Goal: Task Accomplishment & Management: Complete application form

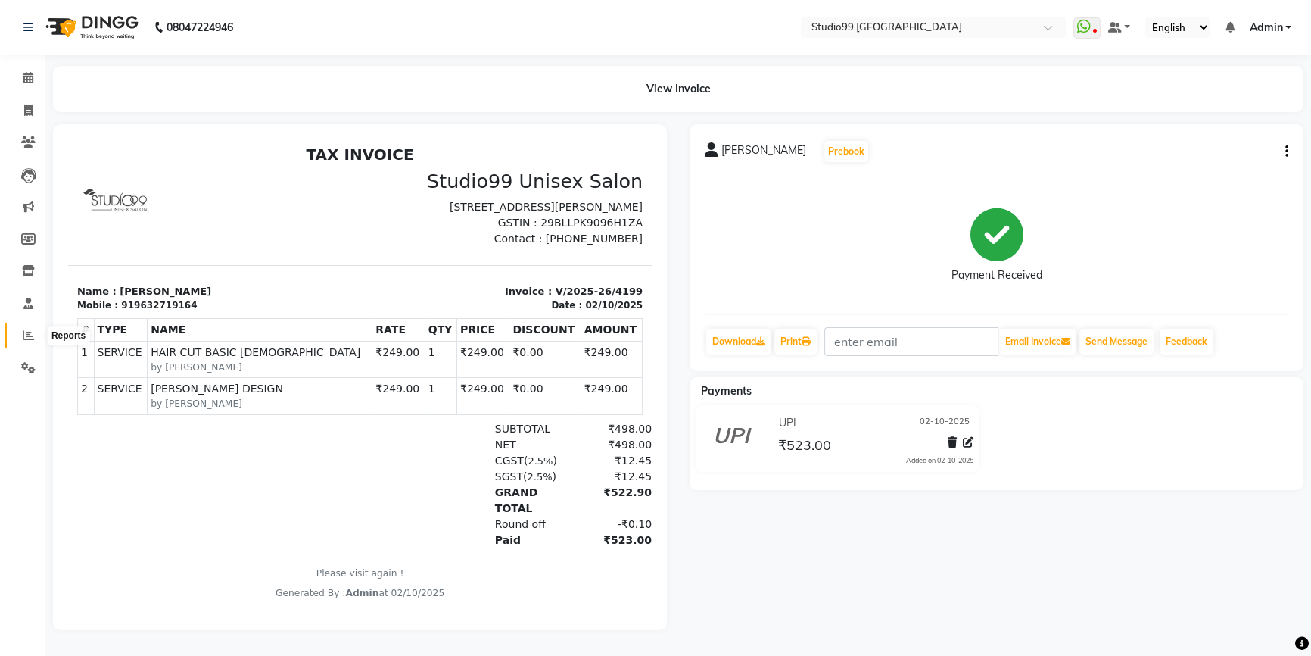
click at [23, 338] on icon at bounding box center [28, 334] width 11 height 11
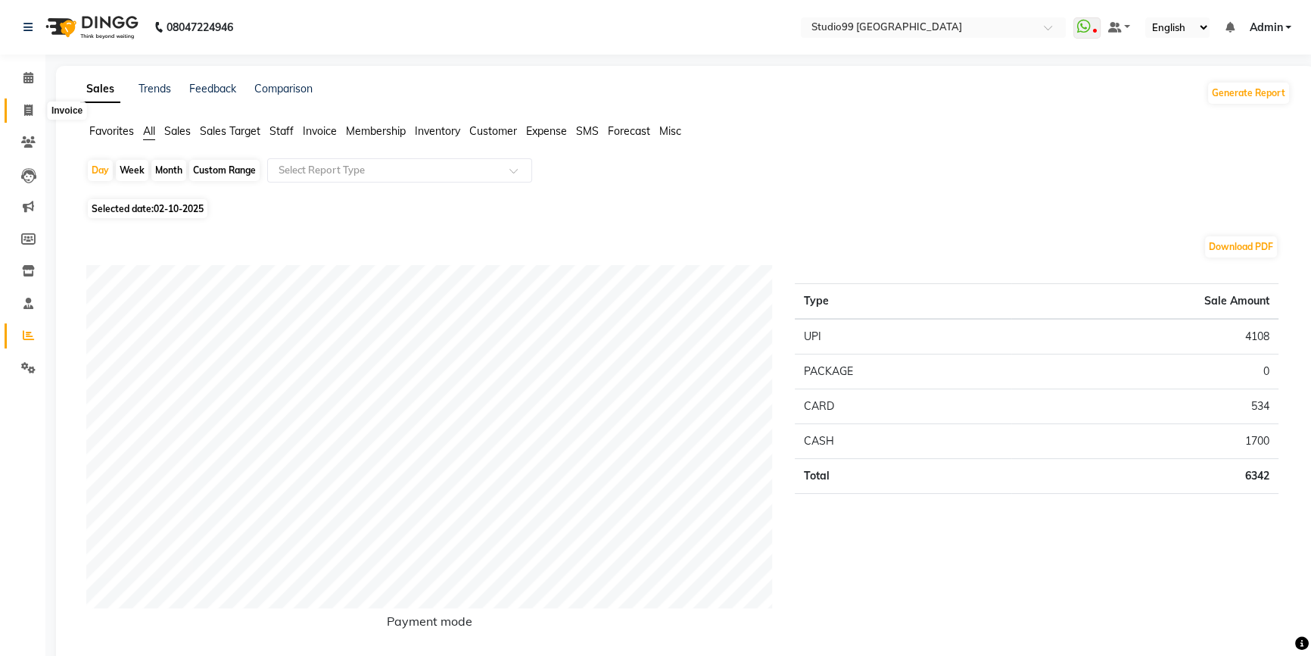
click at [27, 111] on icon at bounding box center [28, 109] width 8 height 11
select select "6042"
select select "service"
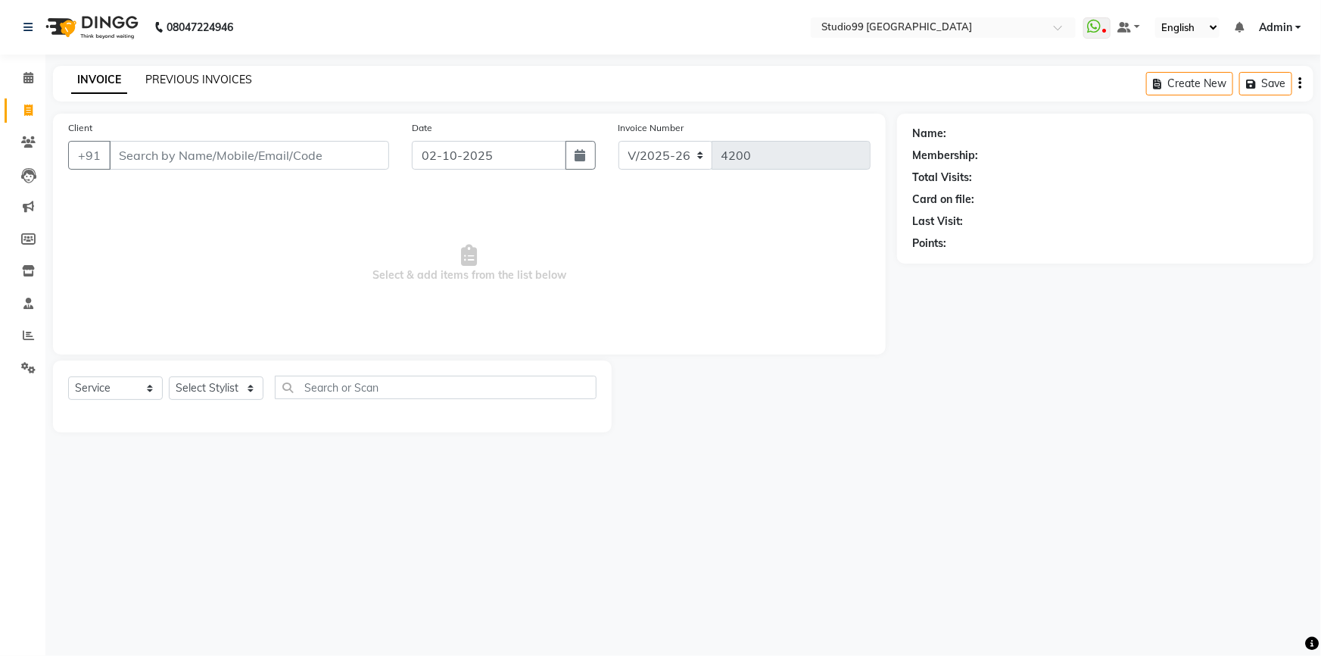
click at [227, 79] on link "PREVIOUS INVOICES" at bounding box center [198, 80] width 107 height 14
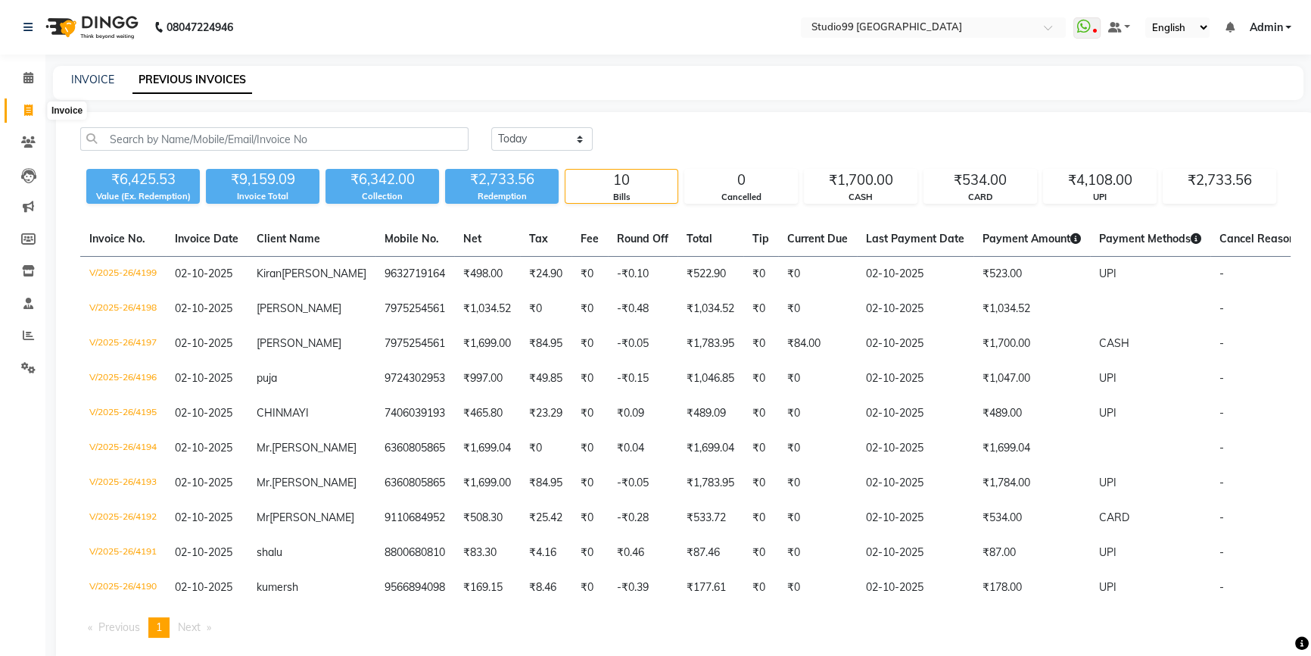
click at [24, 112] on icon at bounding box center [28, 109] width 8 height 11
select select "6042"
select select "service"
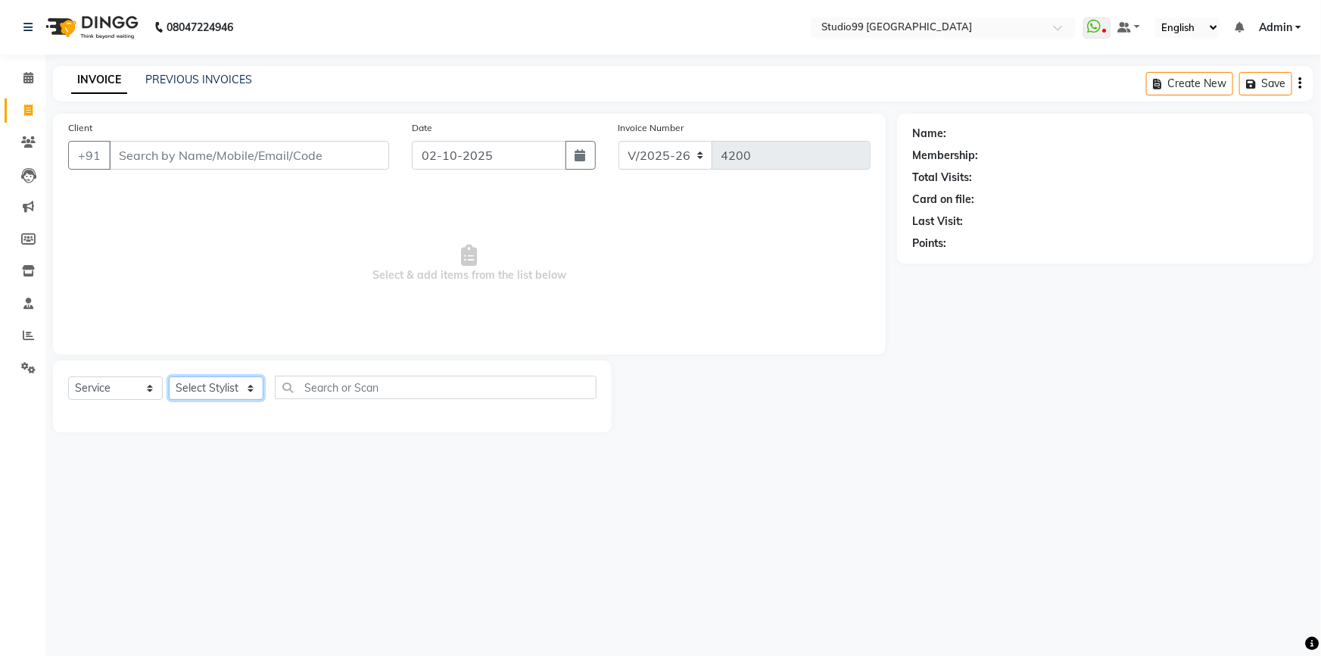
click at [192, 388] on select "Select Stylist Admin AKSHAY [PERSON_NAME] Gulshan MAHI [PERSON_NAME] PRIYA [PER…" at bounding box center [216, 387] width 95 height 23
click at [169, 376] on select "Select Stylist Admin AKSHAY [PERSON_NAME] Gulshan MAHI [PERSON_NAME] PRIYA [PER…" at bounding box center [216, 387] width 95 height 23
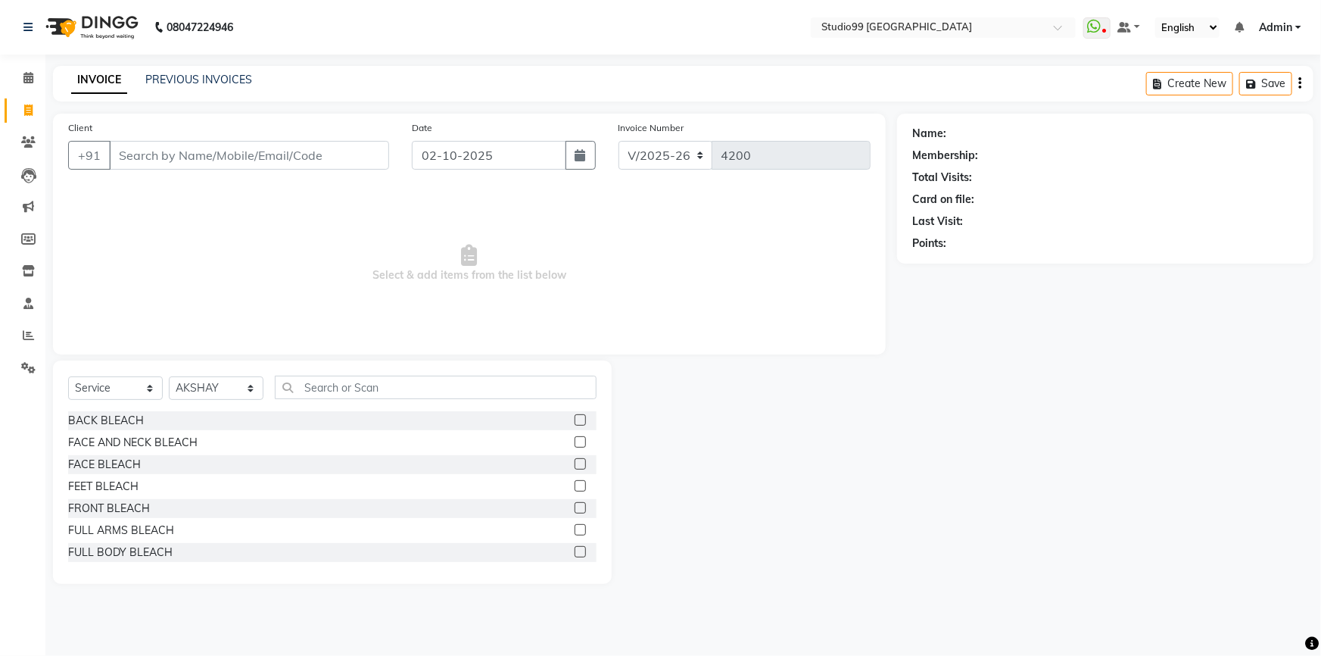
click at [205, 401] on div "Select Service Product Membership Package Voucher Prepaid Gift Card Select Styl…" at bounding box center [332, 394] width 529 height 36
click at [205, 392] on select "Select Stylist Admin AKSHAY [PERSON_NAME] Gulshan MAHI [PERSON_NAME] PRIYA [PER…" at bounding box center [216, 387] width 95 height 23
select select "84856"
click at [169, 376] on select "Select Stylist Admin AKSHAY [PERSON_NAME] Gulshan MAHI [PERSON_NAME] PRIYA [PER…" at bounding box center [216, 387] width 95 height 23
click at [363, 377] on input "text" at bounding box center [436, 387] width 322 height 23
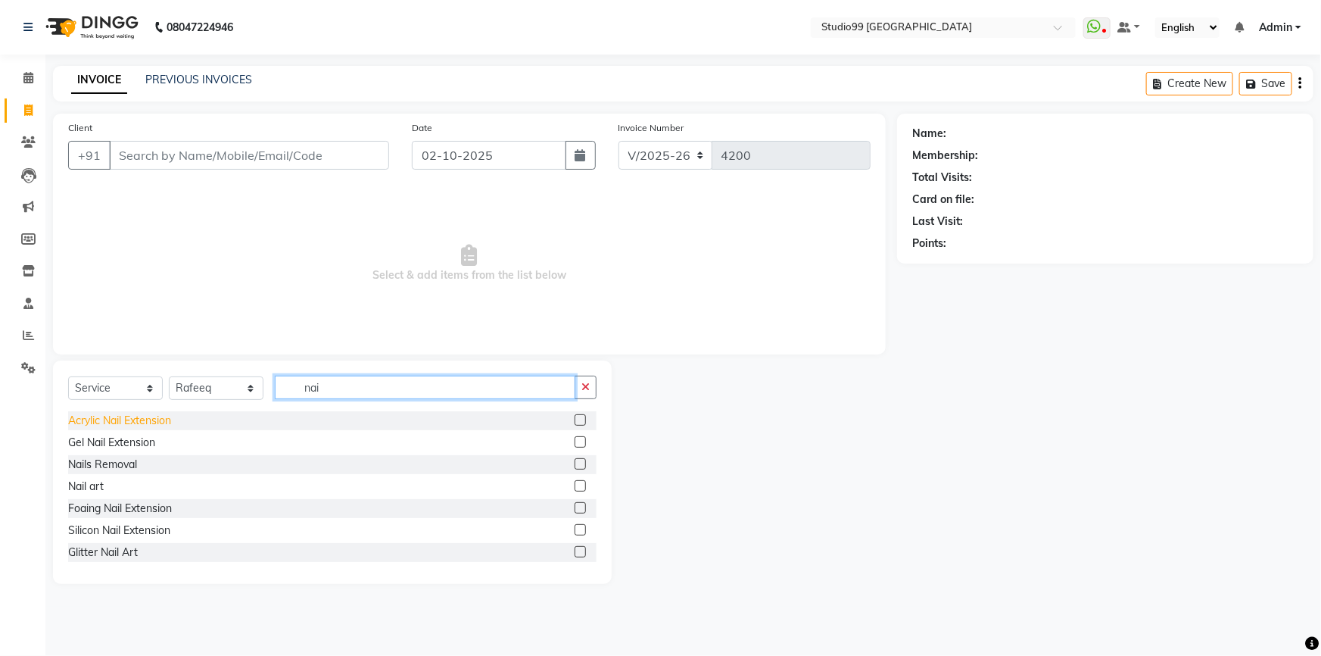
type input "nai"
click at [133, 419] on div "Acrylic Nail Extension" at bounding box center [119, 421] width 103 height 16
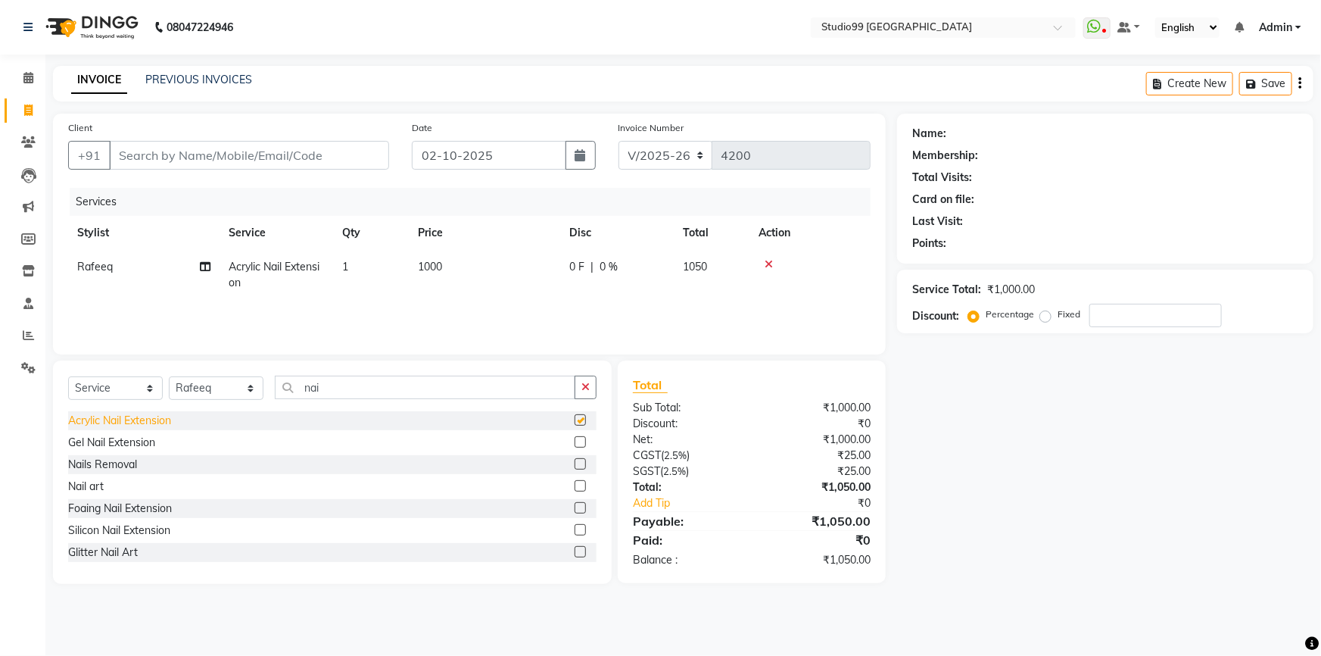
checkbox input "false"
drag, startPoint x: 343, startPoint y: 387, endPoint x: 293, endPoint y: 388, distance: 50.0
click at [293, 388] on input "nai" at bounding box center [425, 387] width 301 height 23
click at [28, 108] on icon at bounding box center [28, 109] width 8 height 11
select select "service"
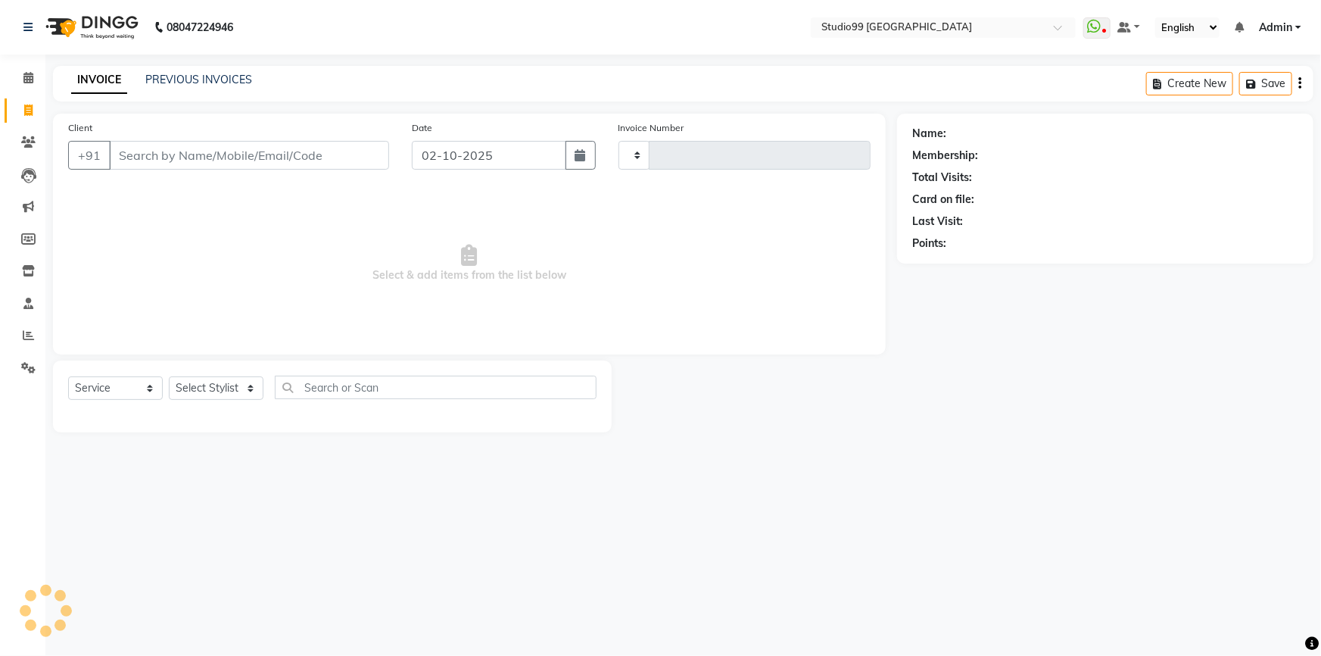
type input "4200"
select select "6042"
click at [219, 388] on select "Select Stylist Admin AKSHAY [PERSON_NAME] Gulshan MAHI [PERSON_NAME] PRIYA [PER…" at bounding box center [216, 387] width 95 height 23
select select "43363"
click at [169, 376] on select "Select Stylist Admin AKSHAY [PERSON_NAME] Gulshan MAHI [PERSON_NAME] PRIYA [PER…" at bounding box center [216, 387] width 95 height 23
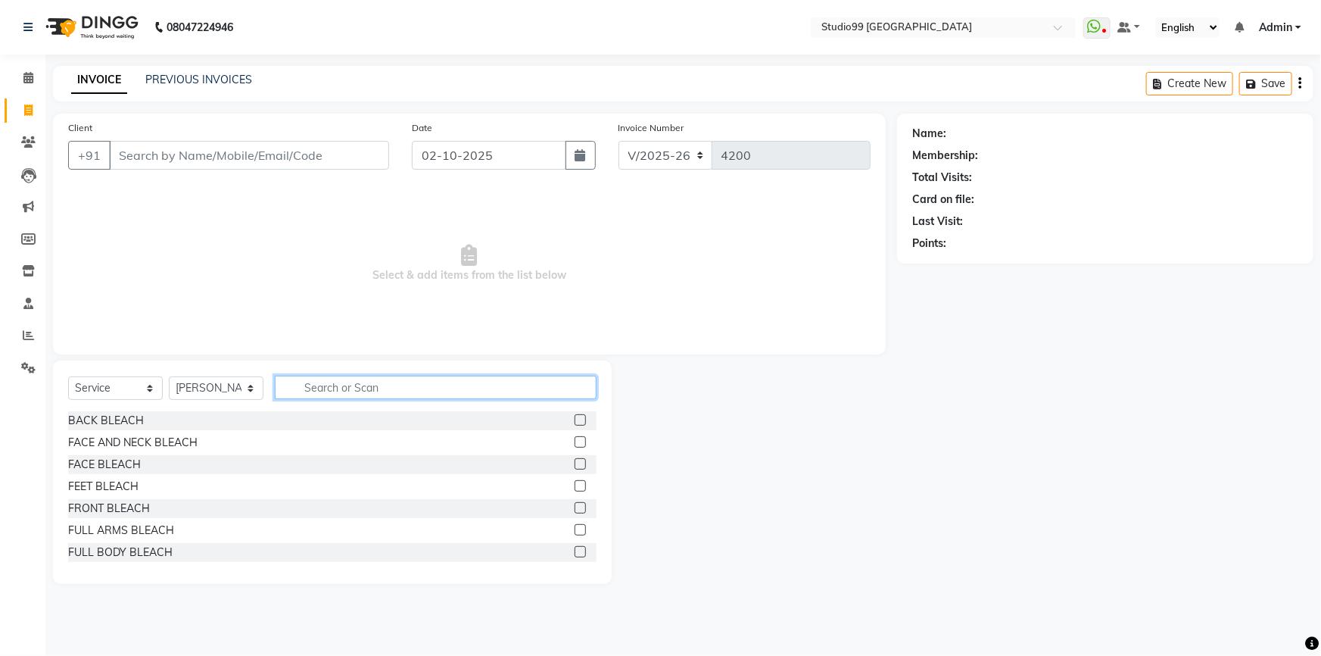
click at [357, 392] on input "text" at bounding box center [436, 387] width 322 height 23
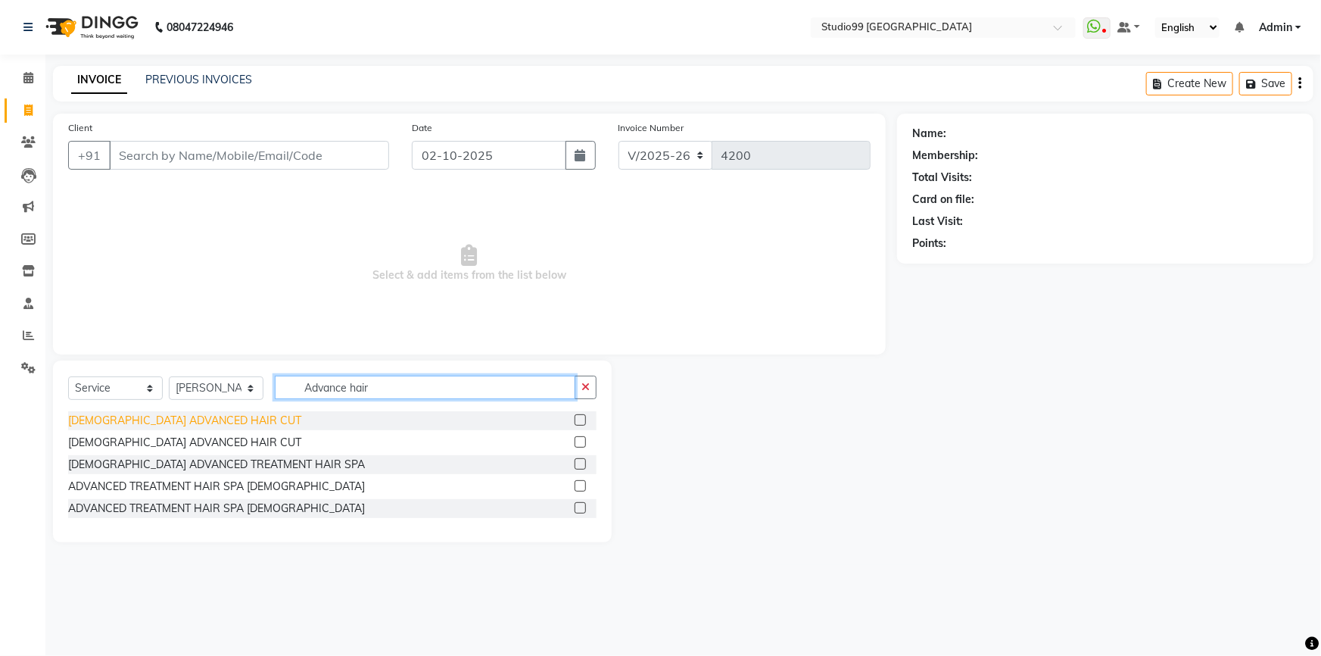
type input "Advance hair"
drag, startPoint x: 135, startPoint y: 419, endPoint x: 200, endPoint y: 319, distance: 119.9
click at [136, 419] on div "[DEMOGRAPHIC_DATA] ADVANCED HAIR CUT" at bounding box center [184, 421] width 233 height 16
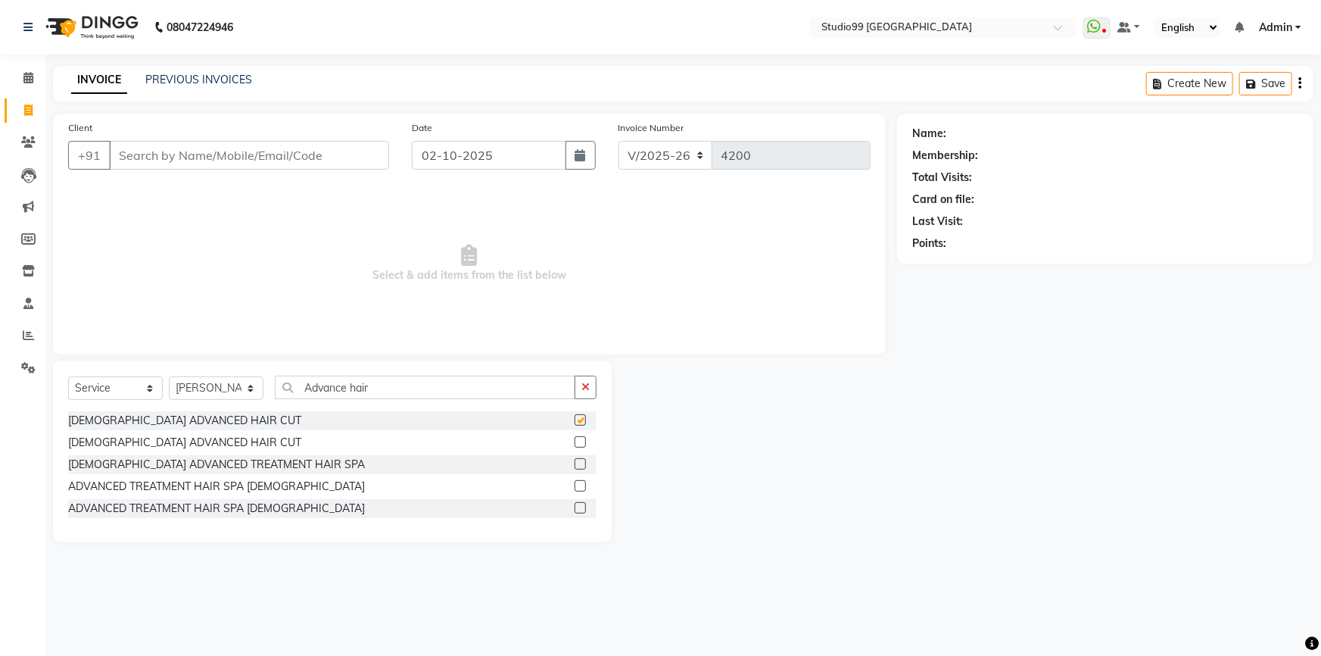
checkbox input "false"
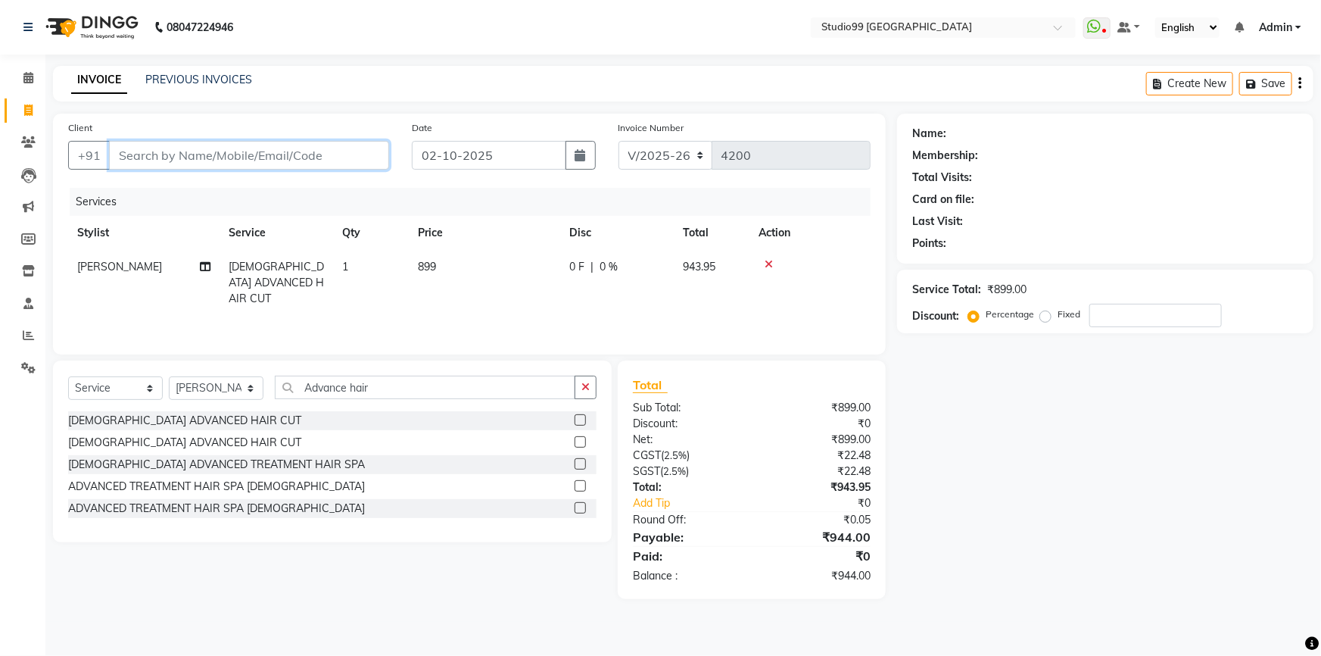
click at [267, 157] on input "Client" at bounding box center [249, 155] width 280 height 29
type input "7"
type input "0"
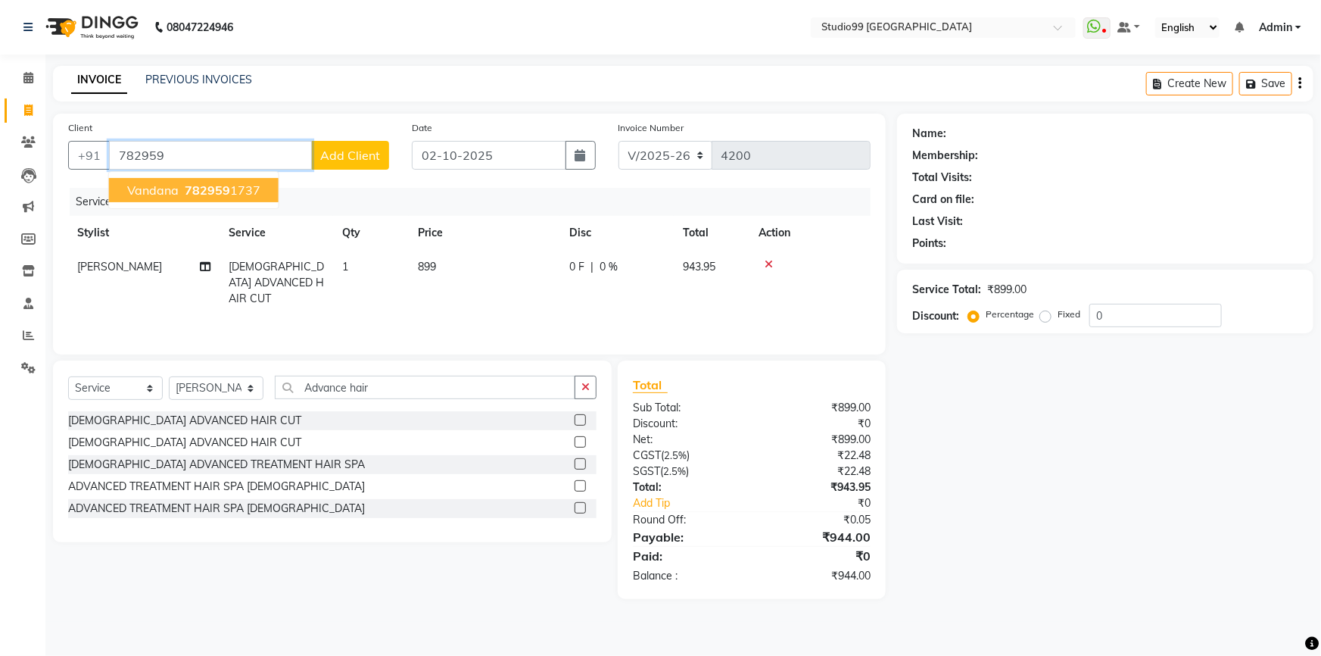
click at [221, 189] on span "782959" at bounding box center [207, 189] width 45 height 15
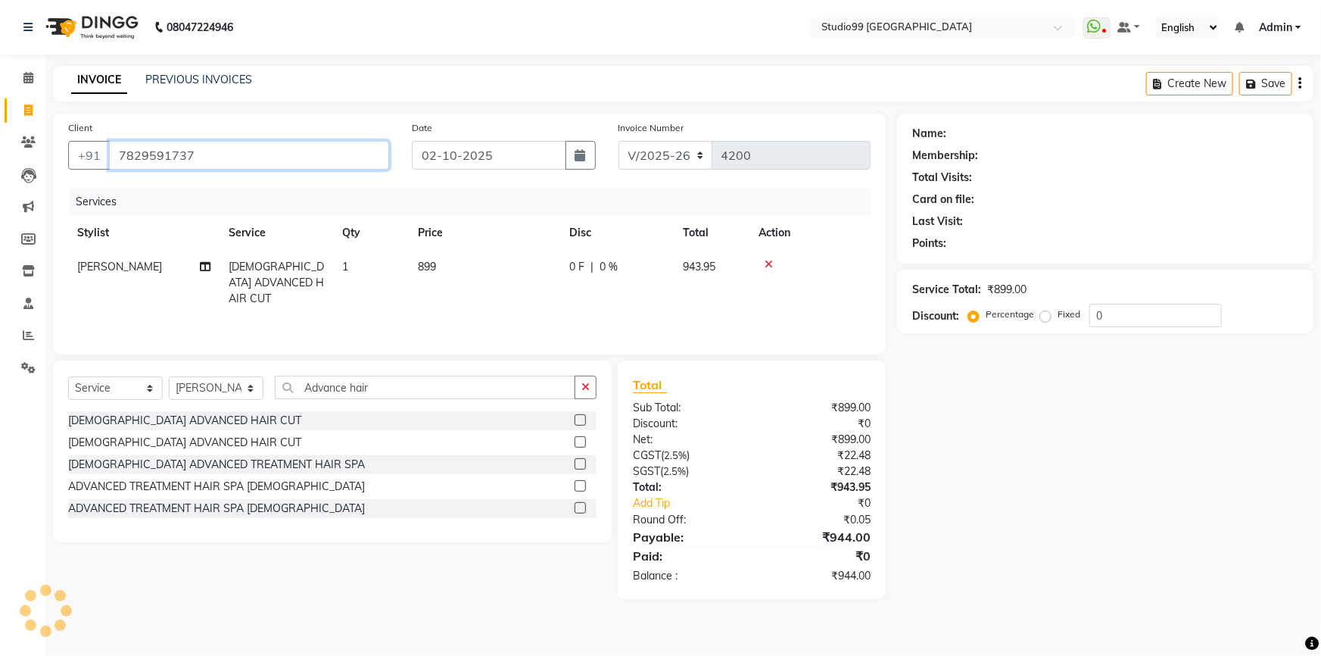
type input "7829591737"
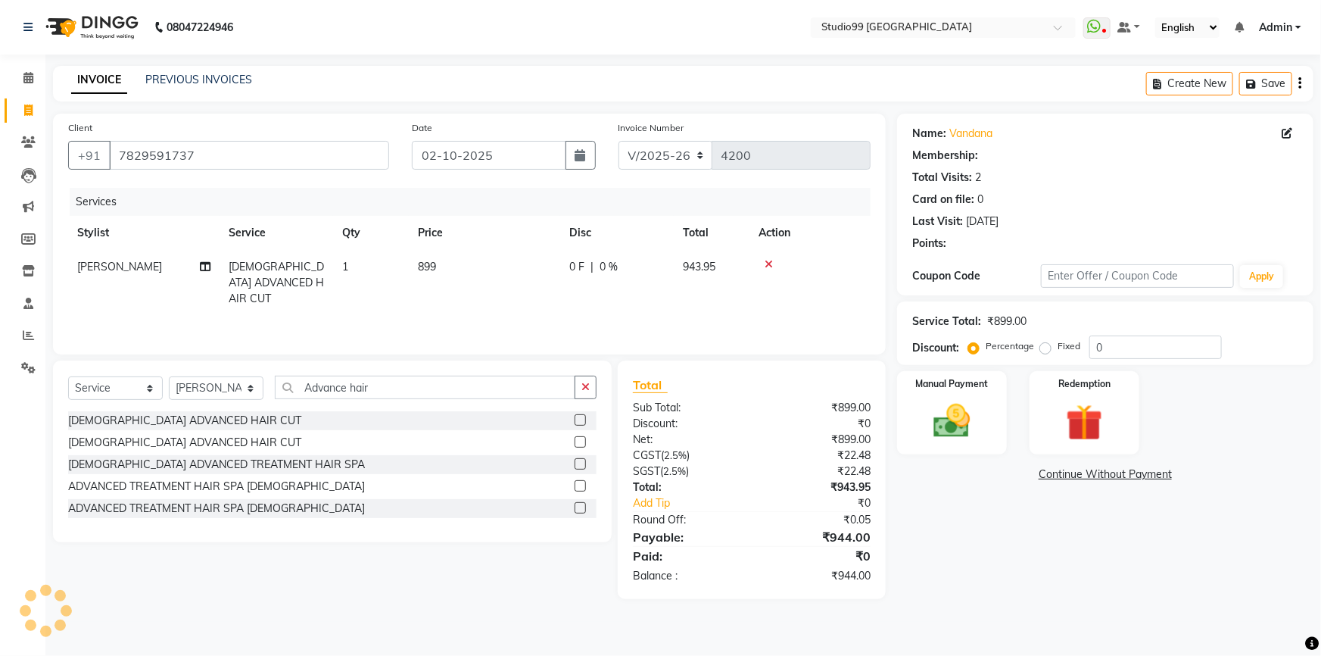
select select "1: Object"
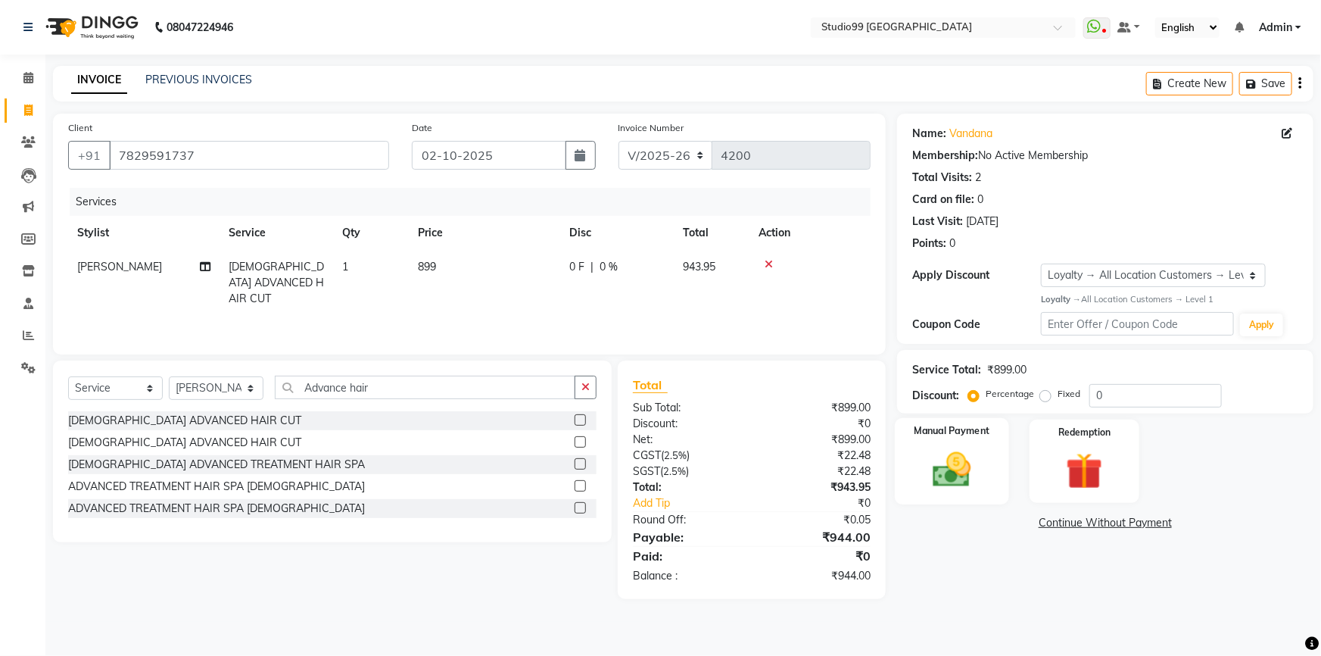
click at [951, 449] on img at bounding box center [953, 470] width 62 height 44
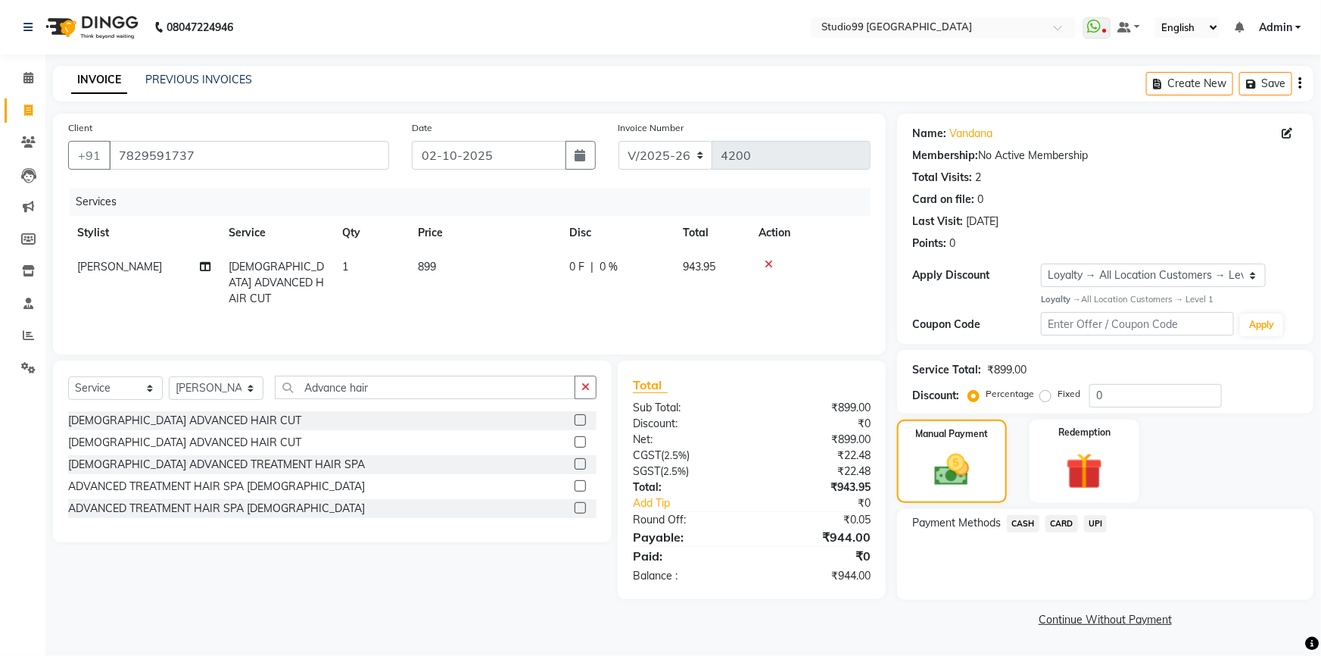
click at [1096, 525] on span "UPI" at bounding box center [1095, 523] width 23 height 17
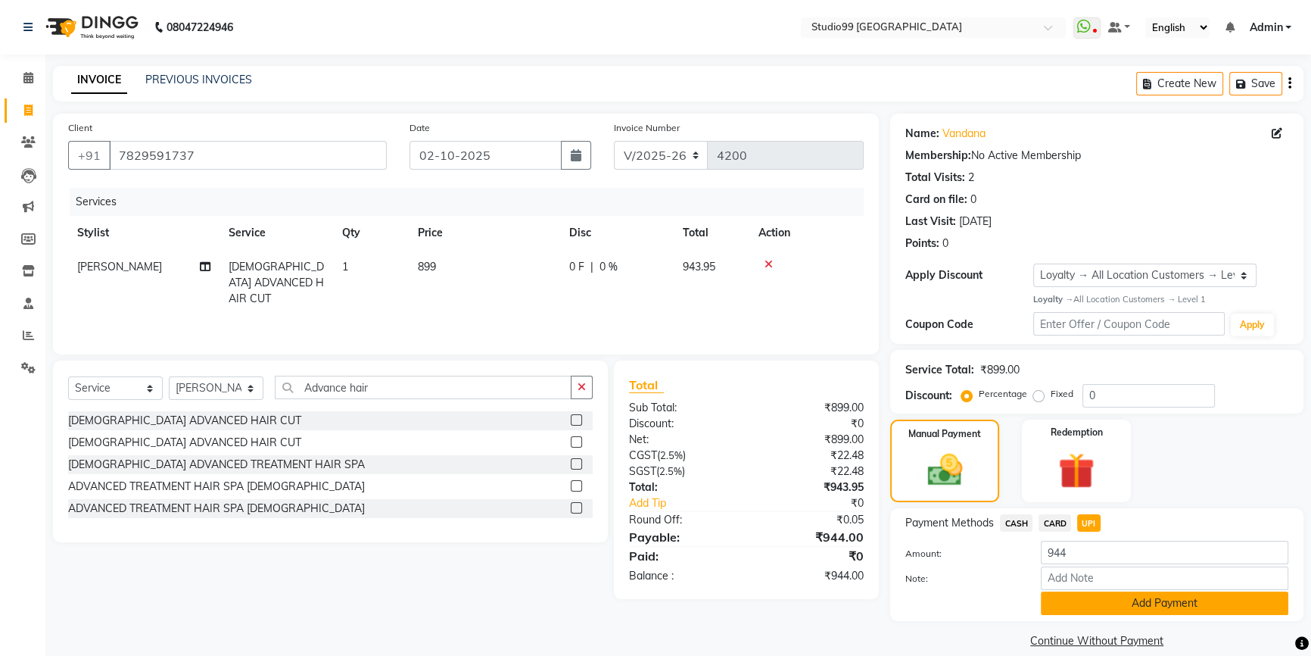
click at [1087, 604] on button "Add Payment" at bounding box center [1165, 602] width 248 height 23
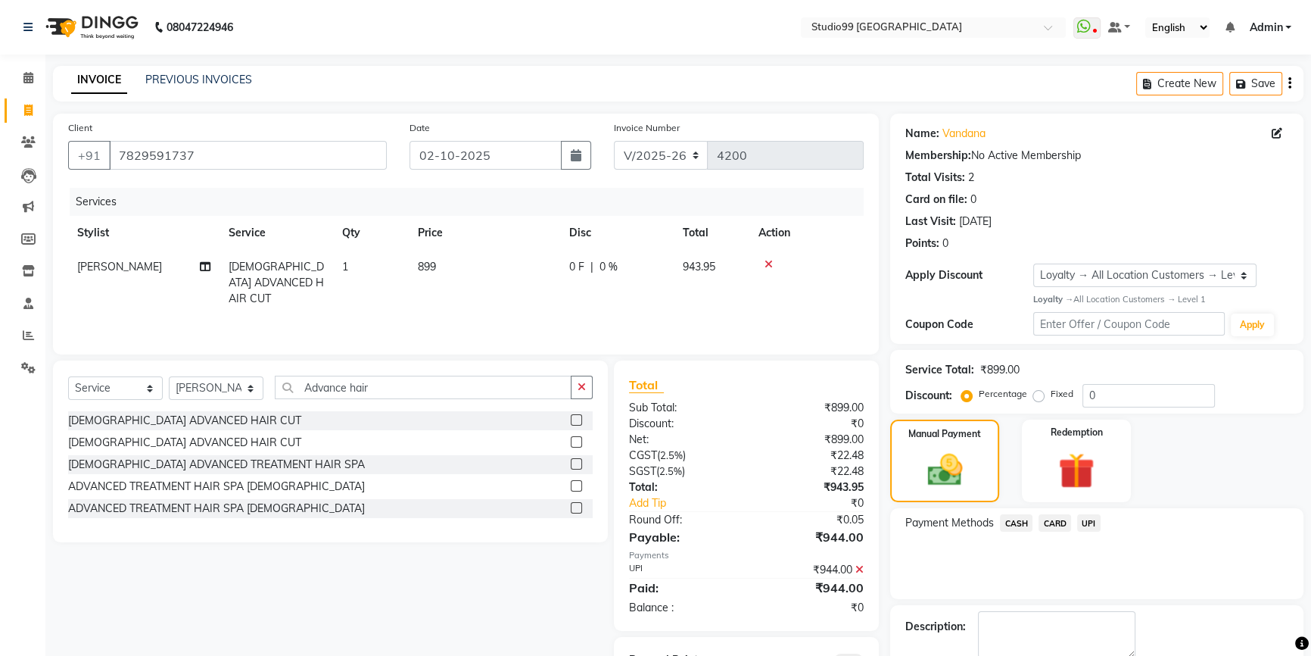
scroll to position [82, 0]
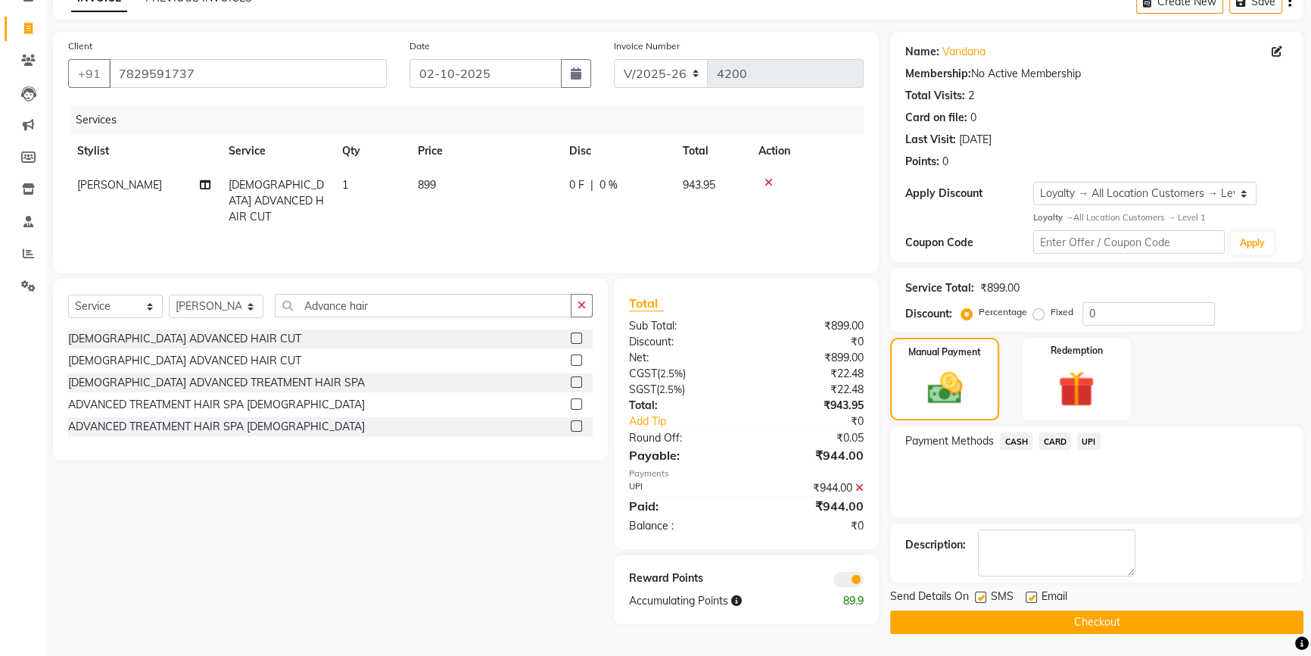
click at [1085, 623] on button "Checkout" at bounding box center [1096, 621] width 413 height 23
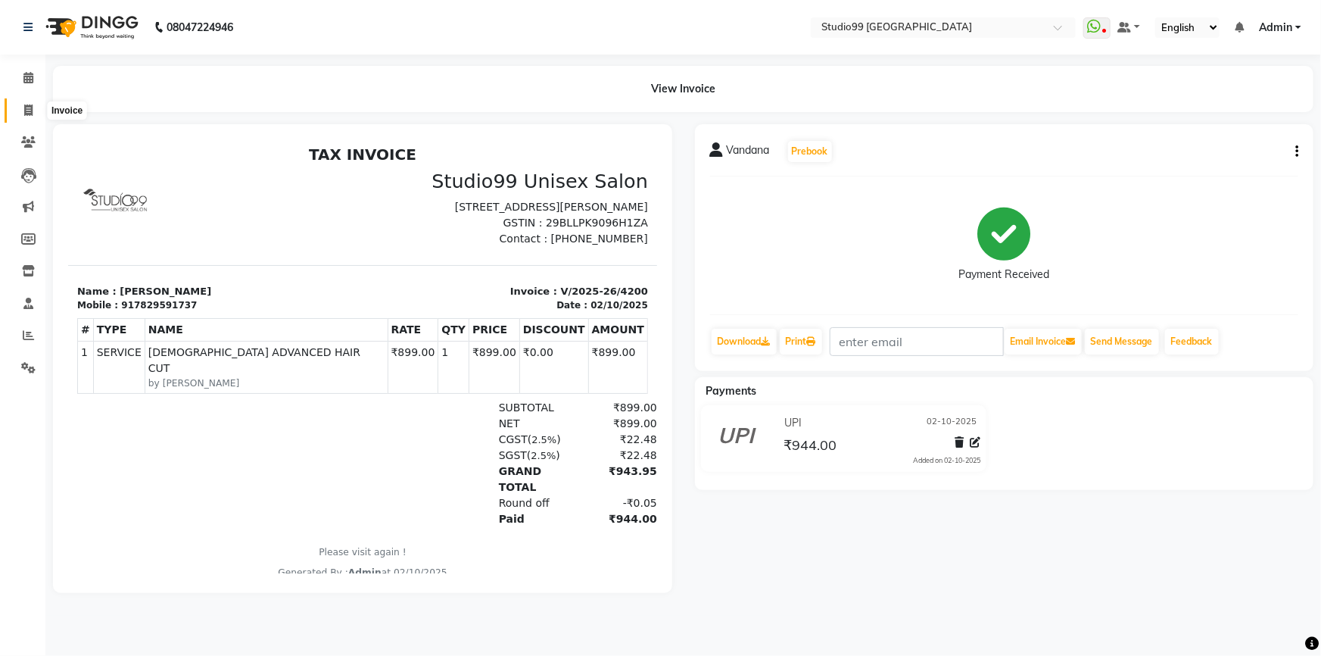
click at [27, 105] on icon at bounding box center [28, 109] width 8 height 11
select select "service"
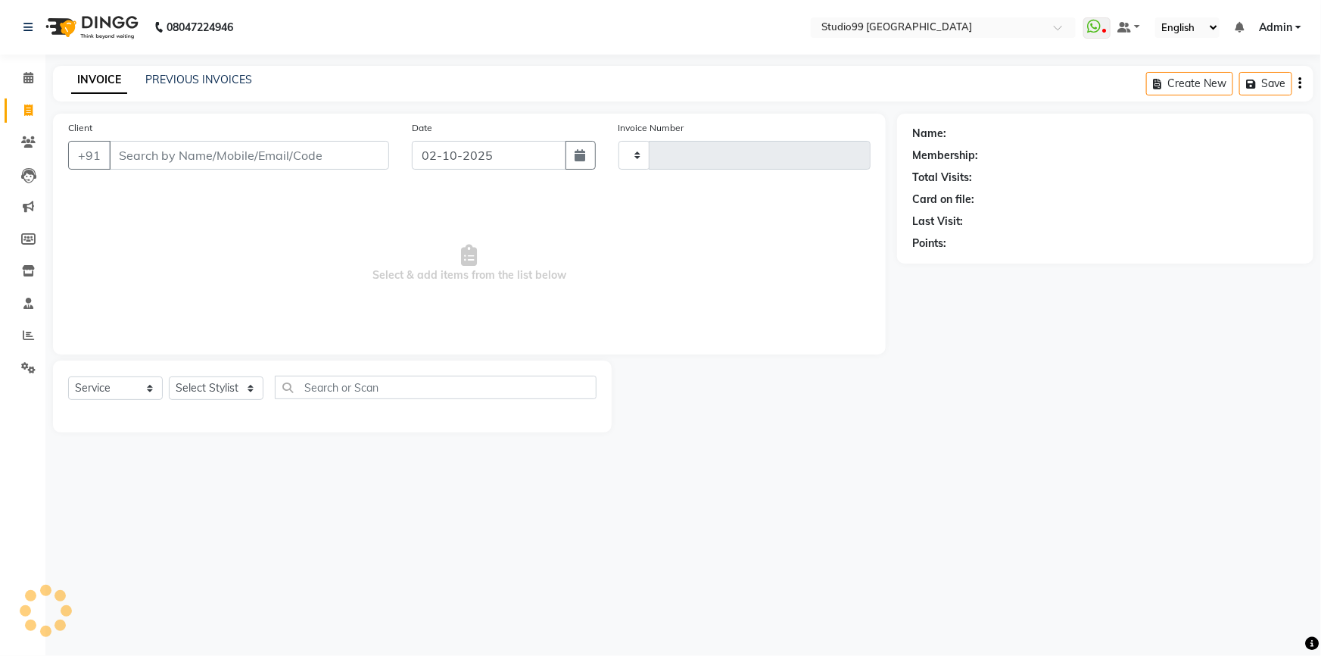
type input "4201"
select select "6042"
click at [33, 332] on icon at bounding box center [28, 334] width 11 height 11
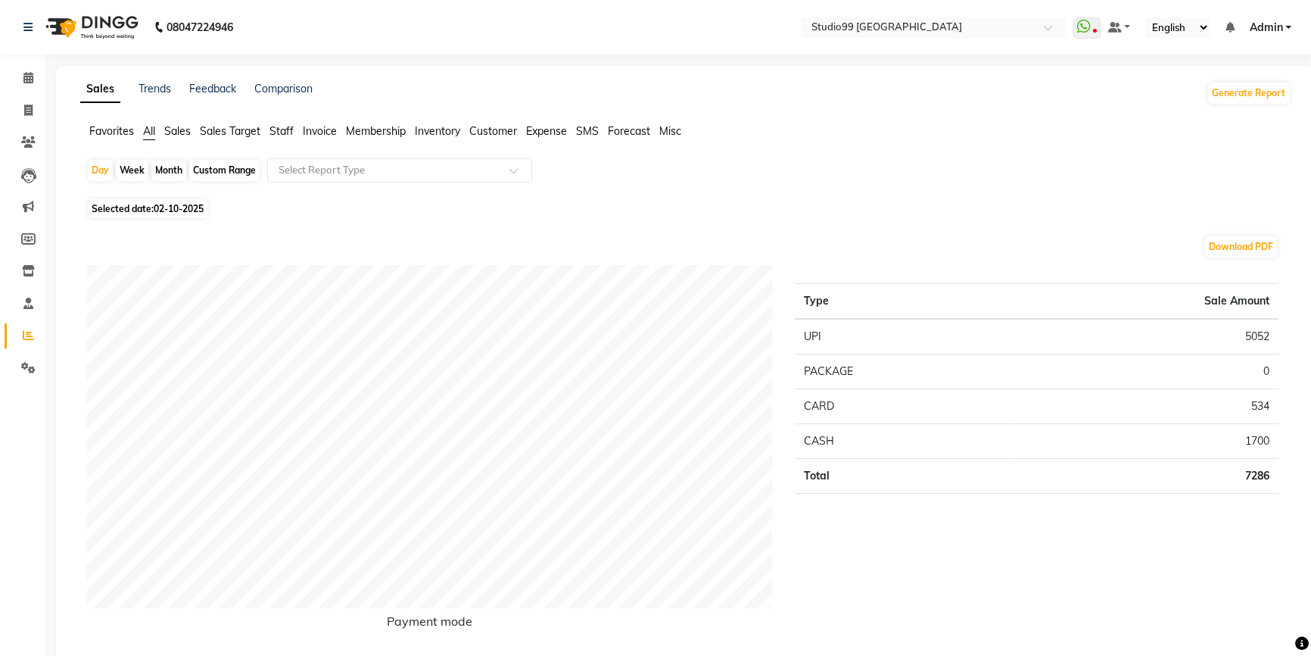
click at [288, 124] on span "Staff" at bounding box center [282, 131] width 24 height 14
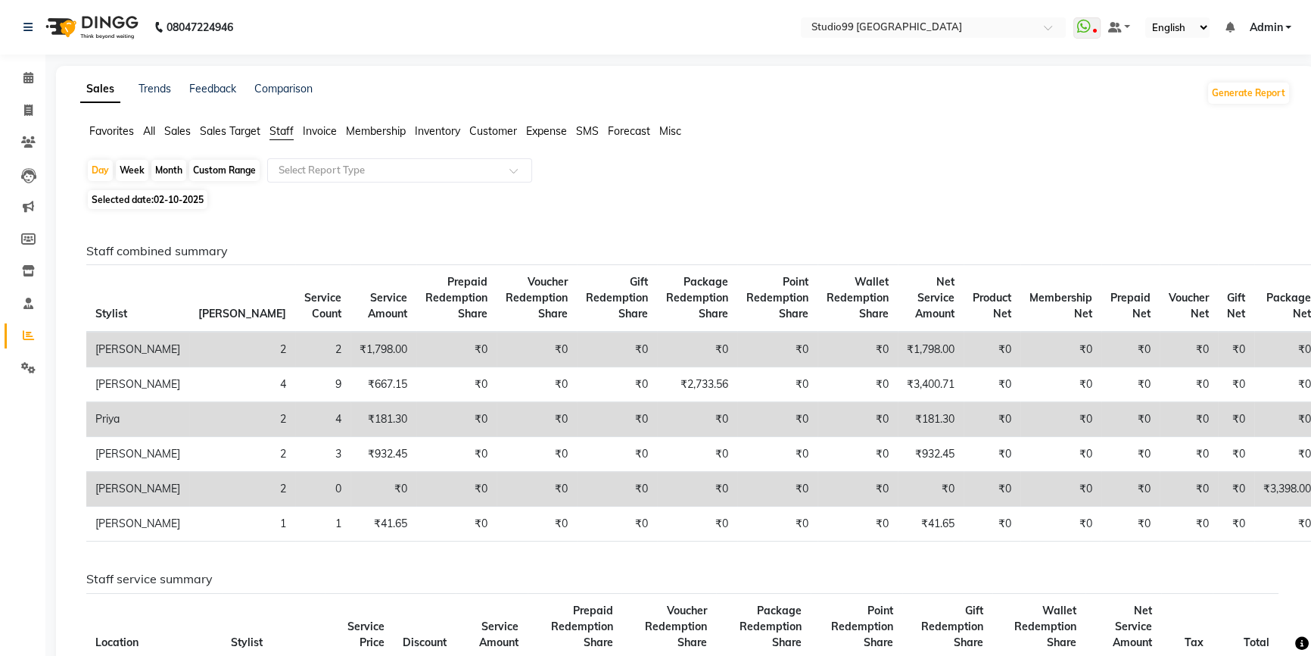
click at [172, 173] on div "Month" at bounding box center [168, 170] width 35 height 21
select select "10"
select select "2025"
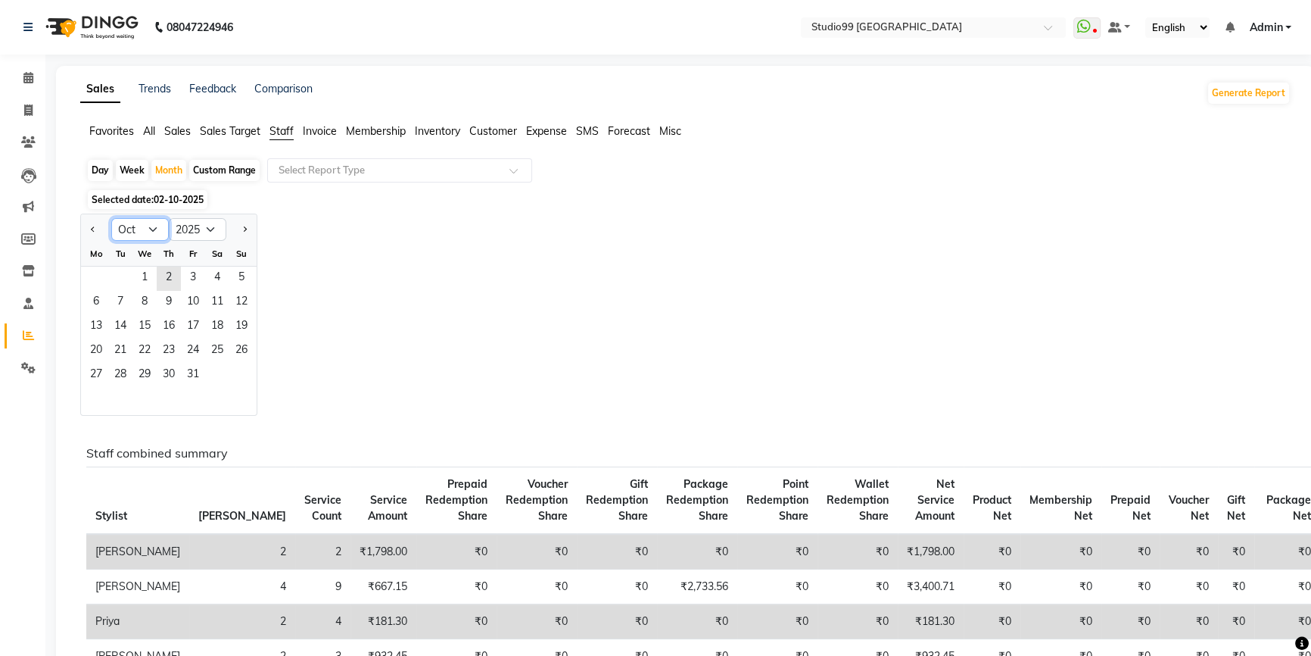
click at [151, 239] on select "Jan Feb Mar Apr May Jun Jul Aug Sep Oct Nov Dec" at bounding box center [140, 229] width 58 height 23
select select "9"
click at [111, 218] on select "Jan Feb Mar Apr May Jun Jul Aug Sep Oct Nov Dec" at bounding box center [140, 229] width 58 height 23
click at [189, 293] on span "12" at bounding box center [193, 303] width 24 height 24
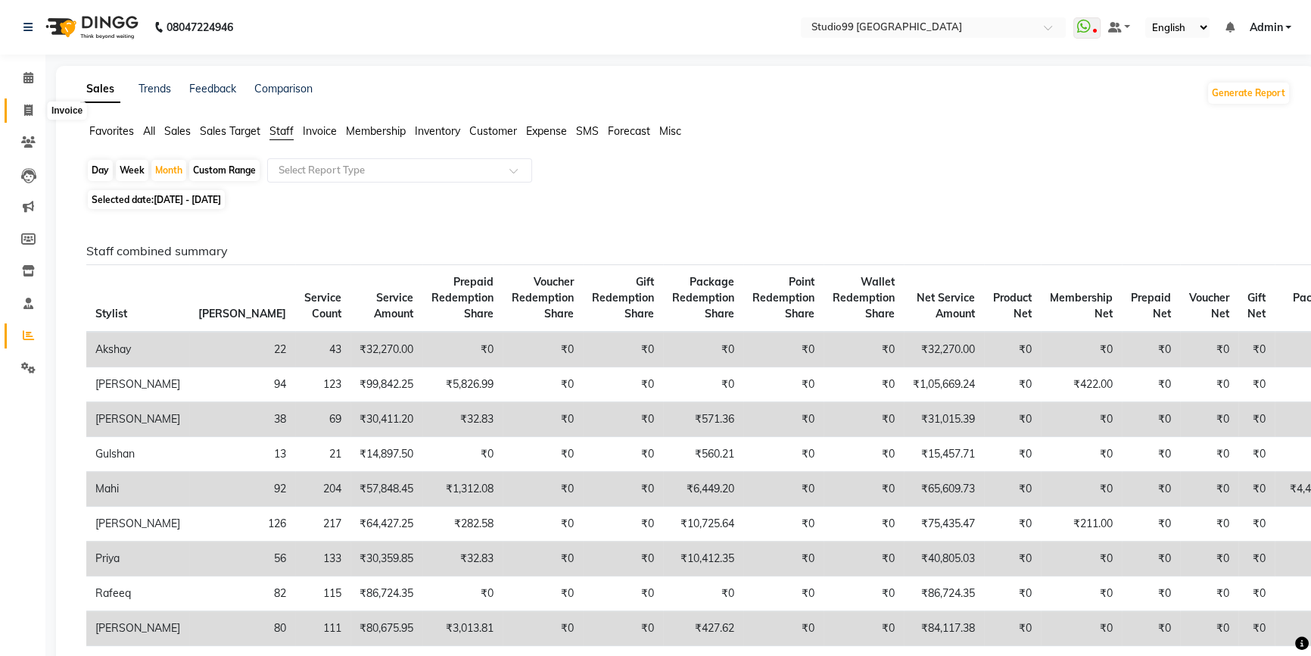
click at [30, 114] on icon at bounding box center [28, 109] width 8 height 11
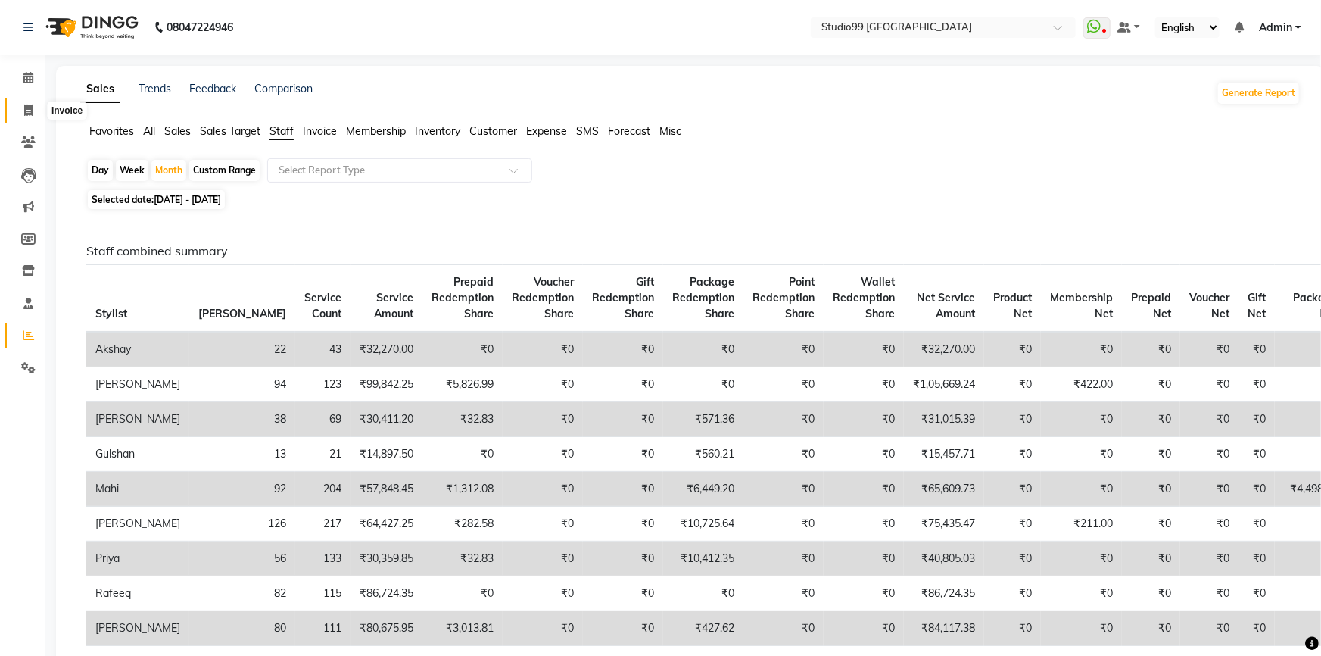
select select "6042"
select select "service"
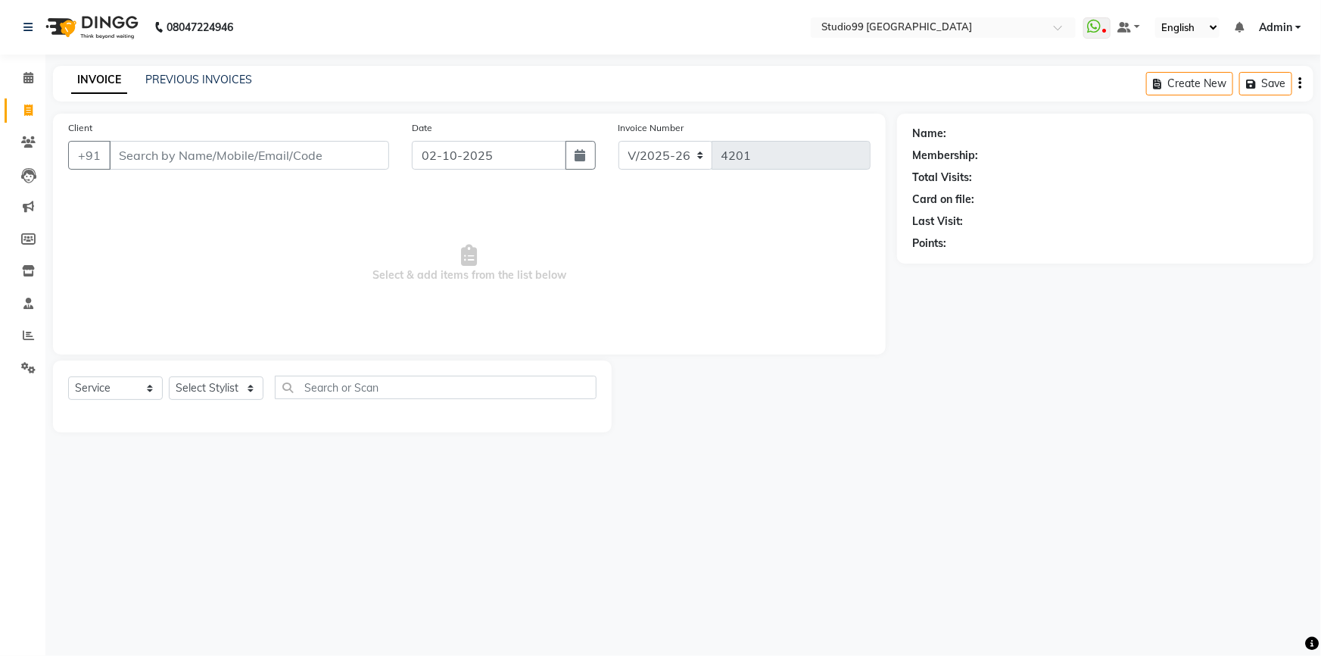
click at [303, 232] on span "Select & add items from the list below" at bounding box center [469, 263] width 803 height 151
click at [246, 161] on input "Client" at bounding box center [249, 155] width 280 height 29
click at [245, 159] on input "Client" at bounding box center [249, 155] width 280 height 29
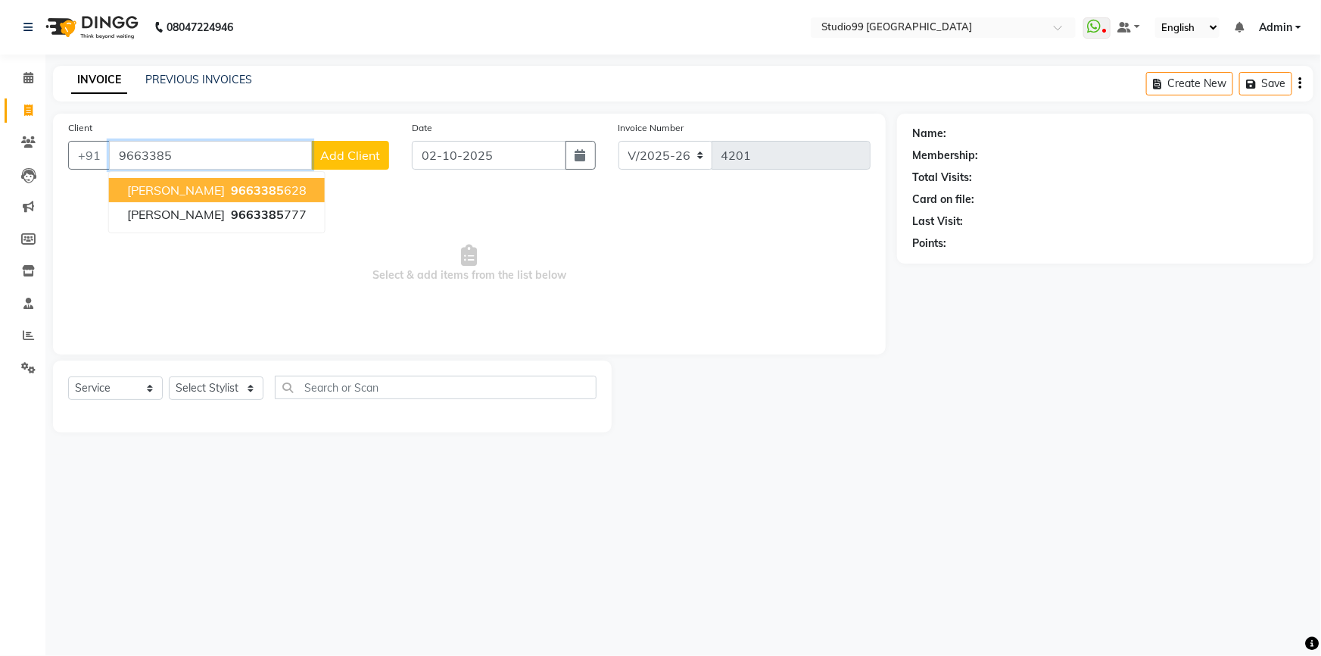
click at [231, 183] on span "9663385" at bounding box center [257, 189] width 53 height 15
type input "9663385628"
select select "2: Object"
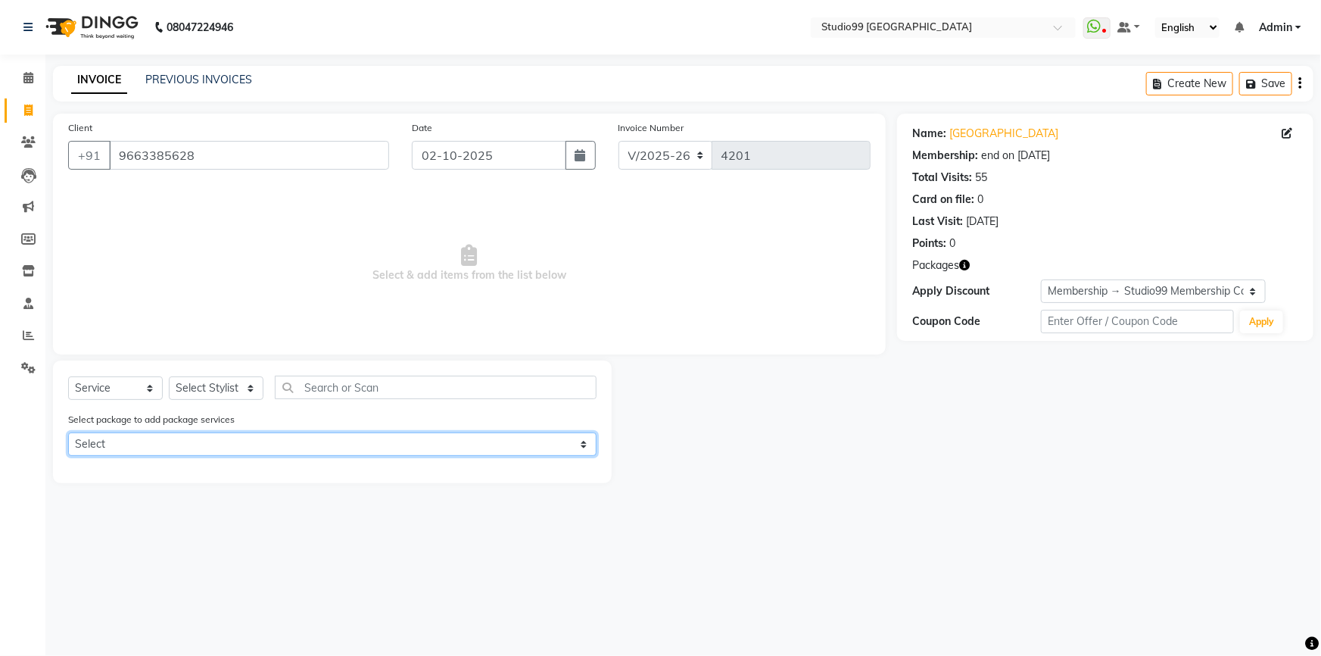
click at [251, 433] on select "Select Puja Facial & Waxing Puja Special Pedi & Mani" at bounding box center [332, 443] width 529 height 23
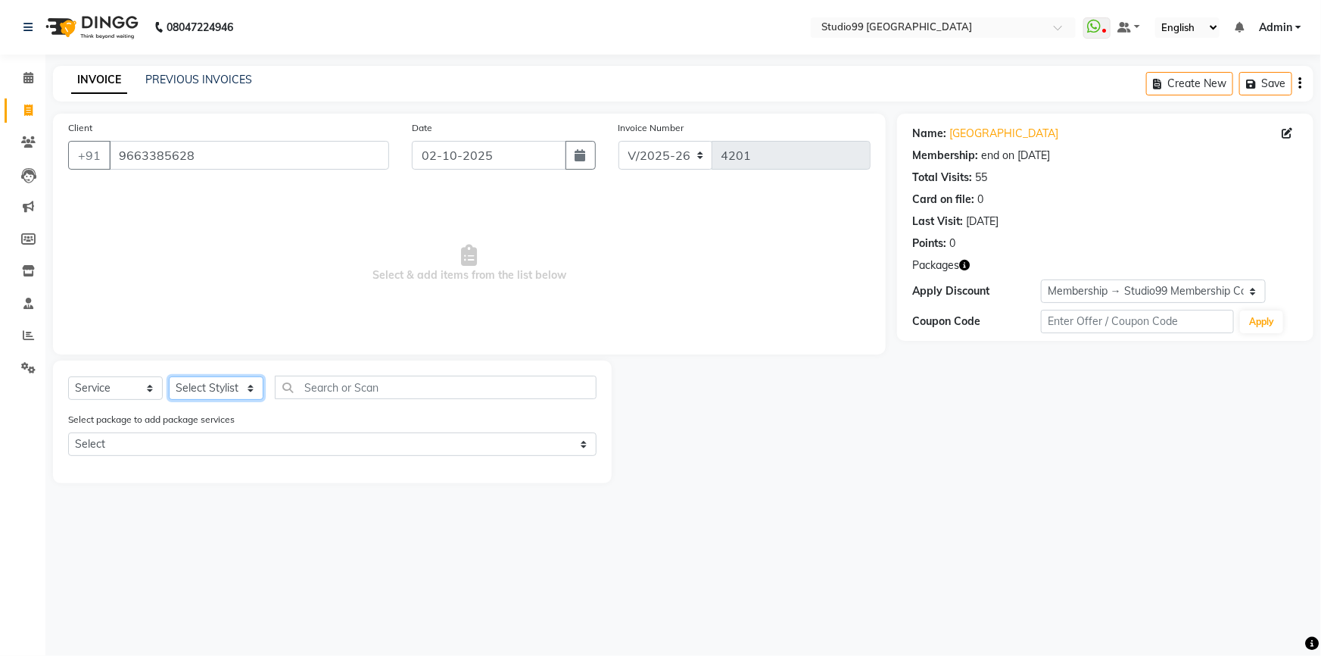
click at [220, 382] on select "Select Stylist Admin AKSHAY [PERSON_NAME] Gulshan MAHI [PERSON_NAME] PRIYA [PER…" at bounding box center [216, 387] width 95 height 23
select select "43360"
click at [169, 376] on select "Select Stylist Admin AKSHAY [PERSON_NAME] Gulshan MAHI [PERSON_NAME] PRIYA [PER…" at bounding box center [216, 387] width 95 height 23
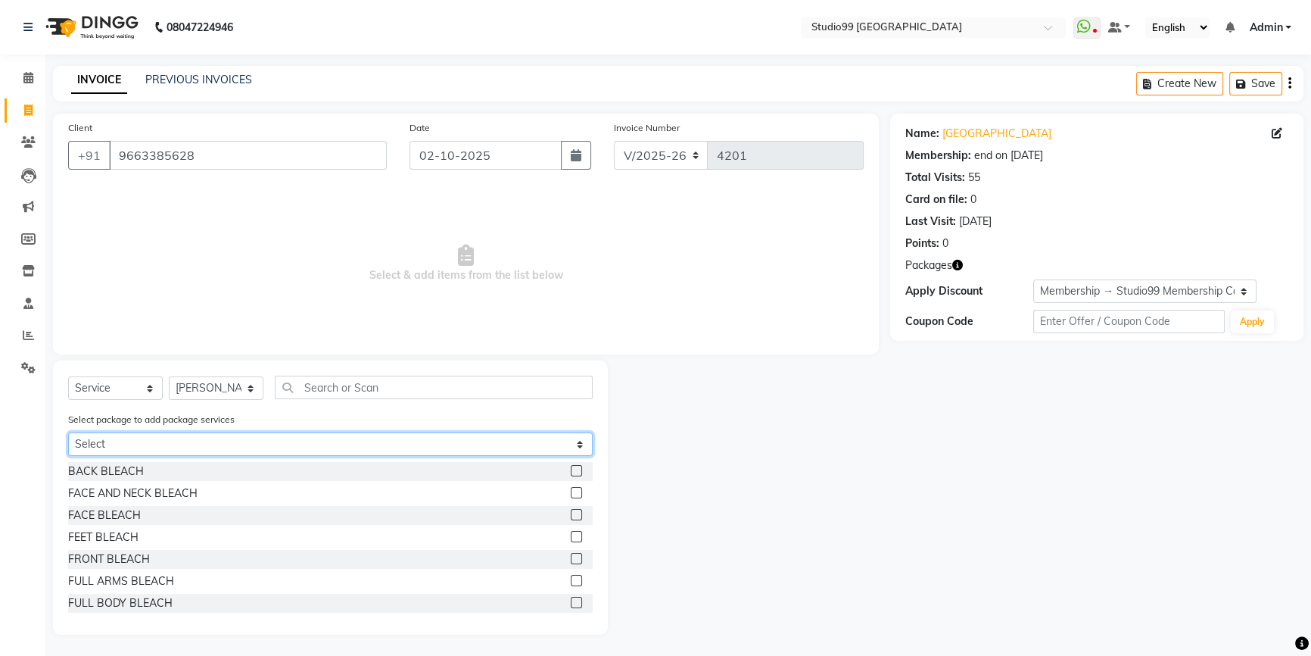
click at [142, 442] on select "Select Puja Facial & Waxing Puja Special Pedi & Mani" at bounding box center [330, 443] width 525 height 23
click at [68, 433] on select "Select Puja Facial & Waxing Puja Special Pedi & Mani" at bounding box center [330, 443] width 525 height 23
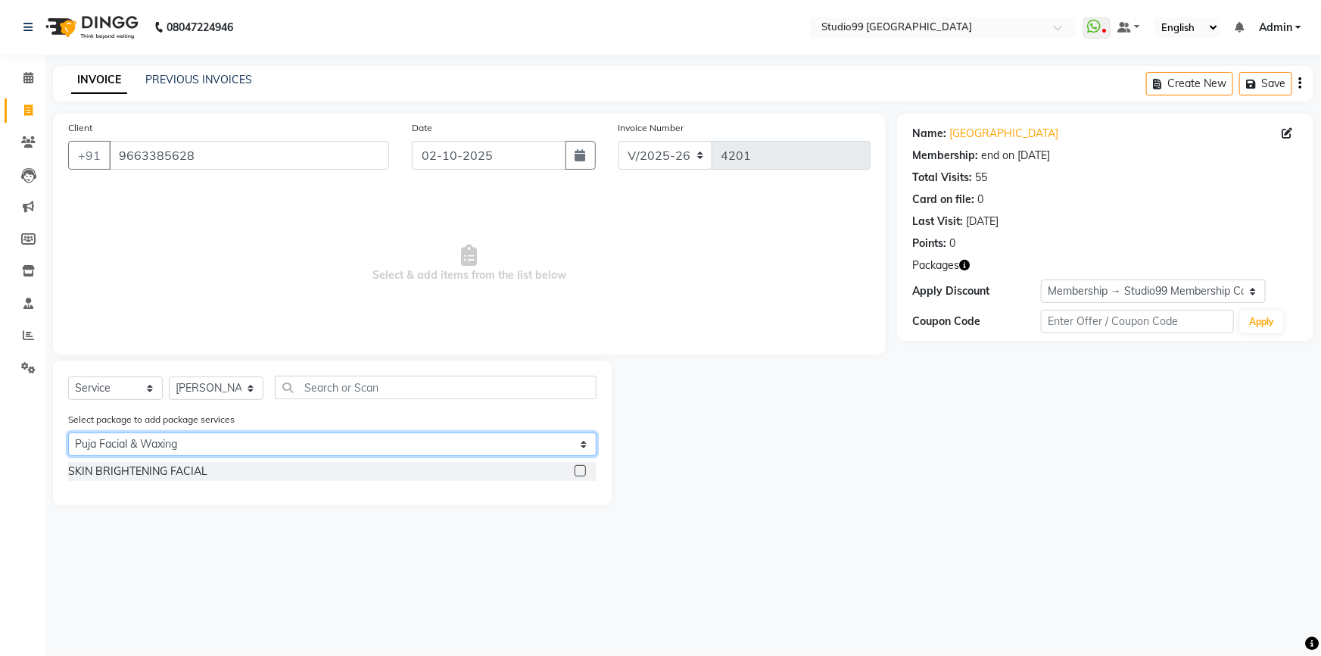
click at [188, 445] on select "Select Puja Facial & Waxing Puja Special Pedi & Mani" at bounding box center [332, 443] width 529 height 23
click at [68, 433] on select "Select Puja Facial & Waxing Puja Special Pedi & Mani" at bounding box center [332, 443] width 529 height 23
click at [190, 452] on select "Select Puja Facial & Waxing Puja Special Pedi & Mani" at bounding box center [332, 443] width 529 height 23
select select "1: Object"
click at [68, 433] on select "Select Puja Facial & Waxing Puja Special Pedi & Mani" at bounding box center [332, 443] width 529 height 23
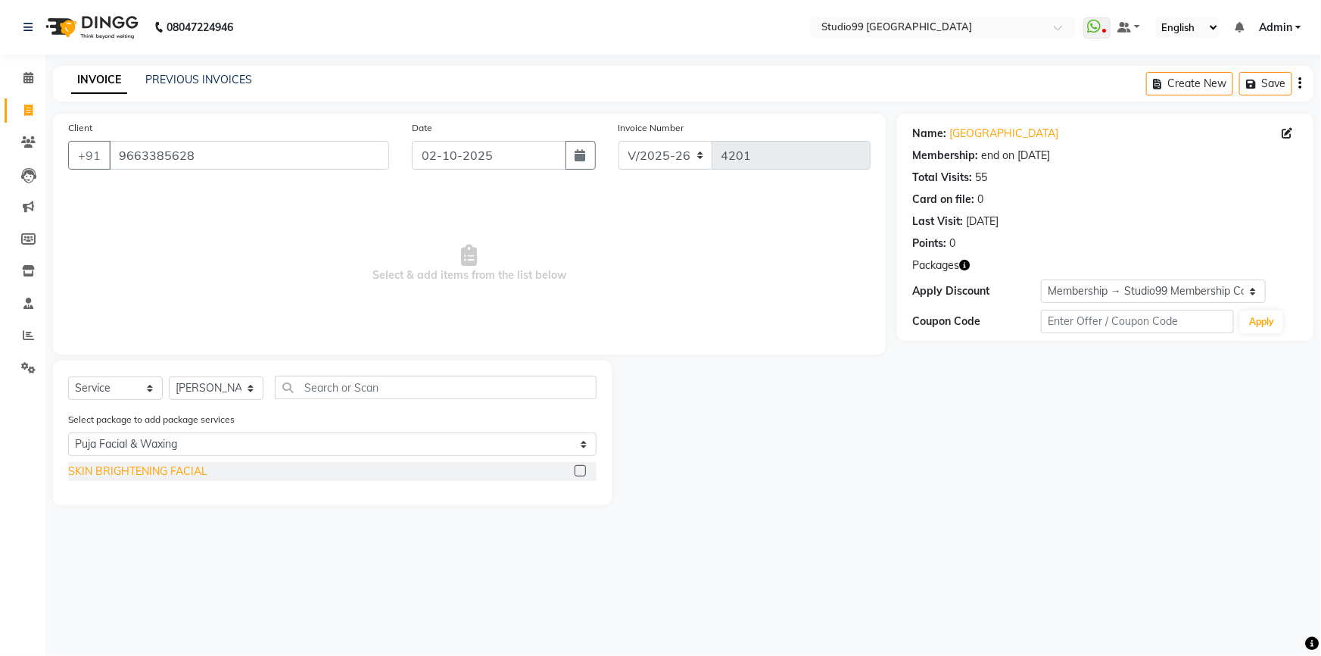
click at [181, 470] on div "SKIN BRIGHTENING FACIAL" at bounding box center [137, 471] width 139 height 16
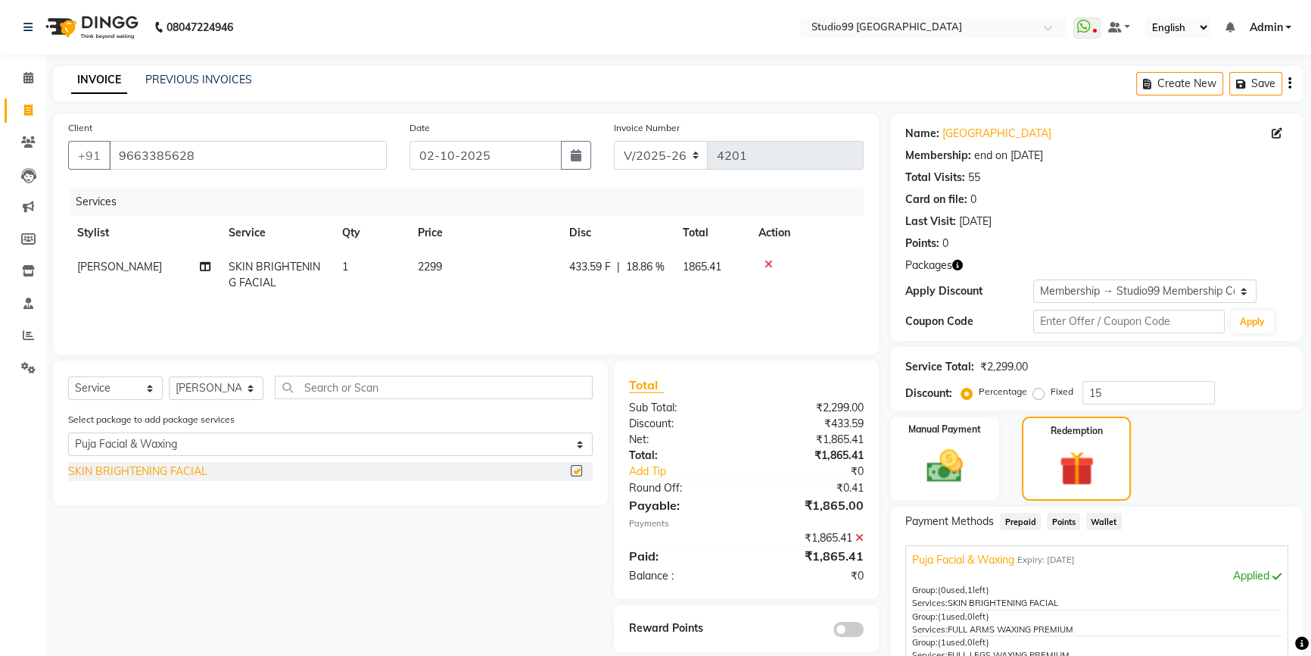
checkbox input "false"
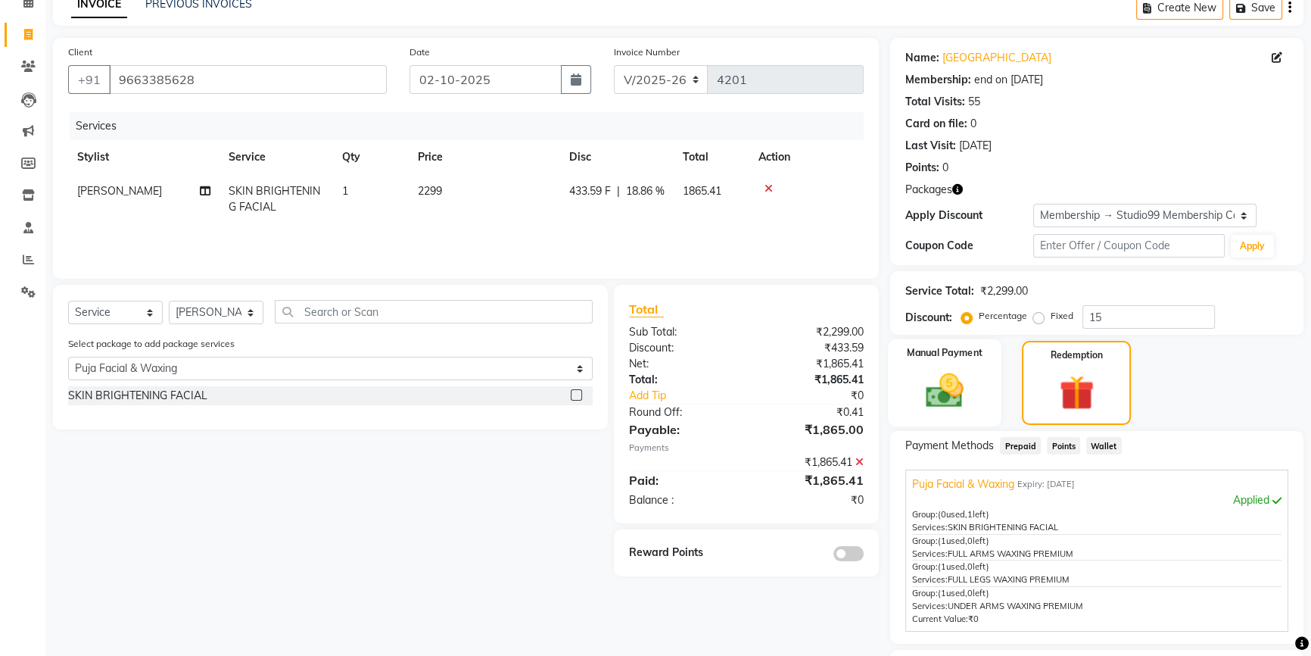
scroll to position [137, 0]
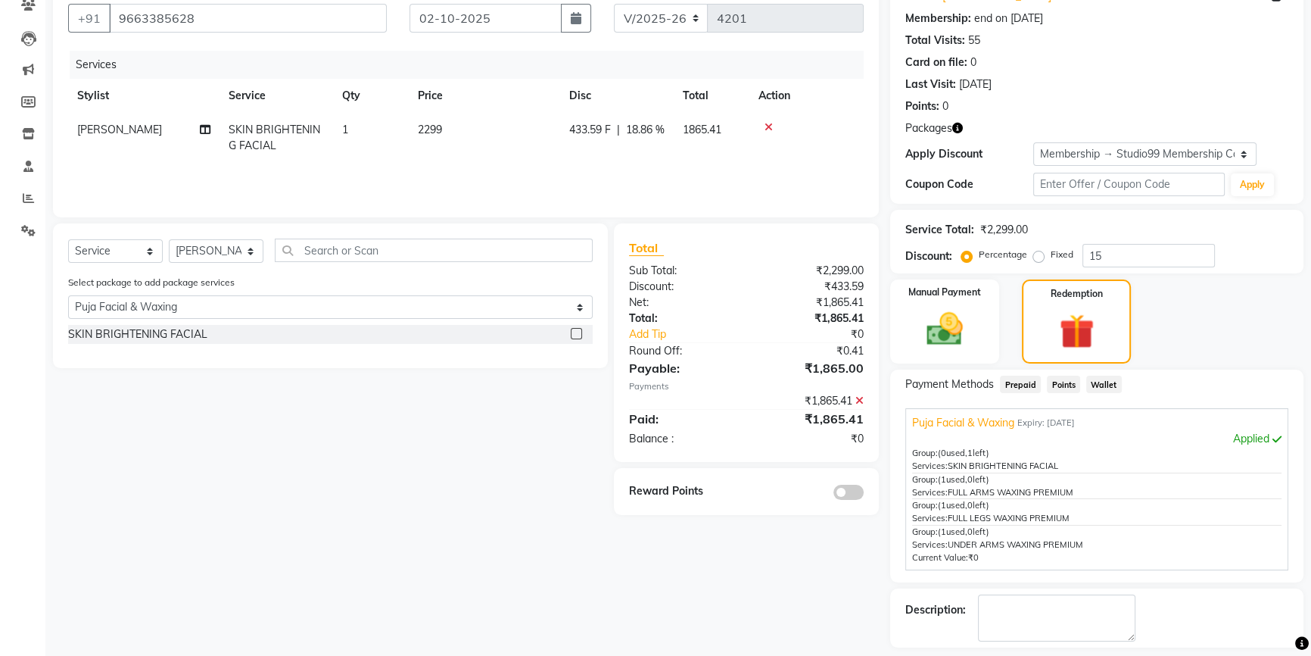
click at [281, 333] on div "SKIN BRIGHTENING FACIAL" at bounding box center [330, 334] width 525 height 19
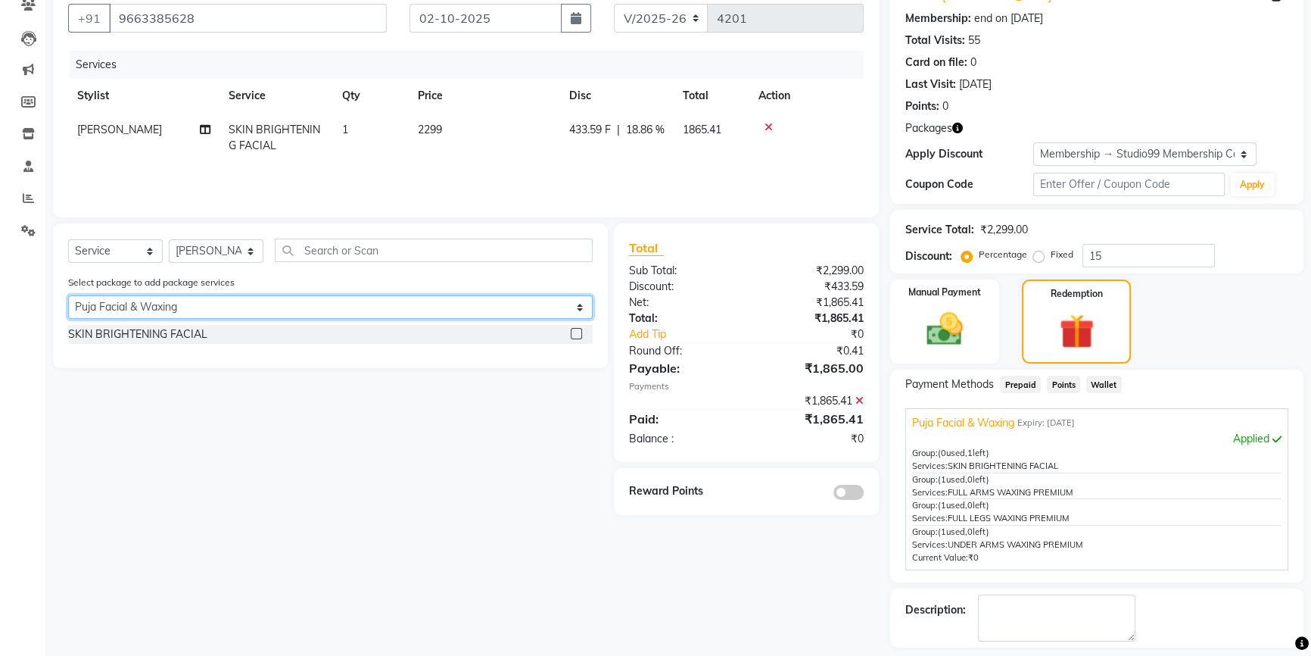
click at [267, 318] on select "Select Puja Facial & Waxing Puja Special Pedi & Mani" at bounding box center [330, 306] width 525 height 23
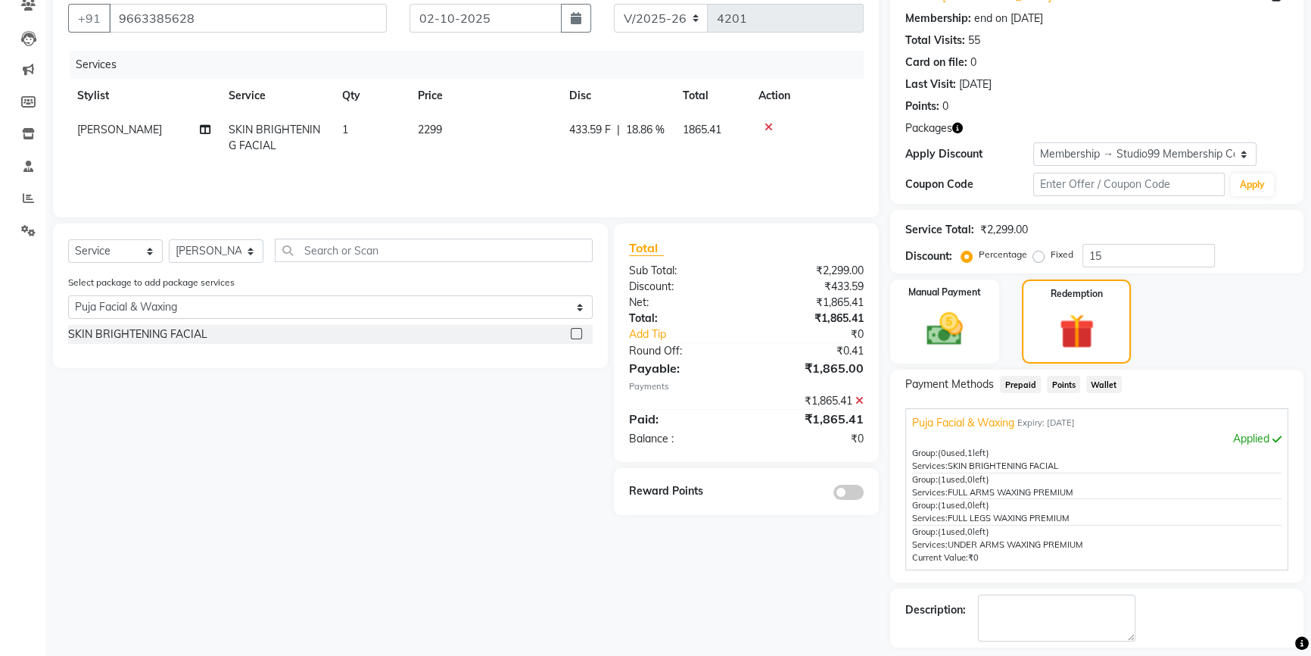
click at [1252, 289] on div "Manual Payment Redemption" at bounding box center [1097, 321] width 436 height 84
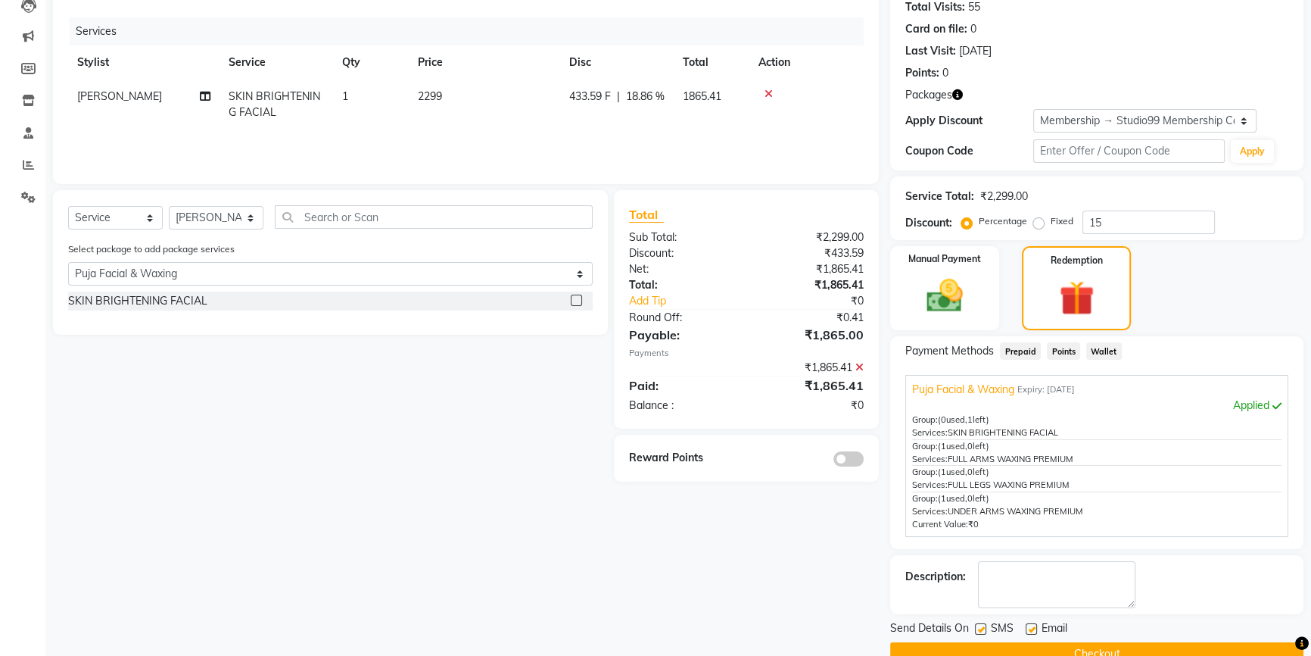
scroll to position [202, 0]
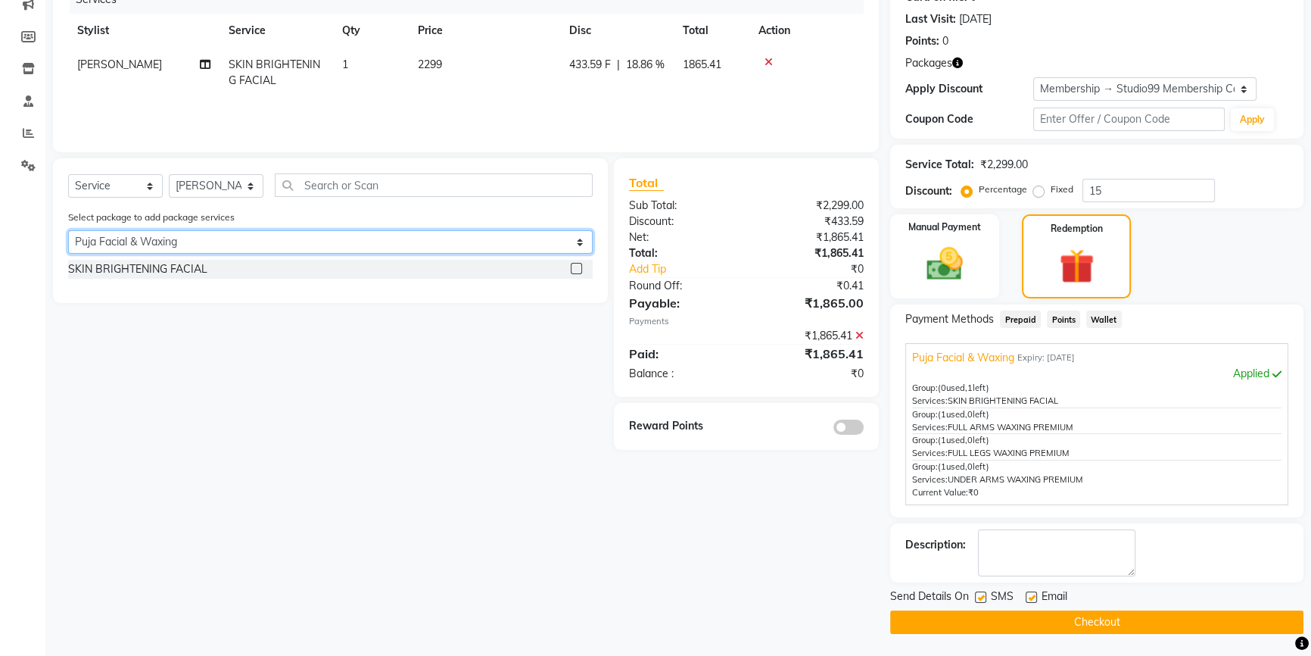
click at [197, 244] on select "Select Puja Facial & Waxing Puja Special Pedi & Mani" at bounding box center [330, 241] width 525 height 23
click at [68, 230] on select "Select Puja Facial & Waxing Puja Special Pedi & Mani" at bounding box center [330, 241] width 525 height 23
click at [168, 248] on select "Select Puja Facial & Waxing Puja Special Pedi & Mani" at bounding box center [330, 241] width 525 height 23
click at [68, 230] on select "Select Puja Facial & Waxing Puja Special Pedi & Mani" at bounding box center [330, 241] width 525 height 23
click at [172, 237] on select "Select Puja Facial & Waxing Puja Special Pedi & Mani" at bounding box center [330, 241] width 525 height 23
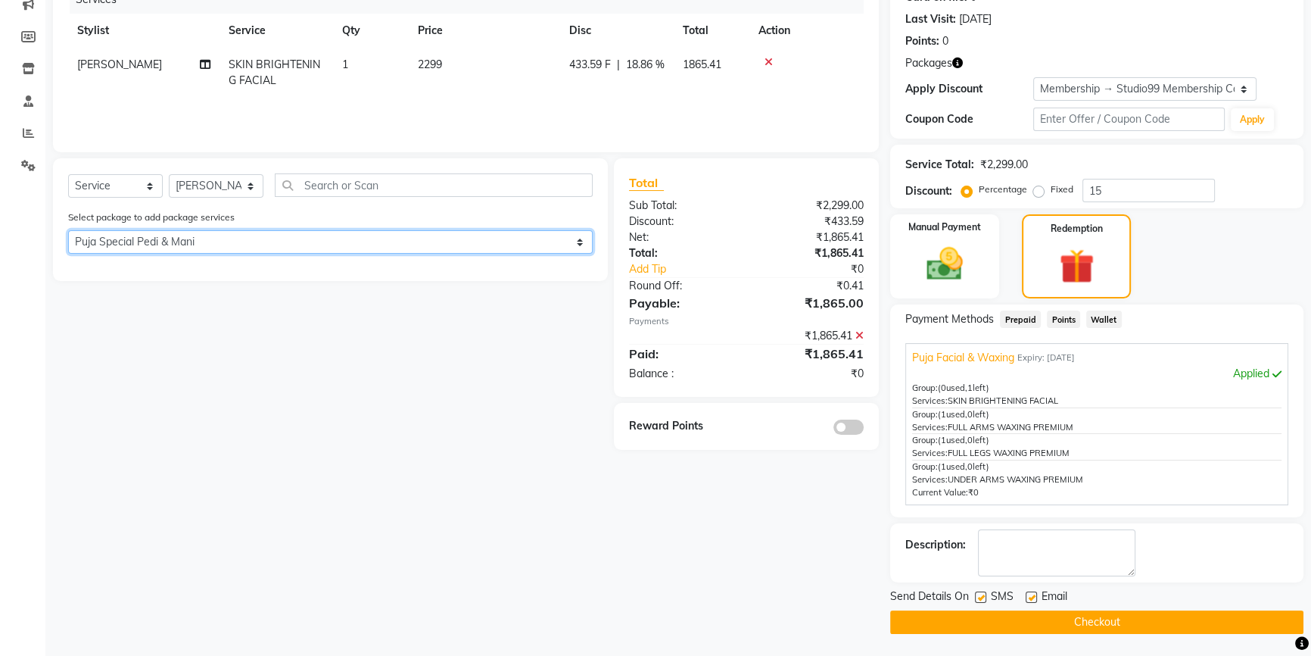
select select "1: Object"
click at [68, 230] on select "Select Puja Facial & Waxing Puja Special Pedi & Mani" at bounding box center [330, 241] width 525 height 23
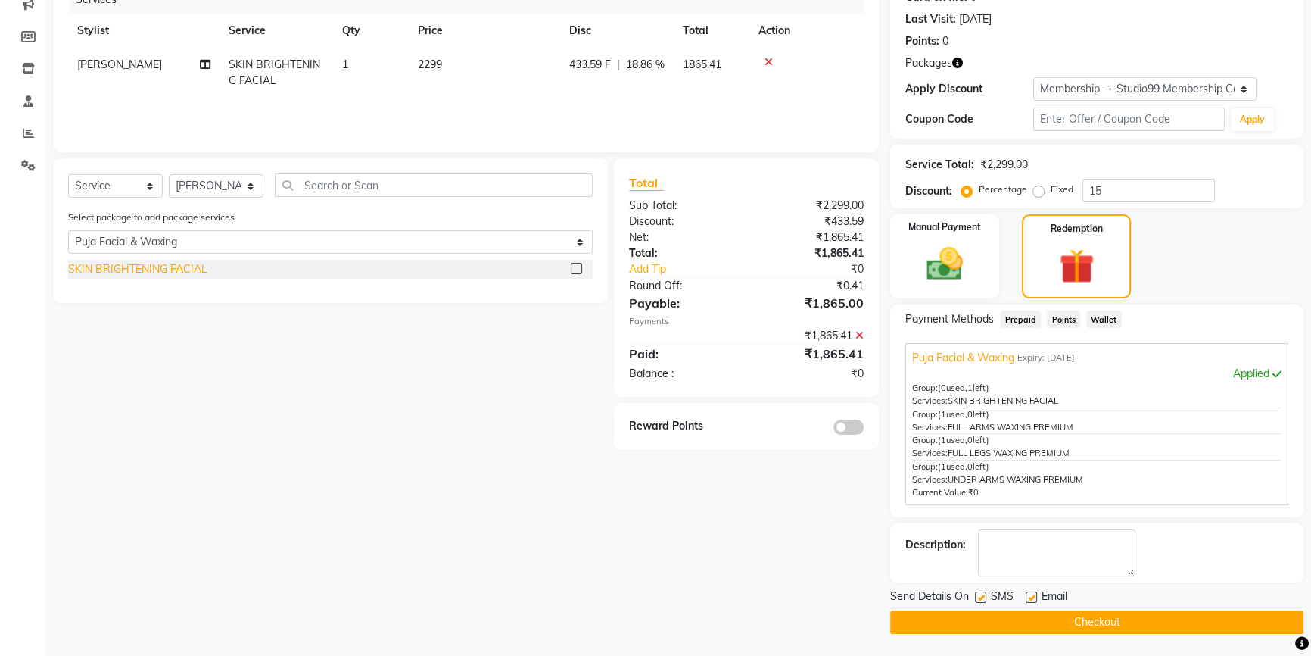
click at [175, 267] on div "SKIN BRIGHTENING FACIAL" at bounding box center [137, 269] width 139 height 16
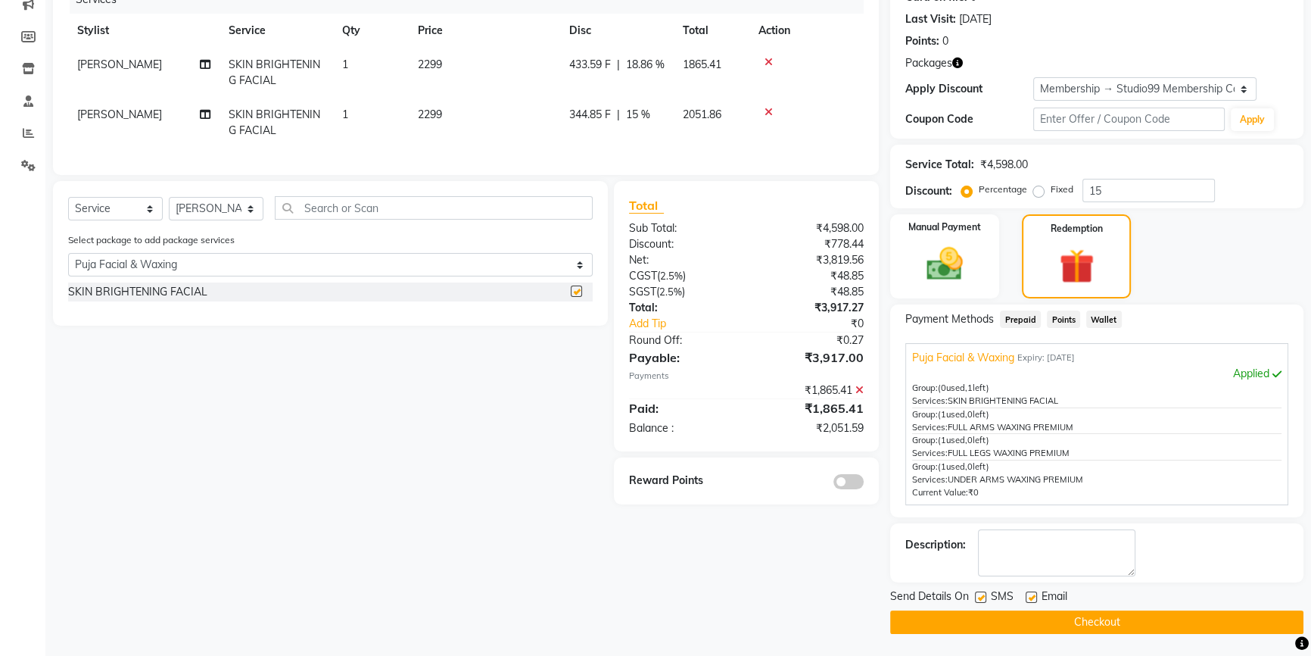
checkbox input "false"
click at [768, 107] on icon at bounding box center [769, 112] width 8 height 11
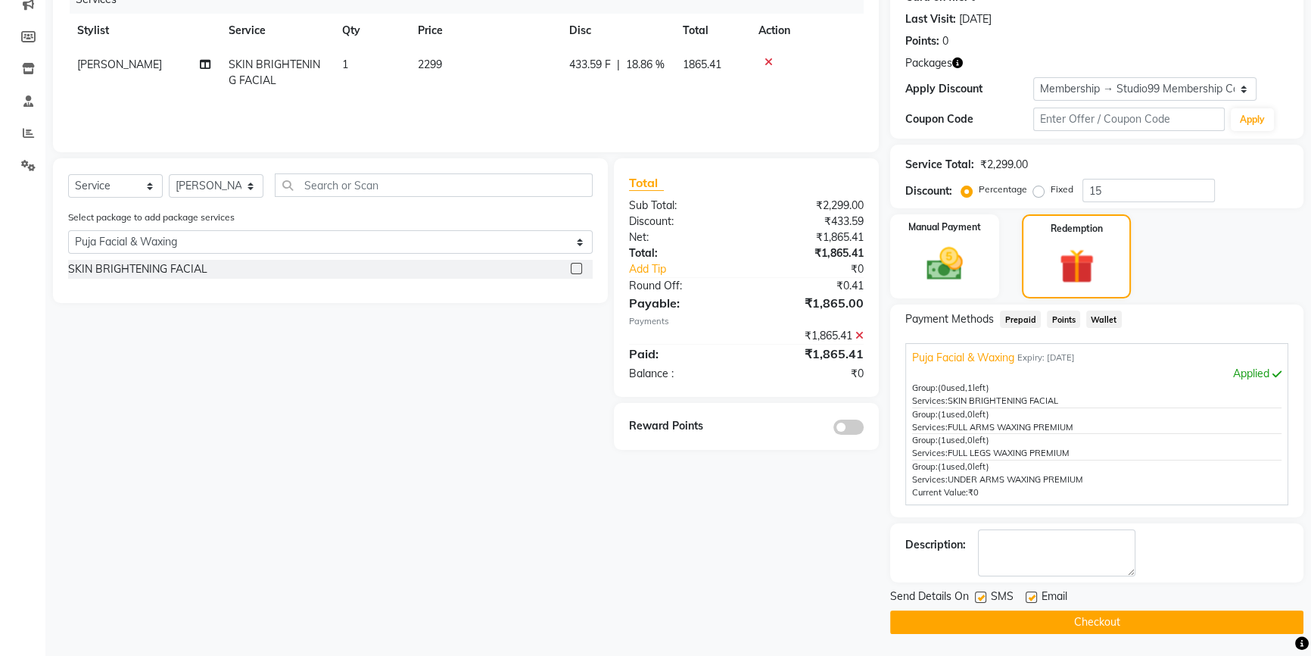
click at [1018, 616] on button "Checkout" at bounding box center [1096, 621] width 413 height 23
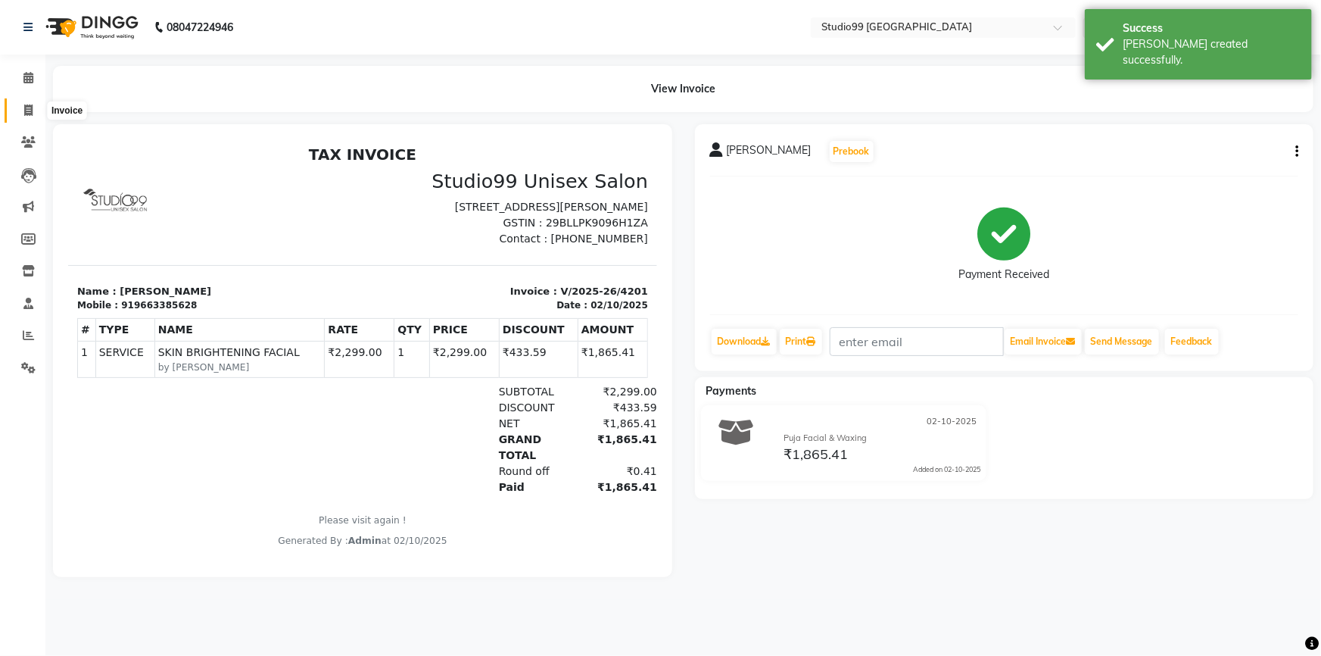
click at [27, 104] on icon at bounding box center [28, 109] width 8 height 11
select select "service"
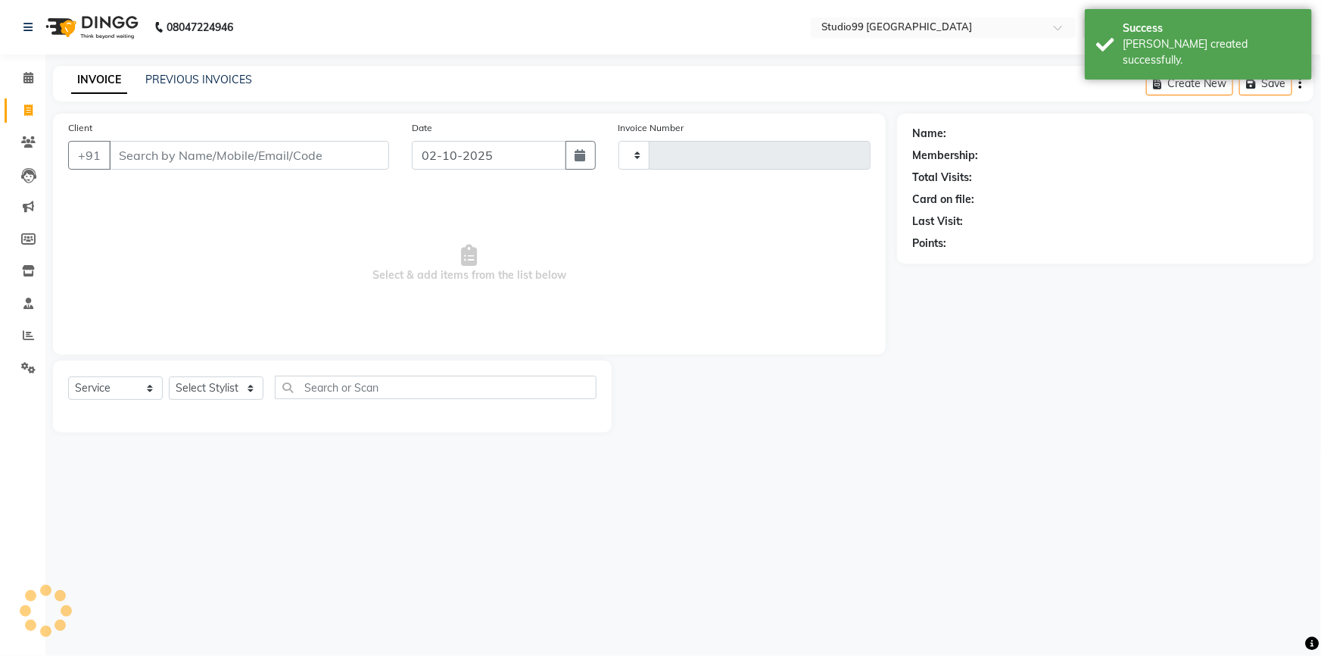
type input "4202"
select select "6042"
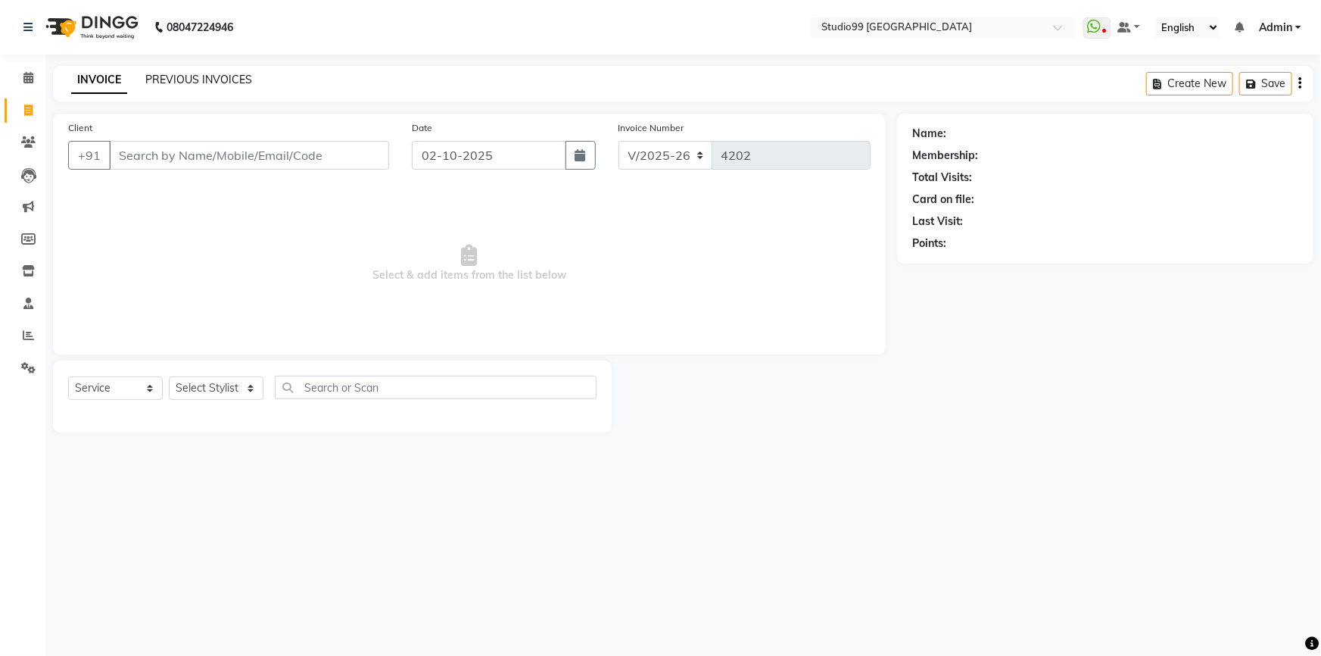
click at [191, 80] on link "PREVIOUS INVOICES" at bounding box center [198, 80] width 107 height 14
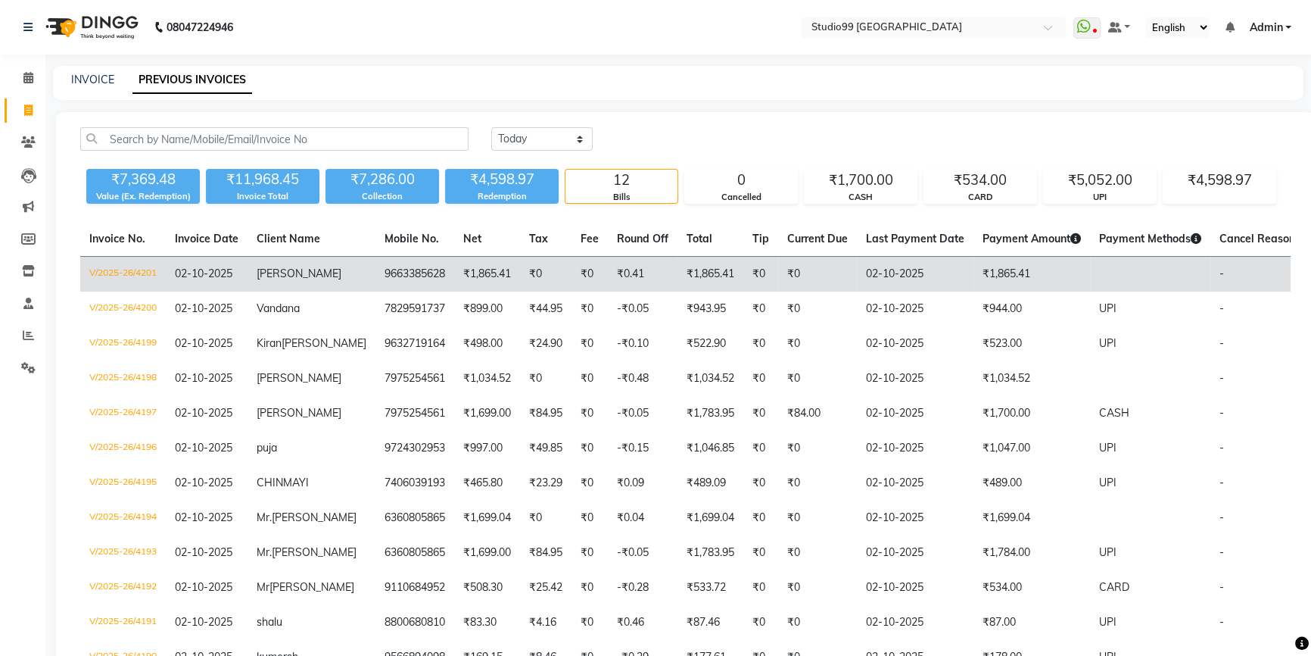
click at [376, 266] on td "9663385628" at bounding box center [415, 275] width 79 height 36
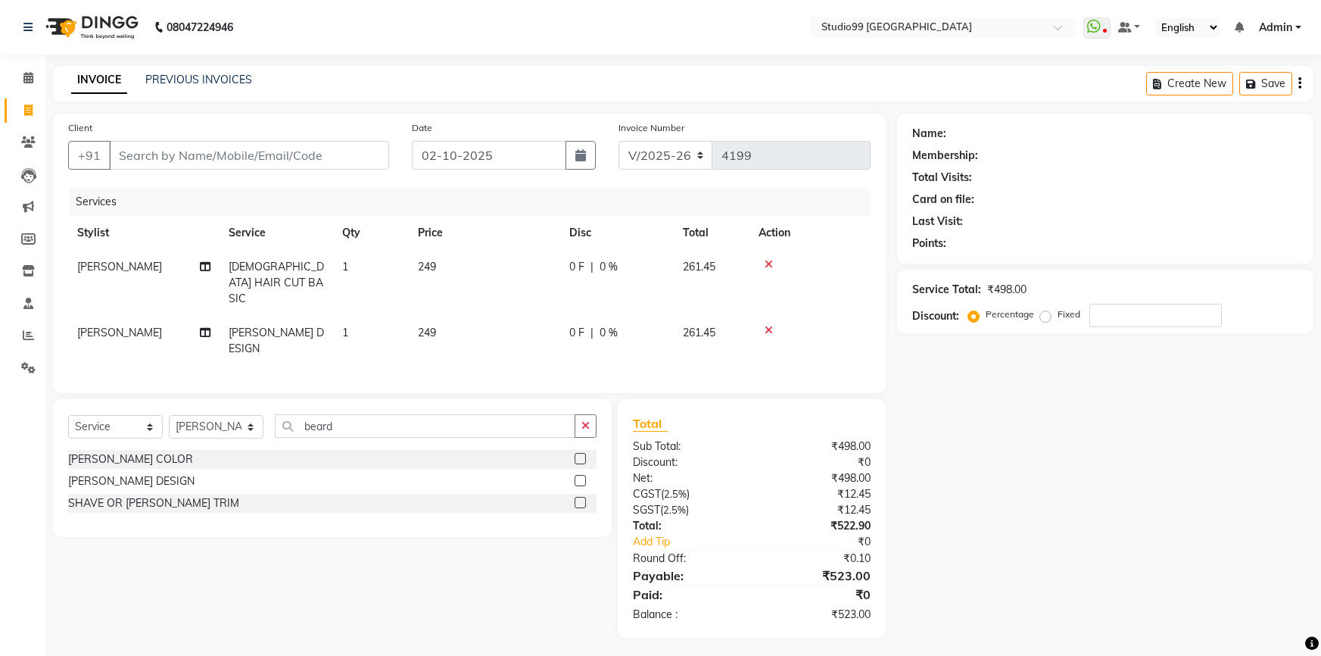
select select "6042"
select select "service"
select select "52201"
click at [34, 102] on span at bounding box center [28, 110] width 27 height 17
select select "service"
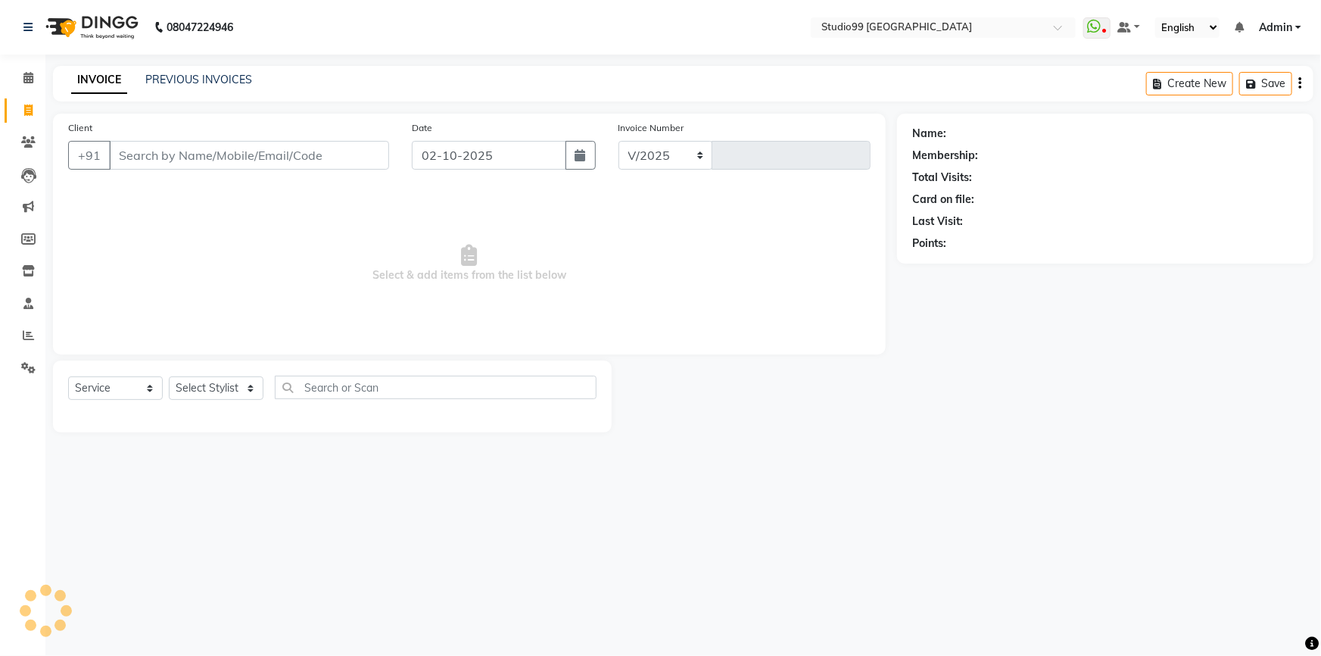
select select "6042"
type input "4201"
click at [23, 78] on icon at bounding box center [28, 77] width 10 height 11
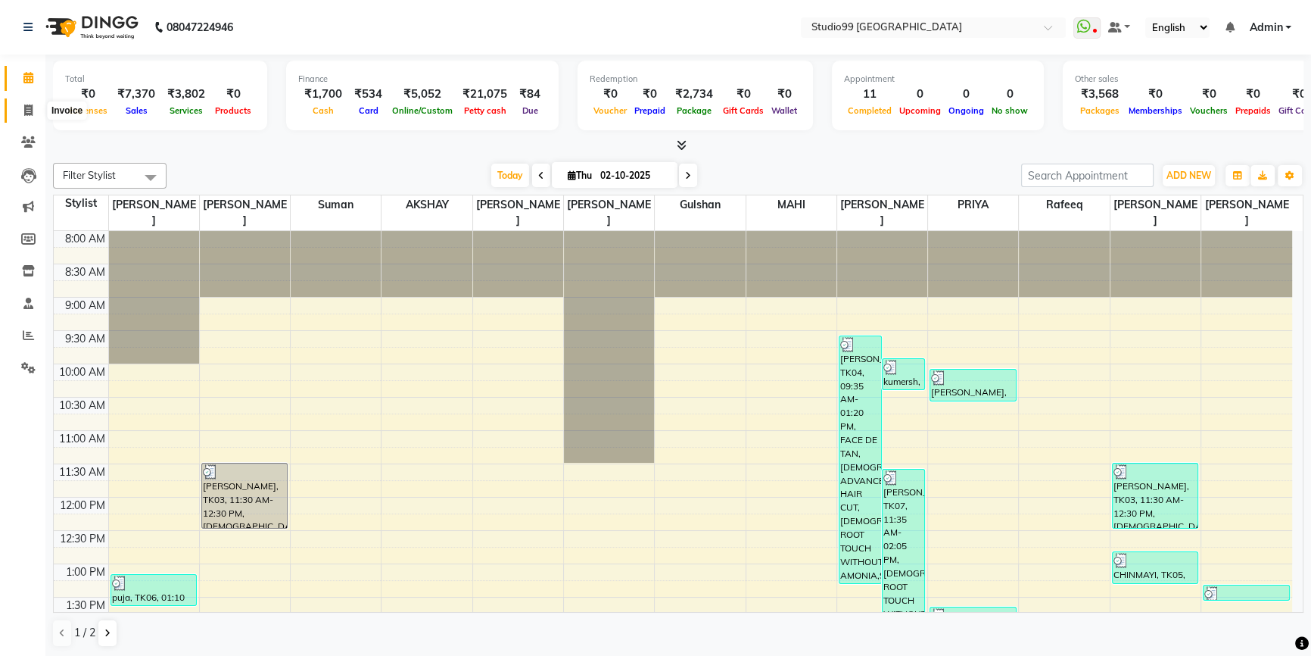
click at [30, 117] on span at bounding box center [28, 110] width 27 height 17
select select "6042"
select select "service"
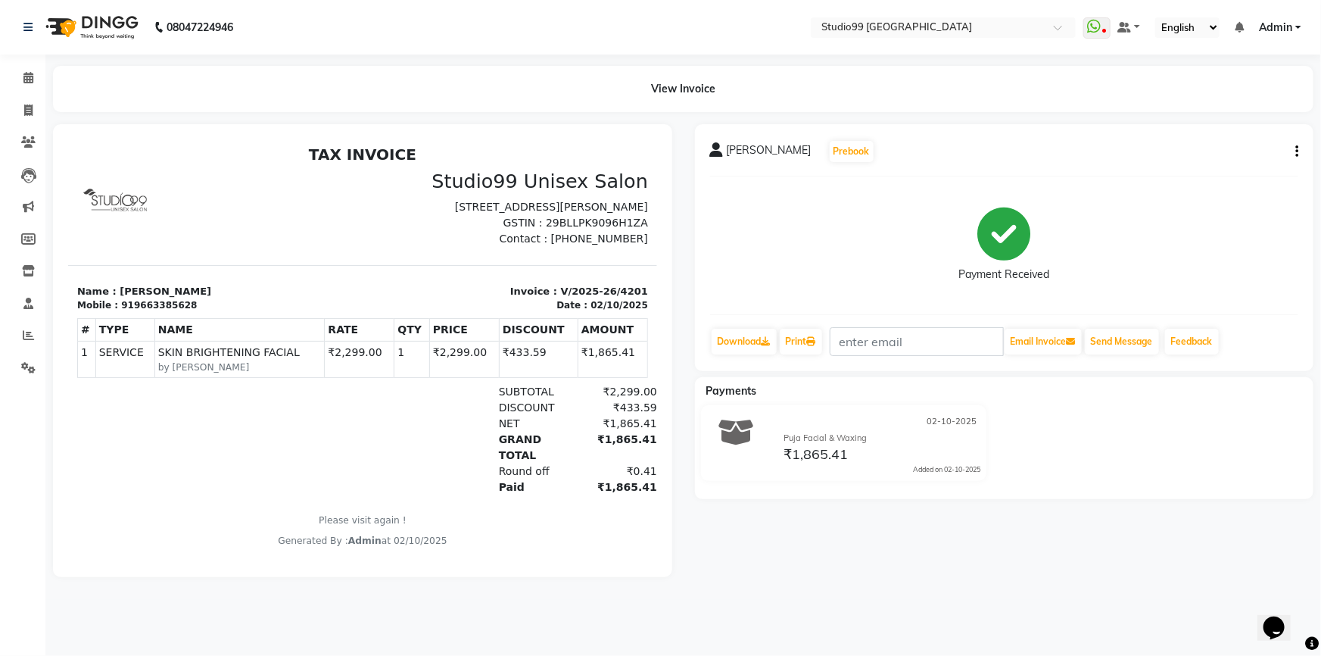
click at [178, 298] on p "Name : [PERSON_NAME]" at bounding box center [214, 290] width 276 height 15
click at [176, 311] on div "Mobile : 919663385628" at bounding box center [214, 305] width 276 height 14
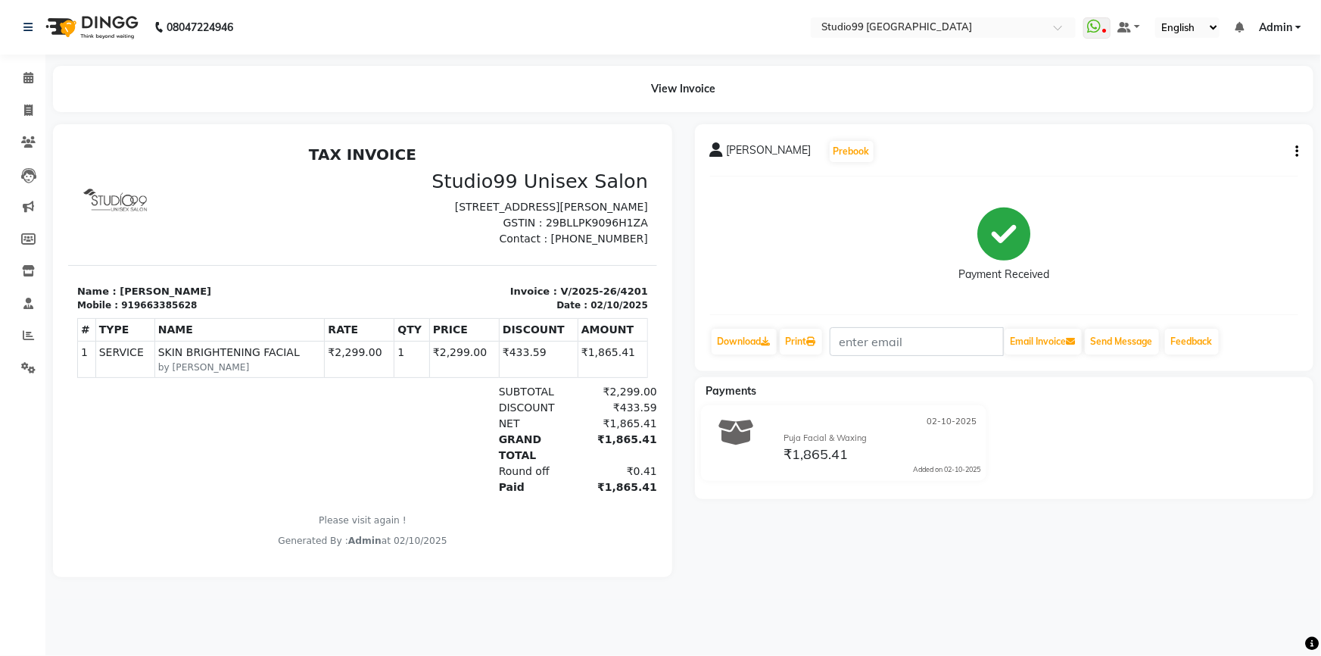
click at [180, 311] on div "Mobile : 919663385628" at bounding box center [214, 305] width 276 height 14
click at [162, 311] on div "919663385628" at bounding box center [158, 305] width 76 height 14
copy div "919663385628"
click at [30, 136] on icon at bounding box center [28, 141] width 14 height 11
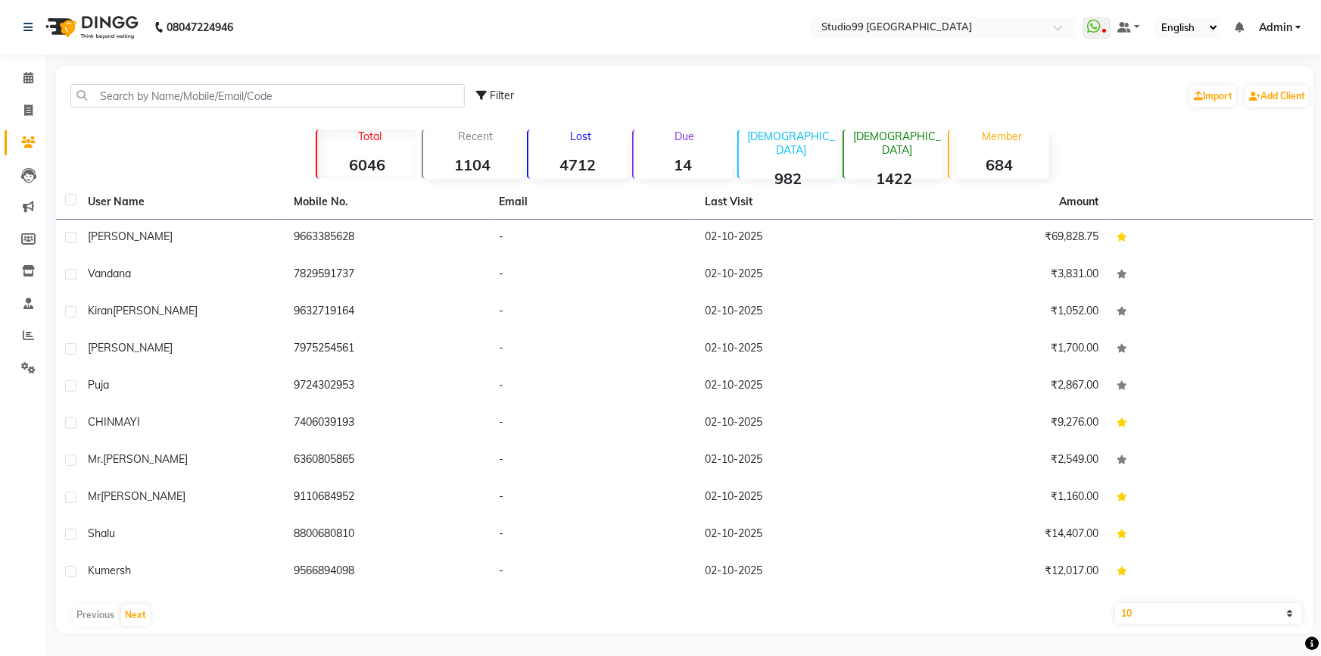
click at [175, 80] on div "Filter Import Add Client" at bounding box center [685, 96] width 1252 height 48
click at [173, 88] on input "text" at bounding box center [267, 95] width 394 height 23
paste input "919663385628"
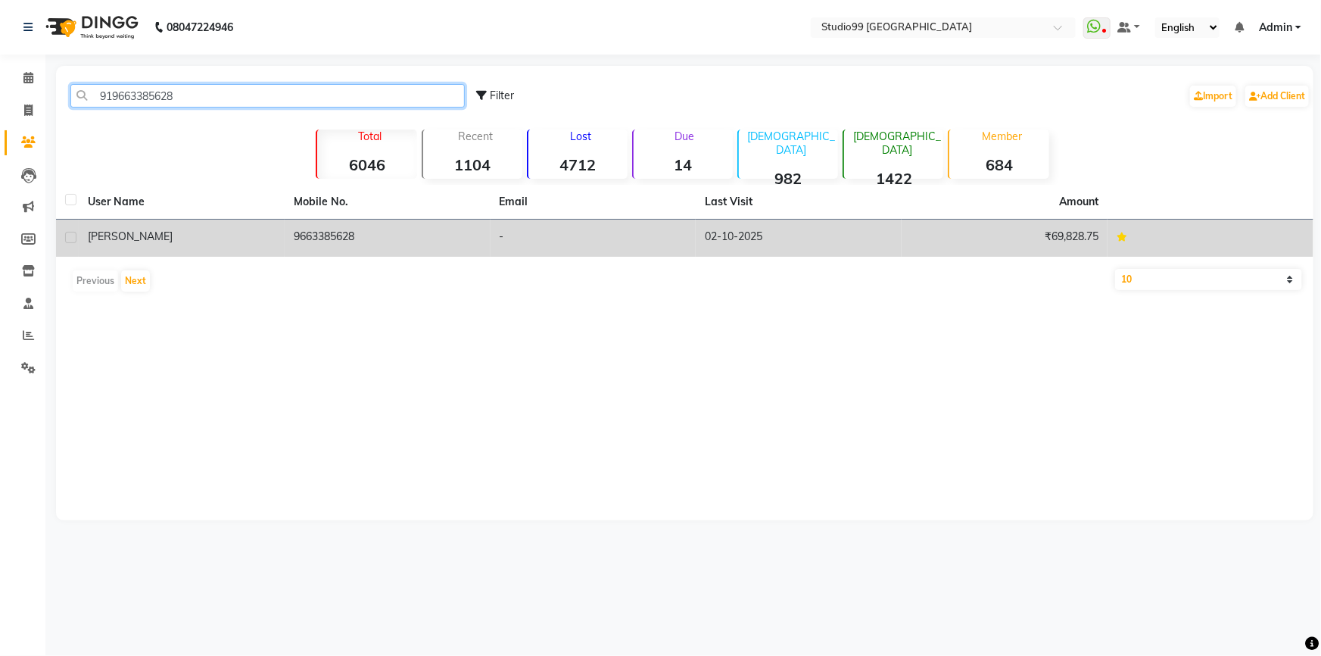
type input "919663385628"
click at [149, 238] on div "[PERSON_NAME]" at bounding box center [182, 237] width 188 height 16
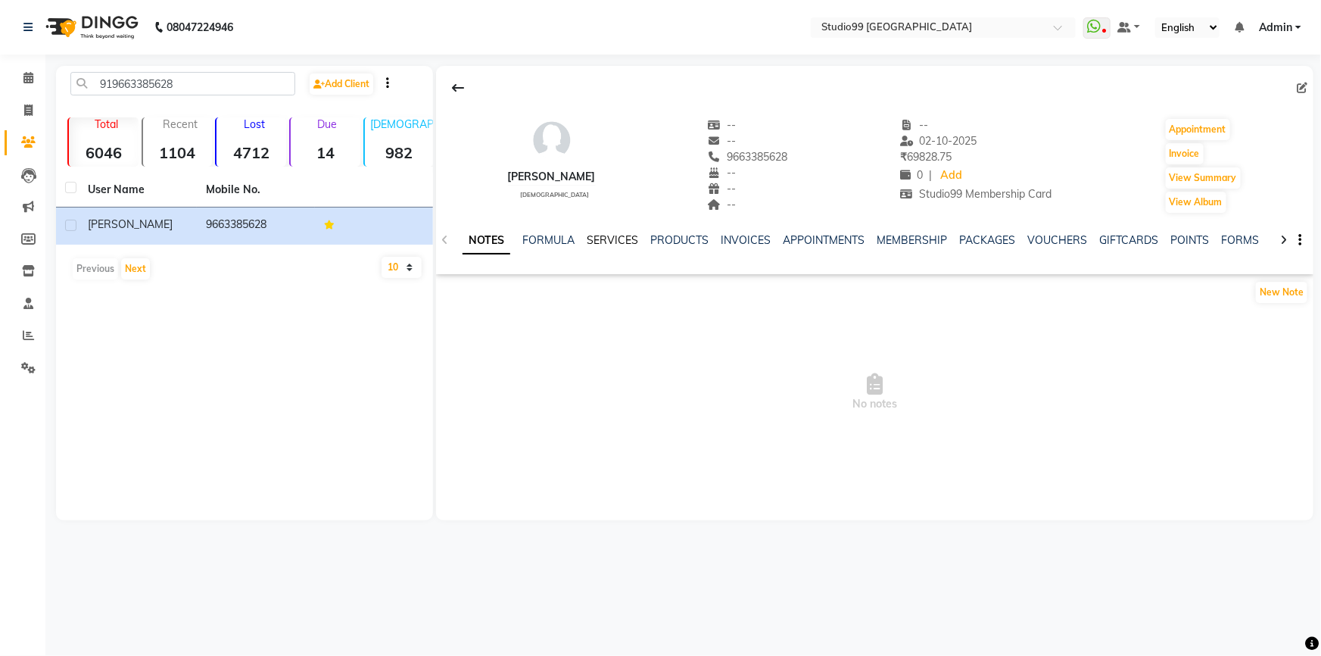
drag, startPoint x: 628, startPoint y: 229, endPoint x: 628, endPoint y: 238, distance: 9.1
click at [628, 235] on div "NOTES FORMULA SERVICES PRODUCTS INVOICES APPOINTMENTS MEMBERSHIP PACKAGES VOUCH…" at bounding box center [875, 240] width 878 height 52
click at [626, 238] on link "SERVICES" at bounding box center [612, 240] width 51 height 14
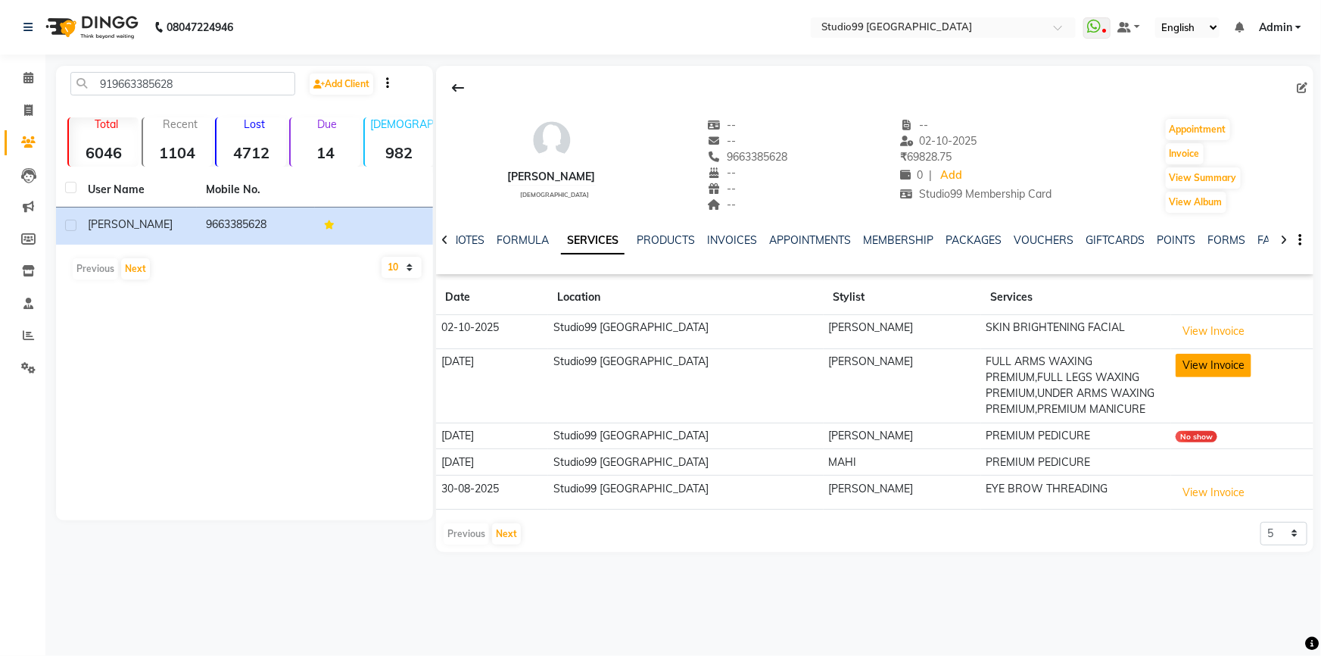
click at [1234, 362] on button "View Invoice" at bounding box center [1214, 365] width 76 height 23
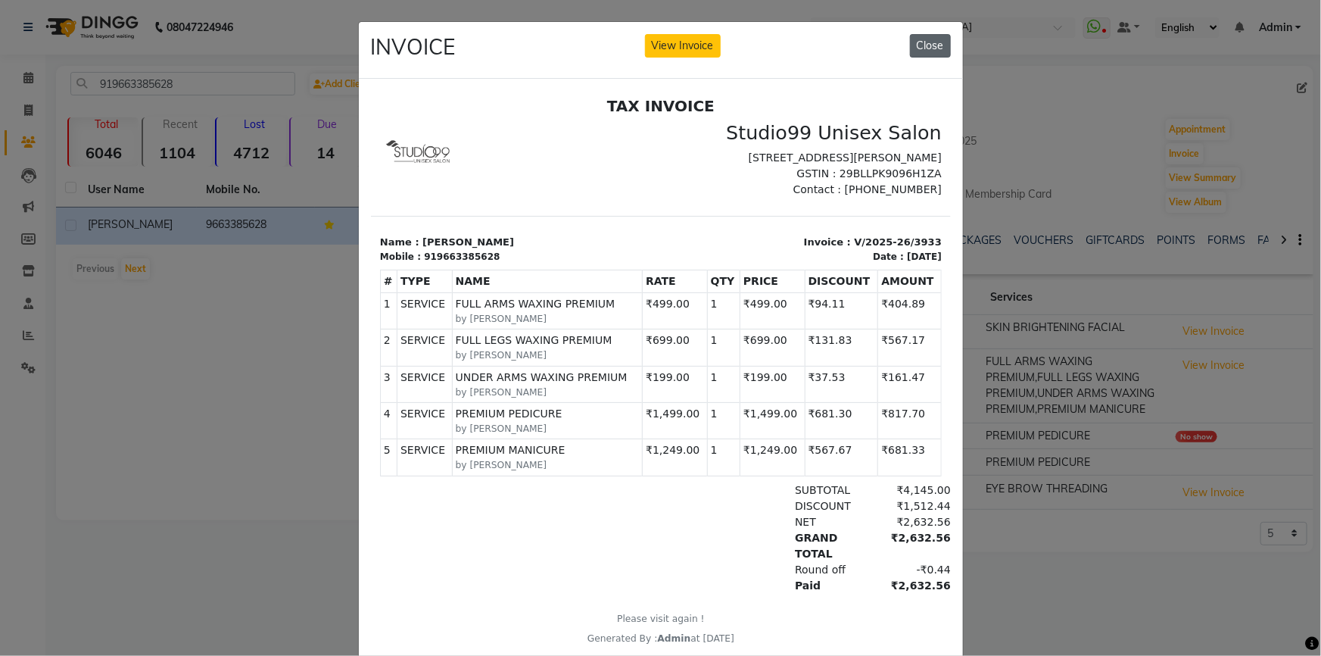
click at [918, 45] on button "Close" at bounding box center [930, 45] width 41 height 23
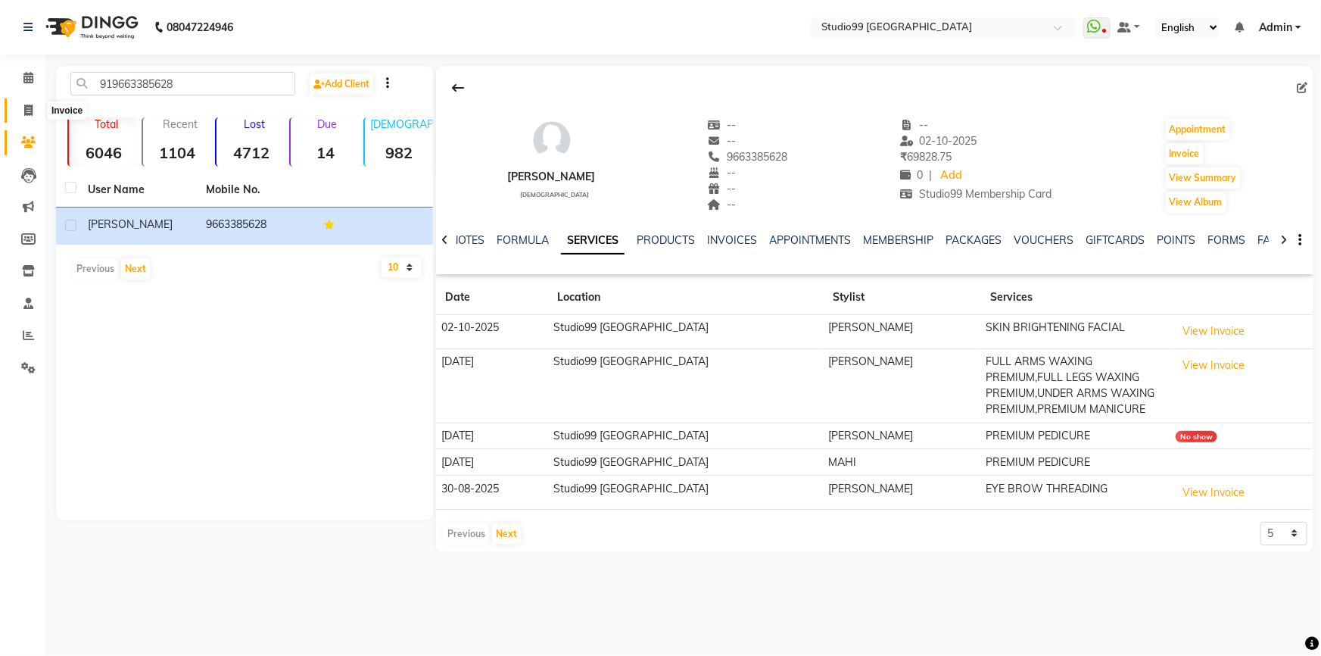
click at [25, 106] on icon at bounding box center [28, 109] width 8 height 11
select select "6042"
select select "service"
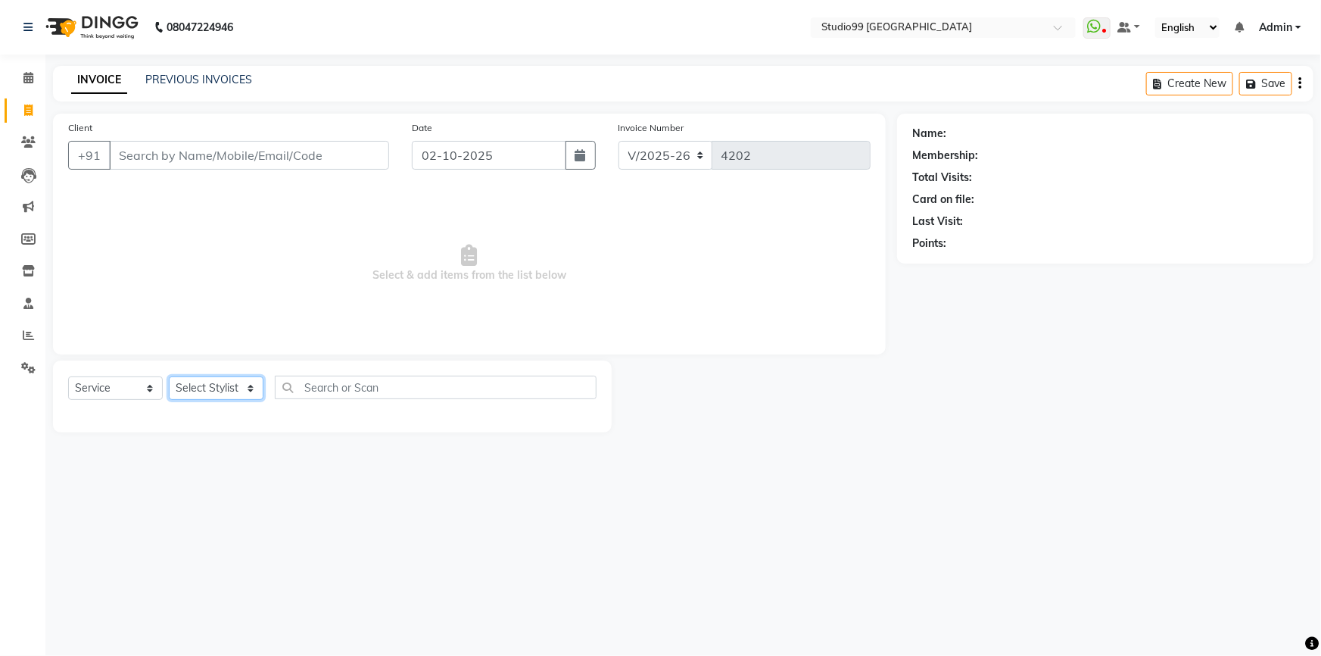
click at [207, 387] on select "Select Stylist Admin AKSHAY [PERSON_NAME] Gulshan MAHI [PERSON_NAME] PRIYA [PER…" at bounding box center [216, 387] width 95 height 23
select select "52201"
click at [169, 376] on select "Select Stylist Admin AKSHAY [PERSON_NAME] Gulshan MAHI [PERSON_NAME] PRIYA [PER…" at bounding box center [216, 387] width 95 height 23
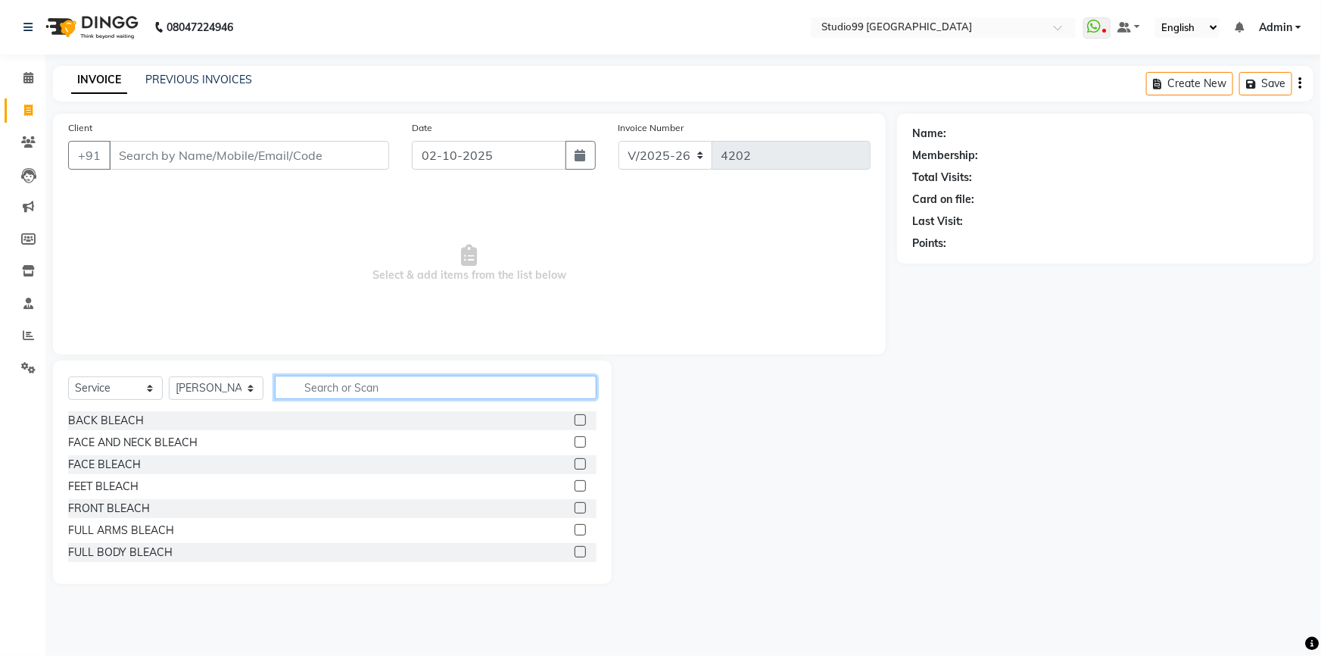
click at [347, 391] on input "text" at bounding box center [436, 387] width 322 height 23
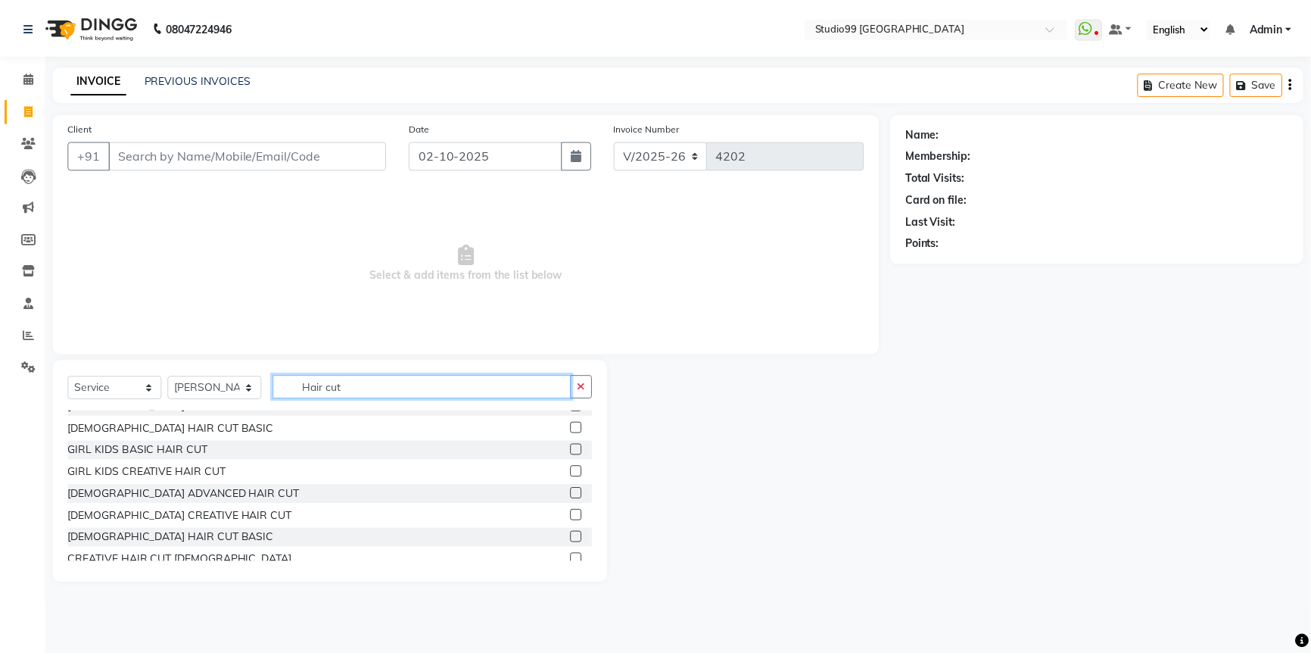
scroll to position [137, 0]
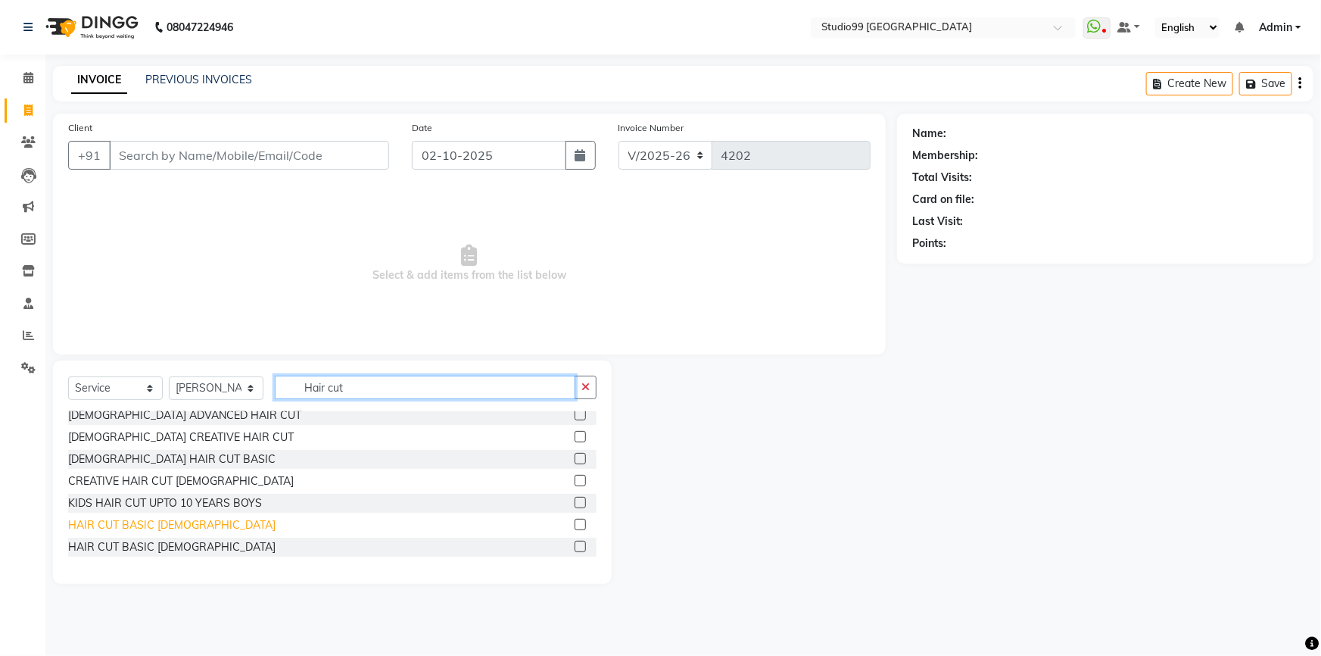
type input "Hair cut"
click at [150, 524] on div "HAIR CUT BASIC [DEMOGRAPHIC_DATA]" at bounding box center [171, 525] width 207 height 16
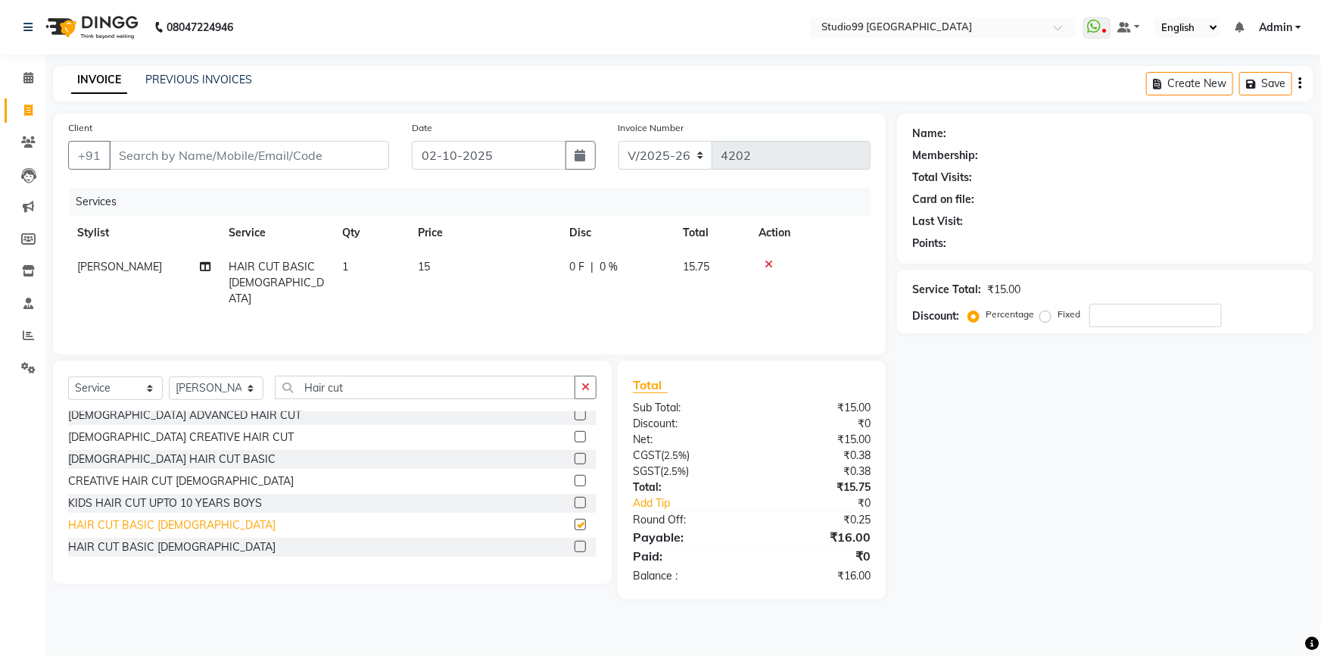
checkbox input "false"
click at [454, 265] on td "15" at bounding box center [484, 283] width 151 height 66
select select "52201"
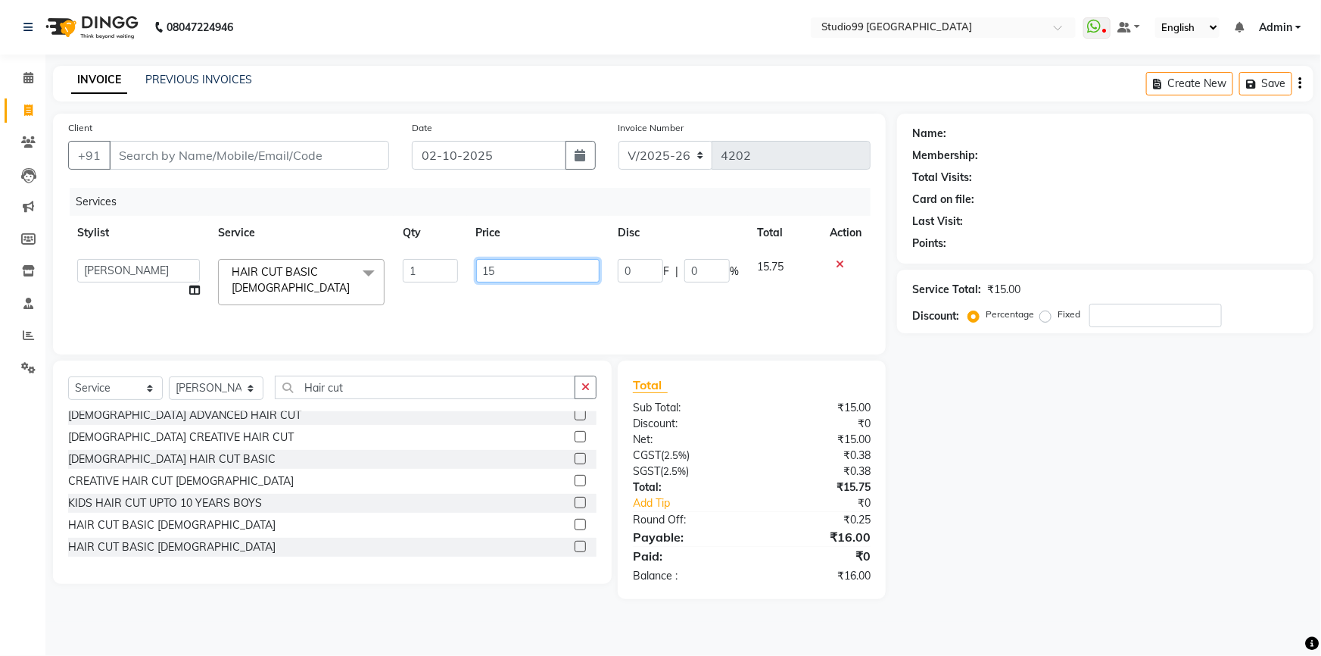
drag, startPoint x: 524, startPoint y: 273, endPoint x: 373, endPoint y: 273, distance: 151.4
click at [373, 273] on tr "Admin AKSHAY [PERSON_NAME] Gulshan MAHI [PERSON_NAME] PRIYA [PERSON_NAME] [PERS…" at bounding box center [469, 282] width 803 height 64
type input "249"
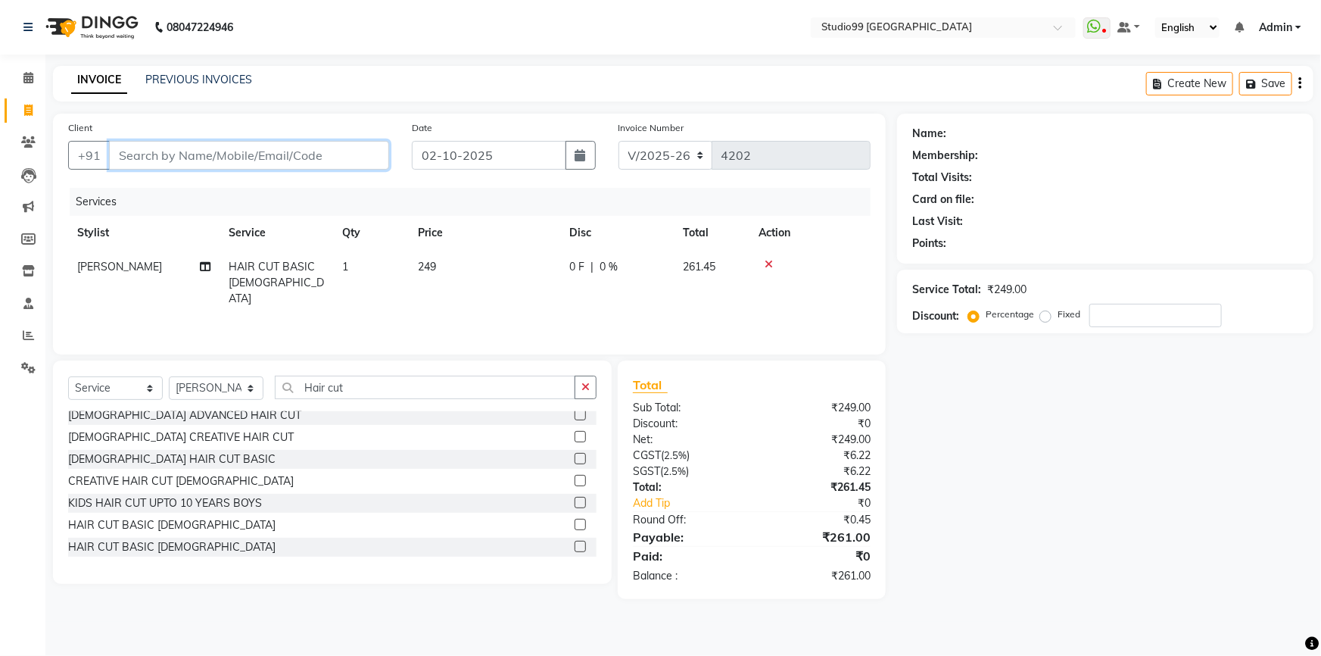
click at [288, 158] on input "Client" at bounding box center [249, 155] width 280 height 29
type input "9"
type input "0"
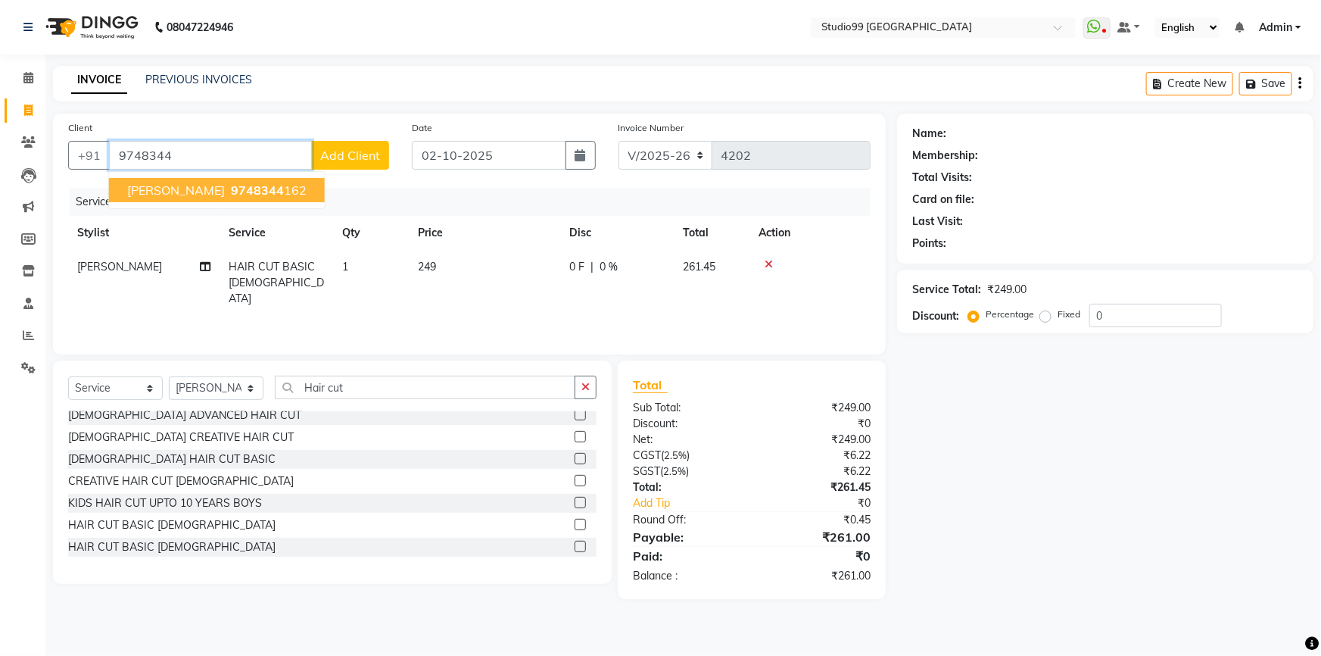
click at [231, 191] on span "9748344" at bounding box center [257, 189] width 53 height 15
type input "9748344162"
select select "1: Object"
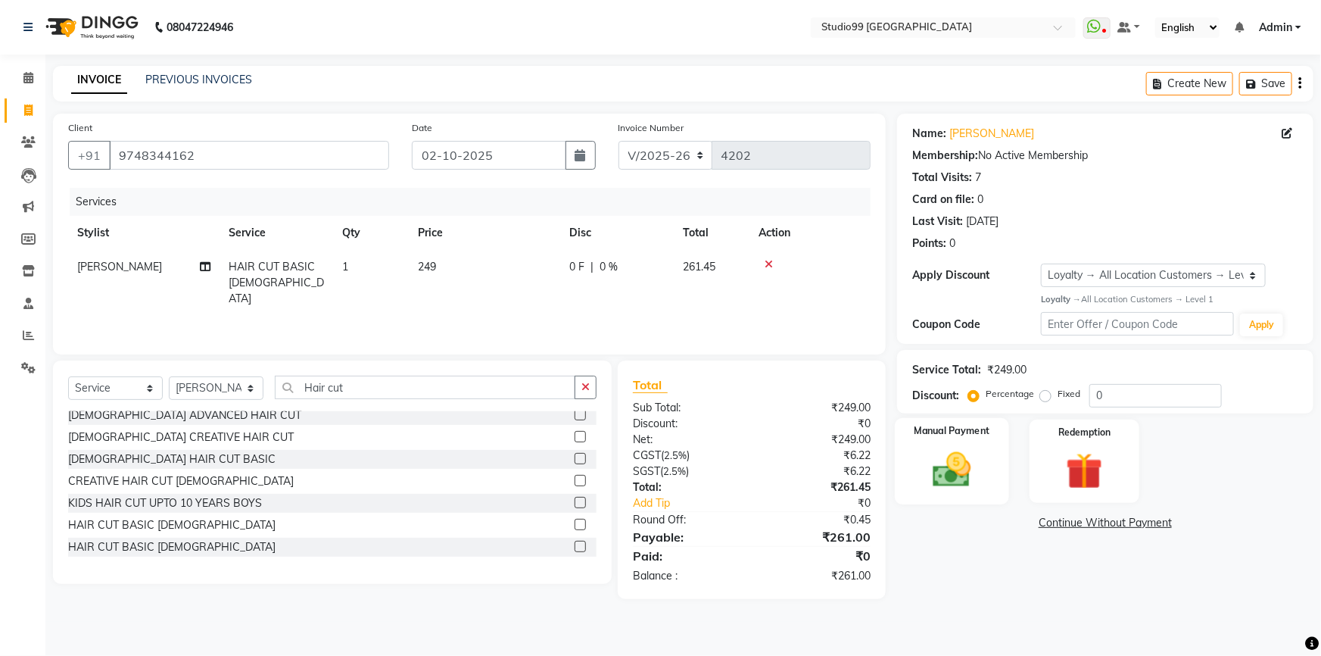
click at [996, 476] on div "Manual Payment" at bounding box center [952, 461] width 114 height 87
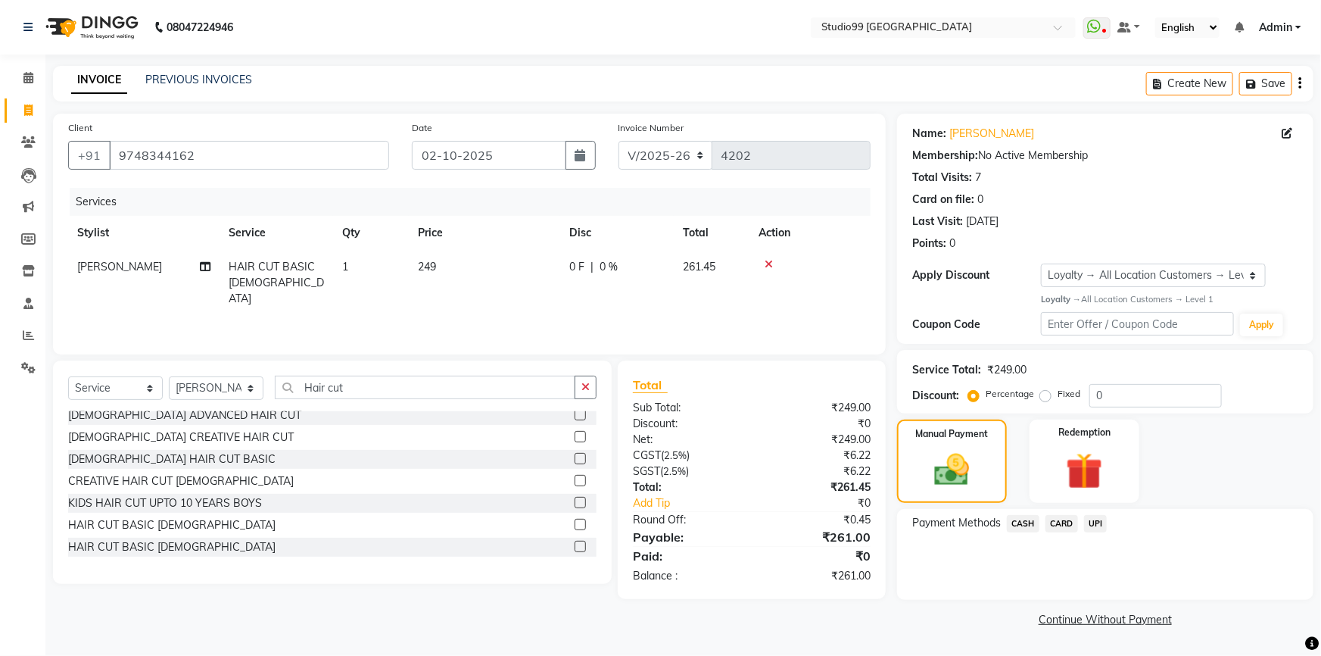
click at [1096, 528] on span "UPI" at bounding box center [1095, 523] width 23 height 17
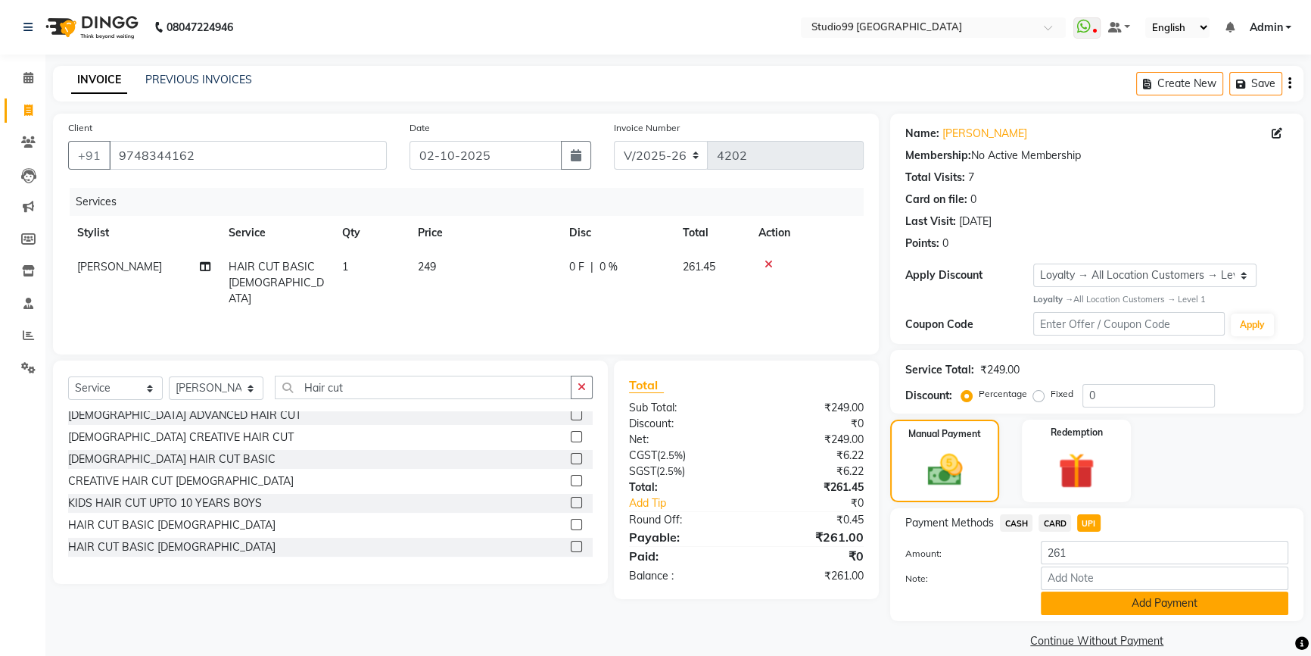
click at [1121, 594] on button "Add Payment" at bounding box center [1165, 602] width 248 height 23
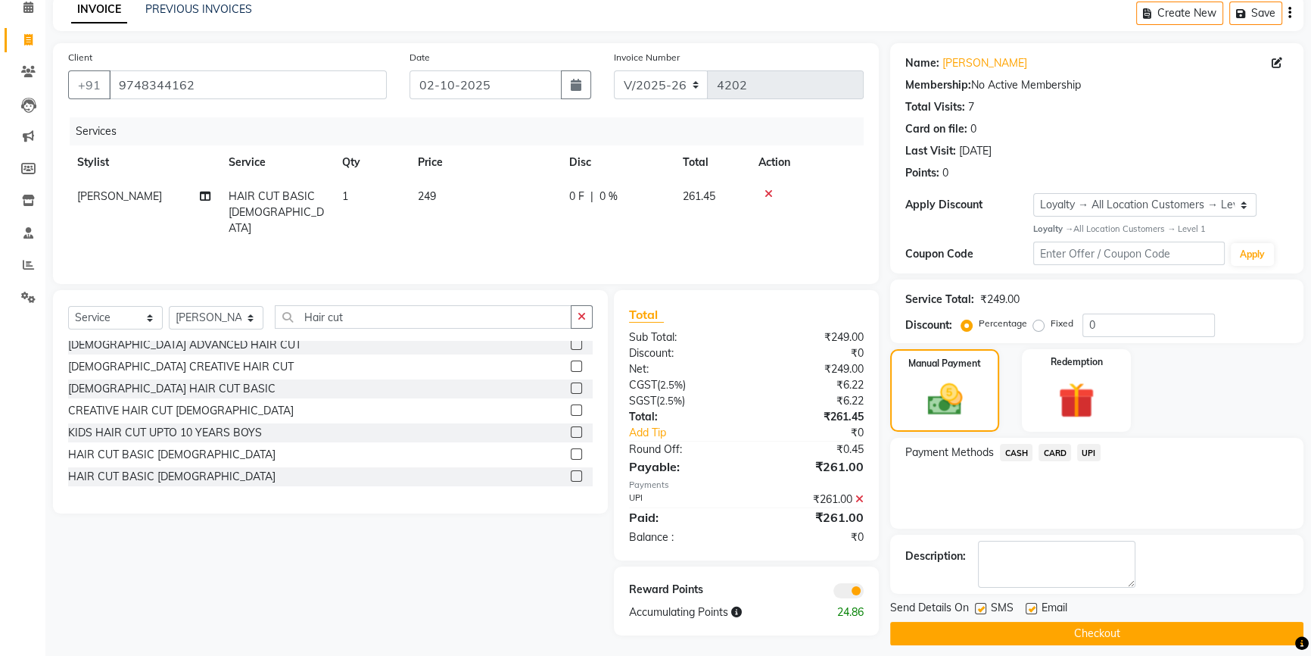
scroll to position [82, 0]
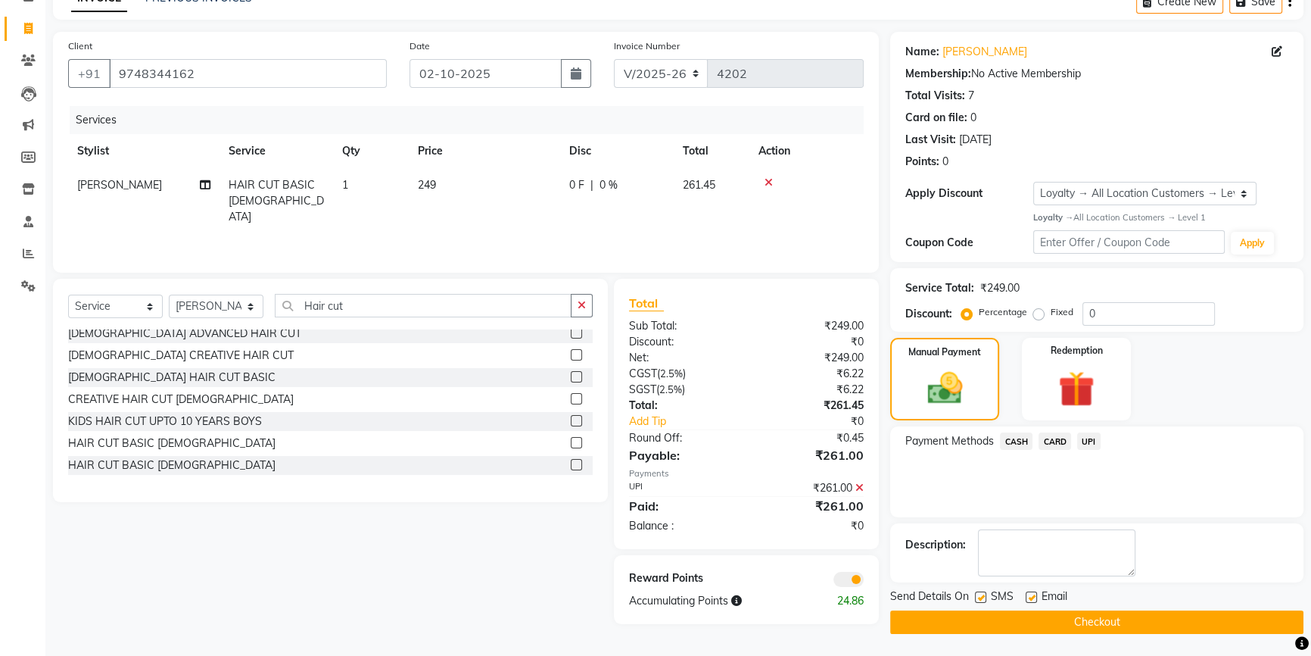
click at [1098, 619] on button "Checkout" at bounding box center [1096, 621] width 413 height 23
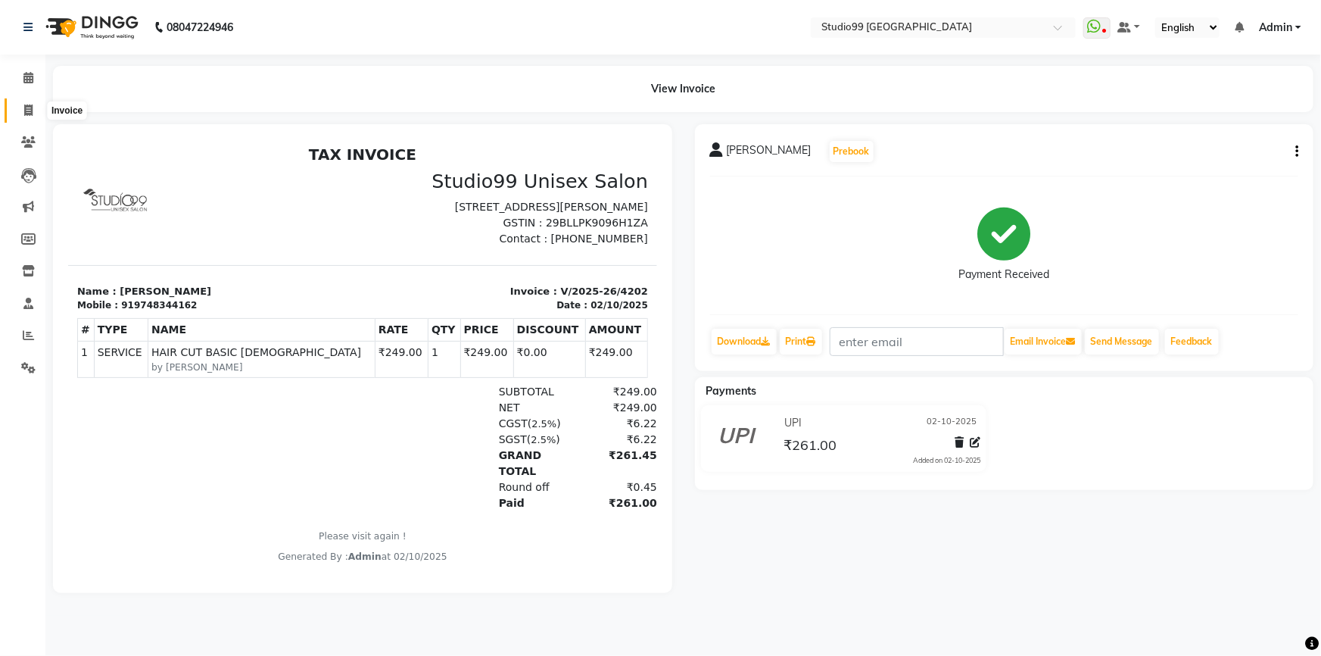
click at [22, 108] on span at bounding box center [28, 110] width 27 height 17
select select "6042"
select select "service"
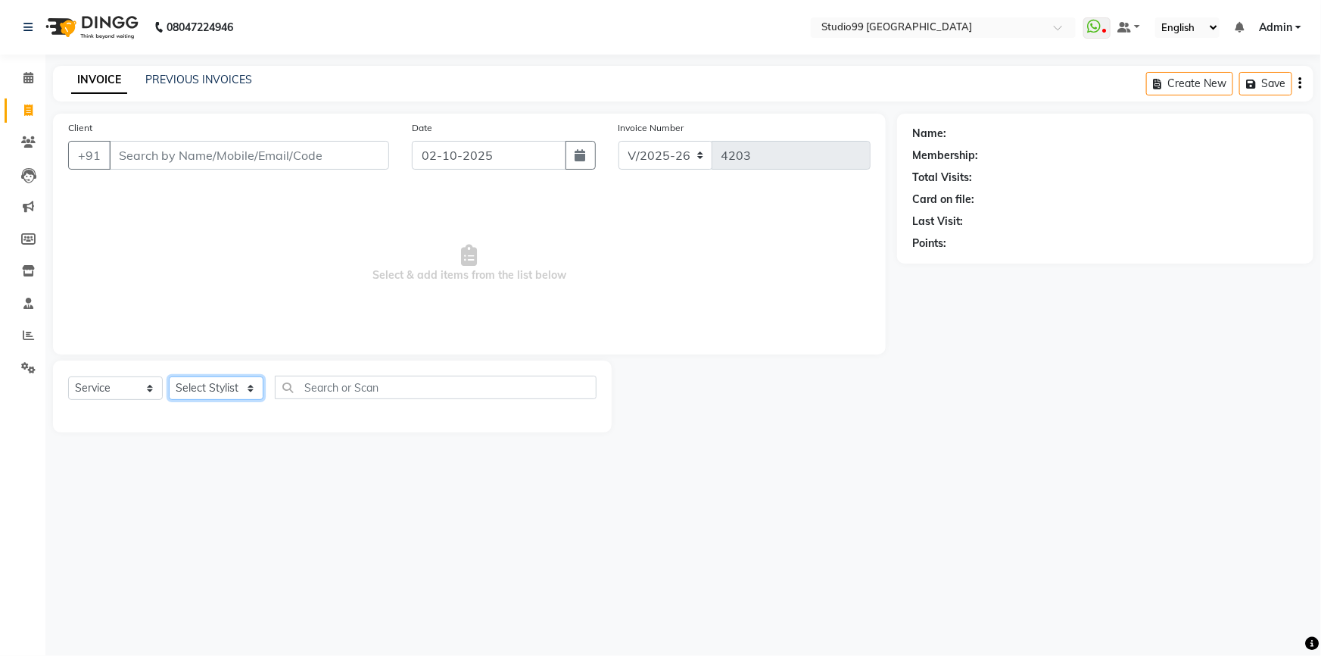
click at [244, 391] on select "Select Stylist Admin AKSHAY [PERSON_NAME] Gulshan MAHI [PERSON_NAME] PRIYA [PER…" at bounding box center [216, 387] width 95 height 23
select select "43361"
click at [169, 376] on select "Select Stylist Admin AKSHAY [PERSON_NAME] Gulshan MAHI [PERSON_NAME] PRIYA [PER…" at bounding box center [216, 387] width 95 height 23
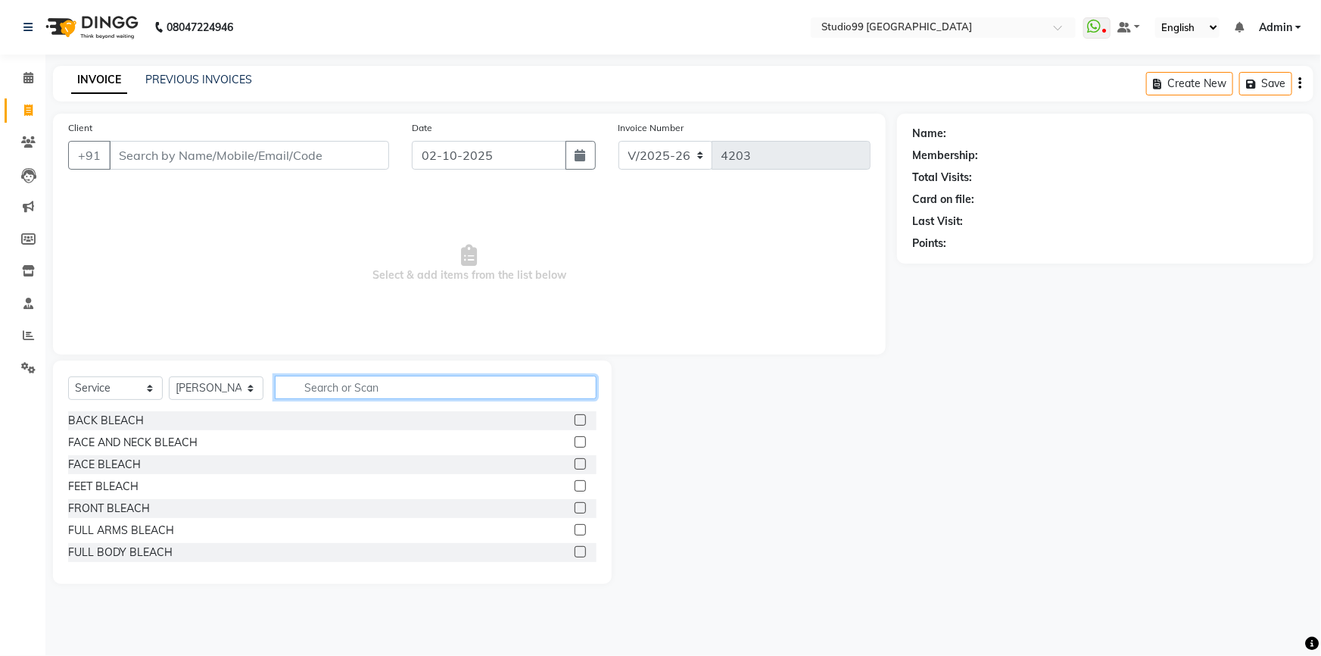
drag, startPoint x: 341, startPoint y: 388, endPoint x: 351, endPoint y: 373, distance: 18.7
click at [341, 388] on input "text" at bounding box center [436, 387] width 322 height 23
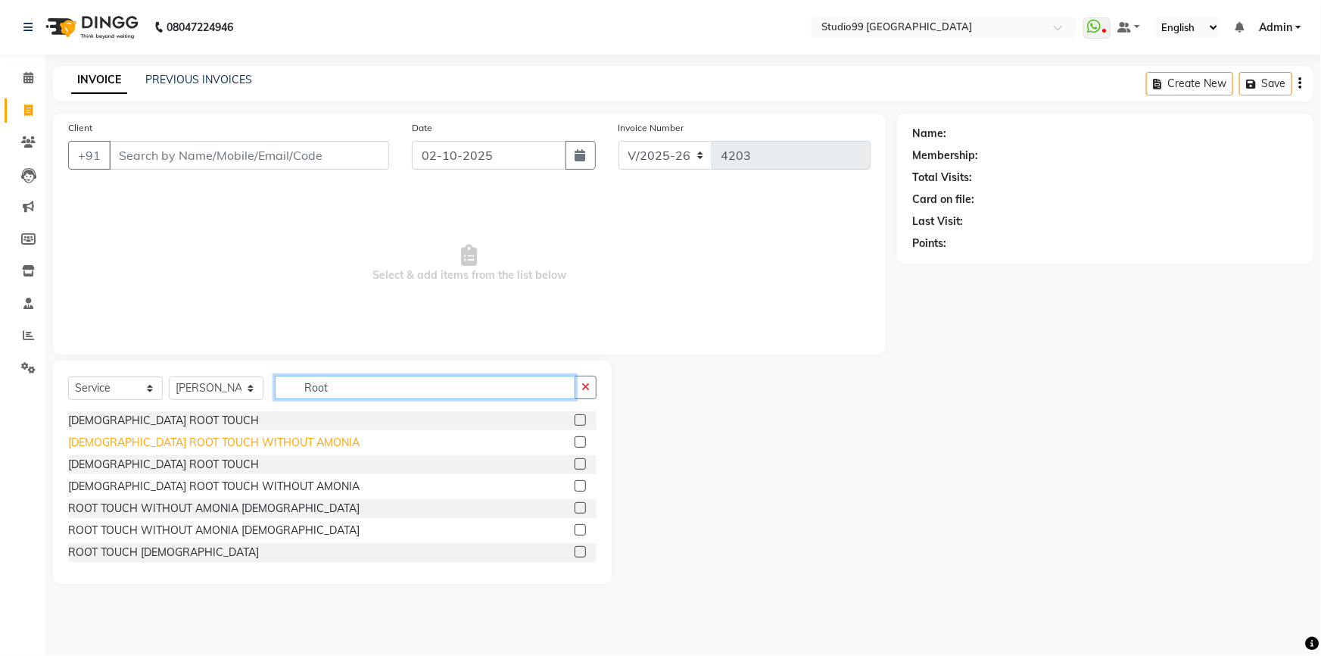
type input "Root"
click at [188, 440] on div "[DEMOGRAPHIC_DATA] ROOT TOUCH WITHOUT AMONIA" at bounding box center [214, 443] width 292 height 16
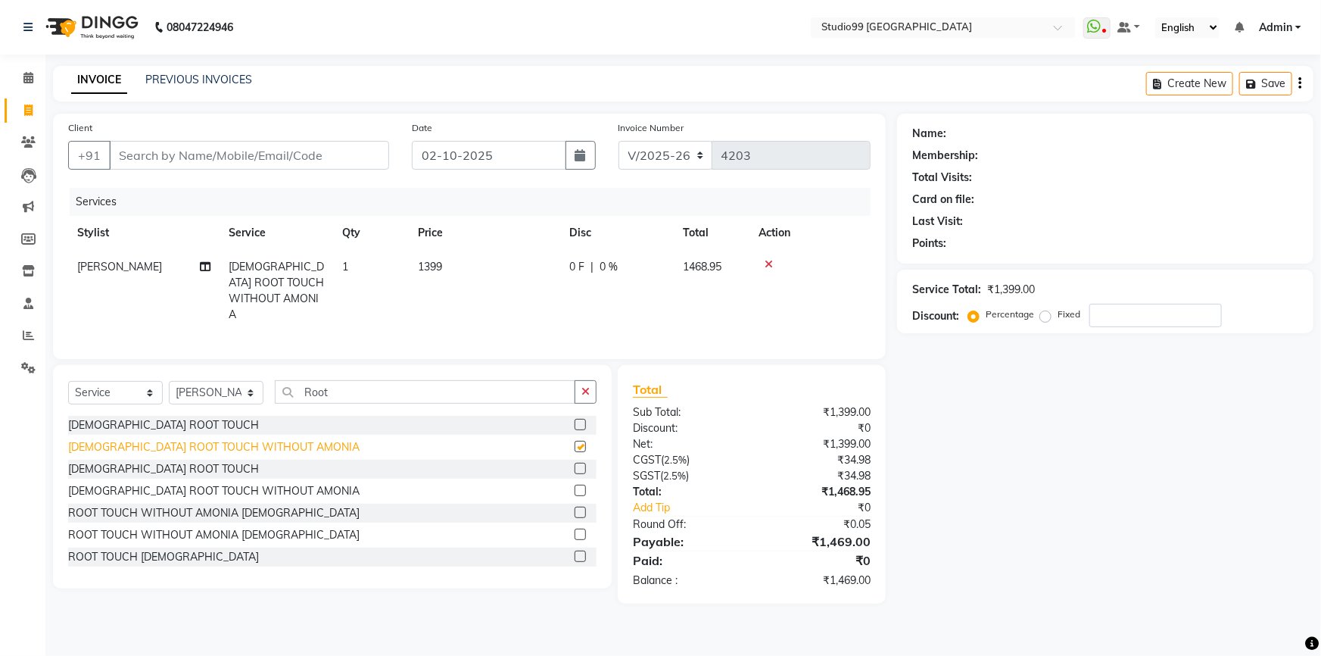
checkbox input "false"
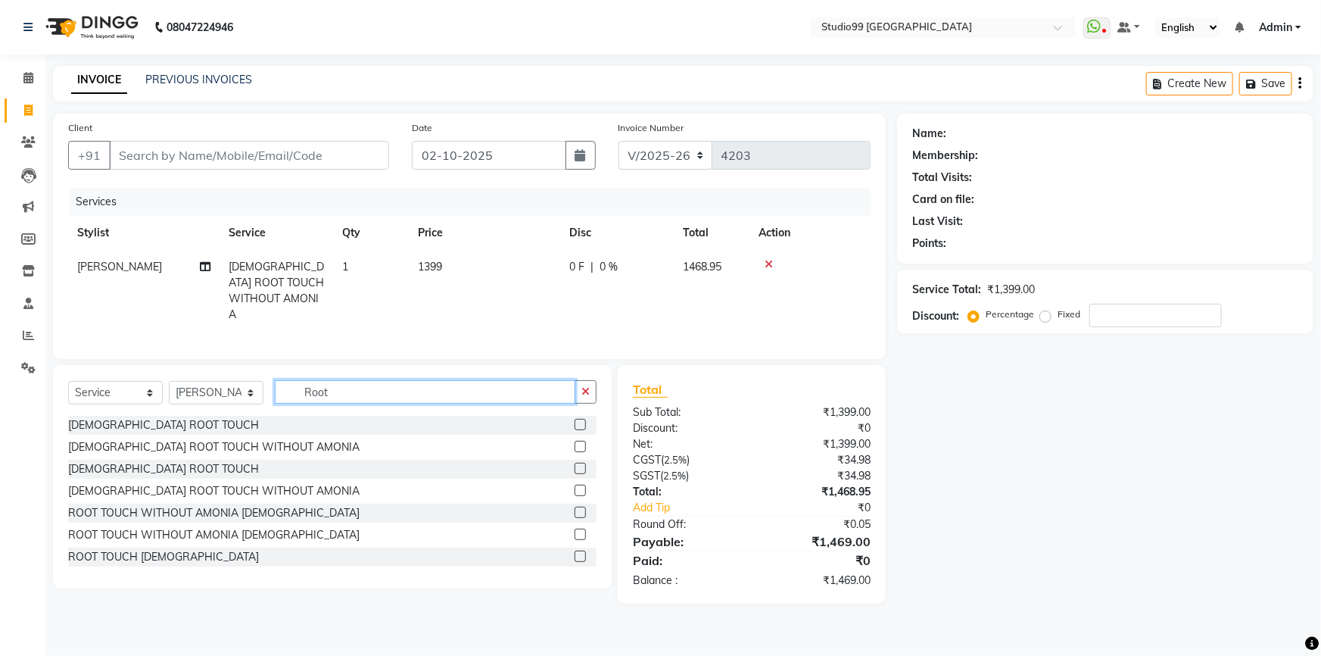
drag, startPoint x: 345, startPoint y: 393, endPoint x: 278, endPoint y: 371, distance: 70.9
click at [279, 375] on div "Select Service Product Membership Package Voucher Prepaid Gift Card Select Styl…" at bounding box center [332, 476] width 559 height 223
drag, startPoint x: 353, startPoint y: 265, endPoint x: 345, endPoint y: 265, distance: 8.3
click at [345, 265] on td "1" at bounding box center [371, 291] width 76 height 82
select select "43361"
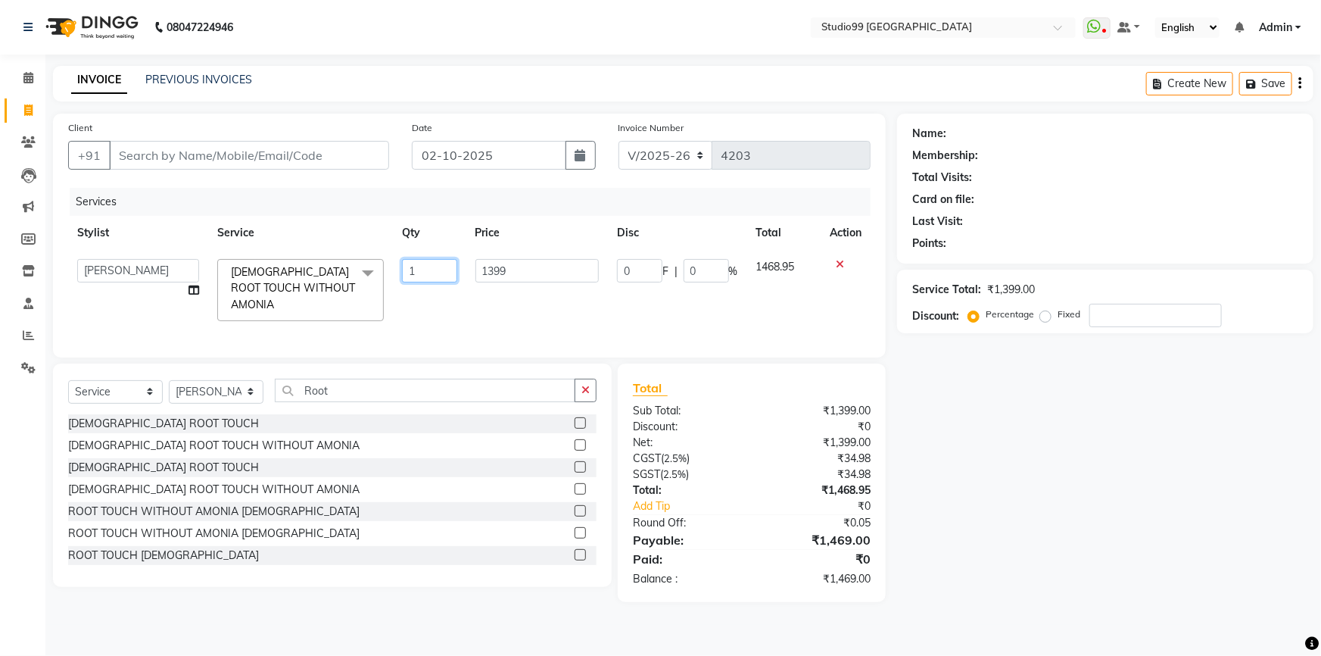
drag, startPoint x: 420, startPoint y: 272, endPoint x: 398, endPoint y: 252, distance: 30.1
click at [398, 256] on td "1" at bounding box center [429, 290] width 73 height 80
type input "2"
click at [411, 310] on tr "Admin AKSHAY [PERSON_NAME] Gulshan MAHI [PERSON_NAME] PRIYA [PERSON_NAME] [PERS…" at bounding box center [469, 290] width 803 height 80
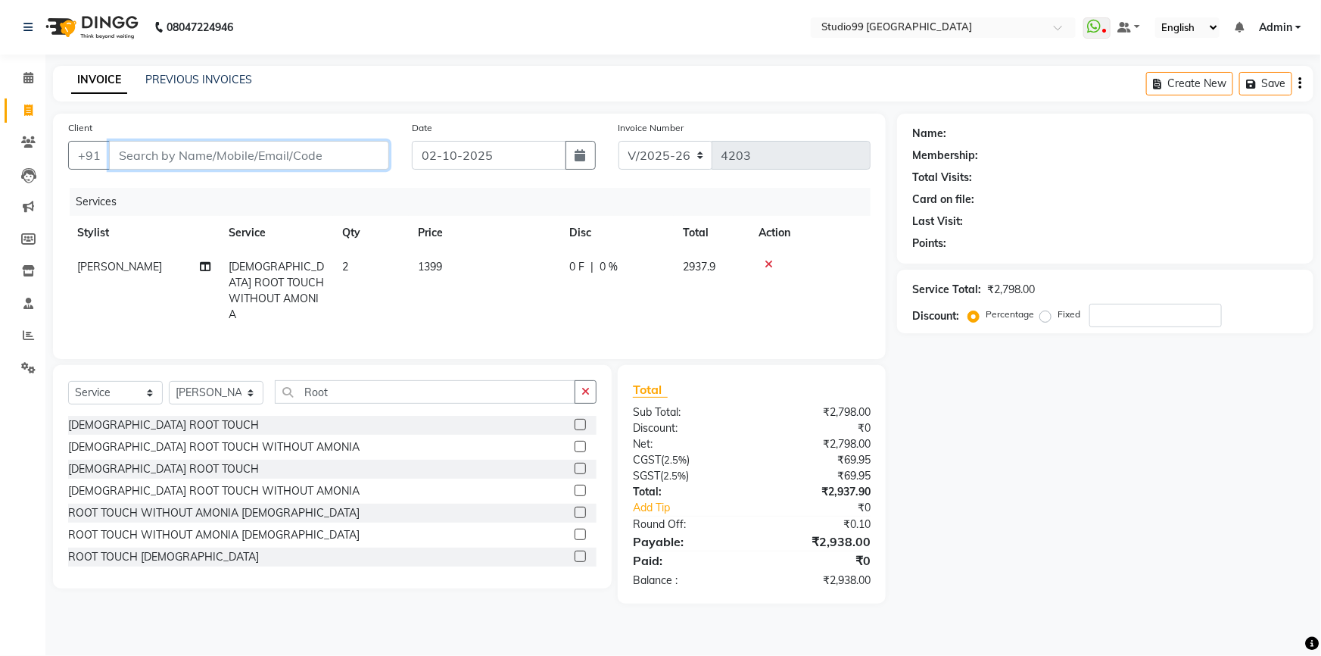
click at [210, 148] on input "Client" at bounding box center [249, 155] width 280 height 29
type input "8"
type input "0"
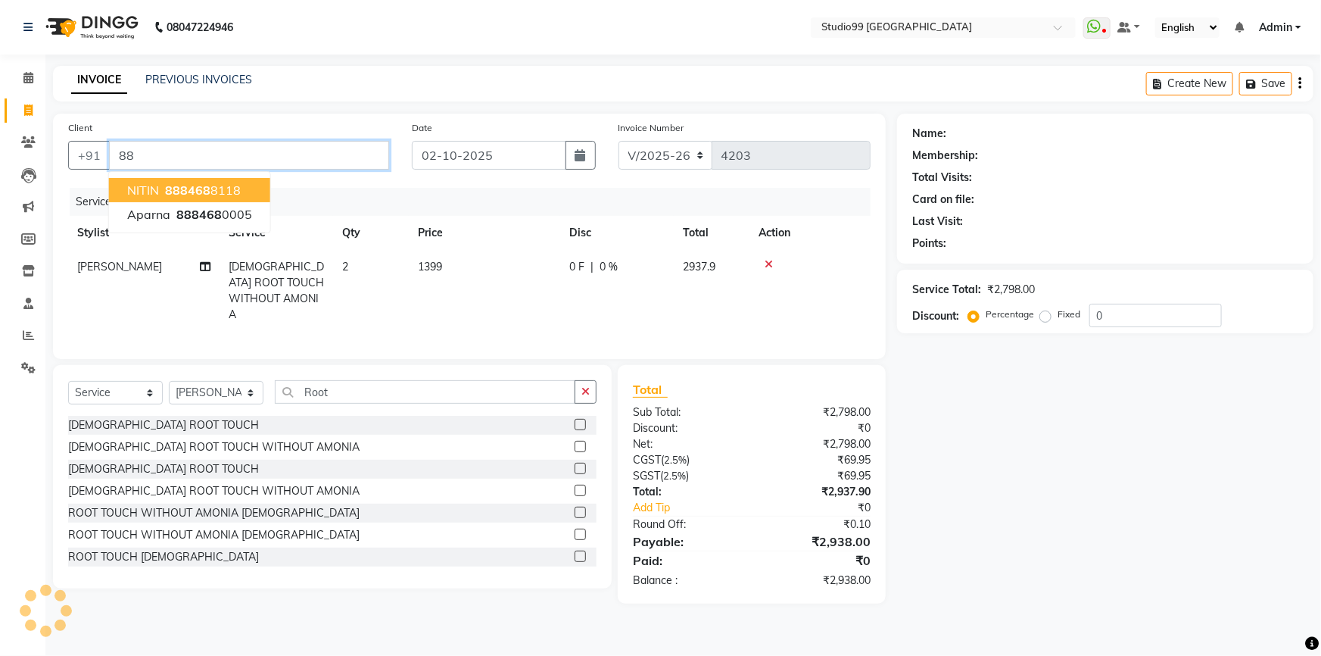
type input "8"
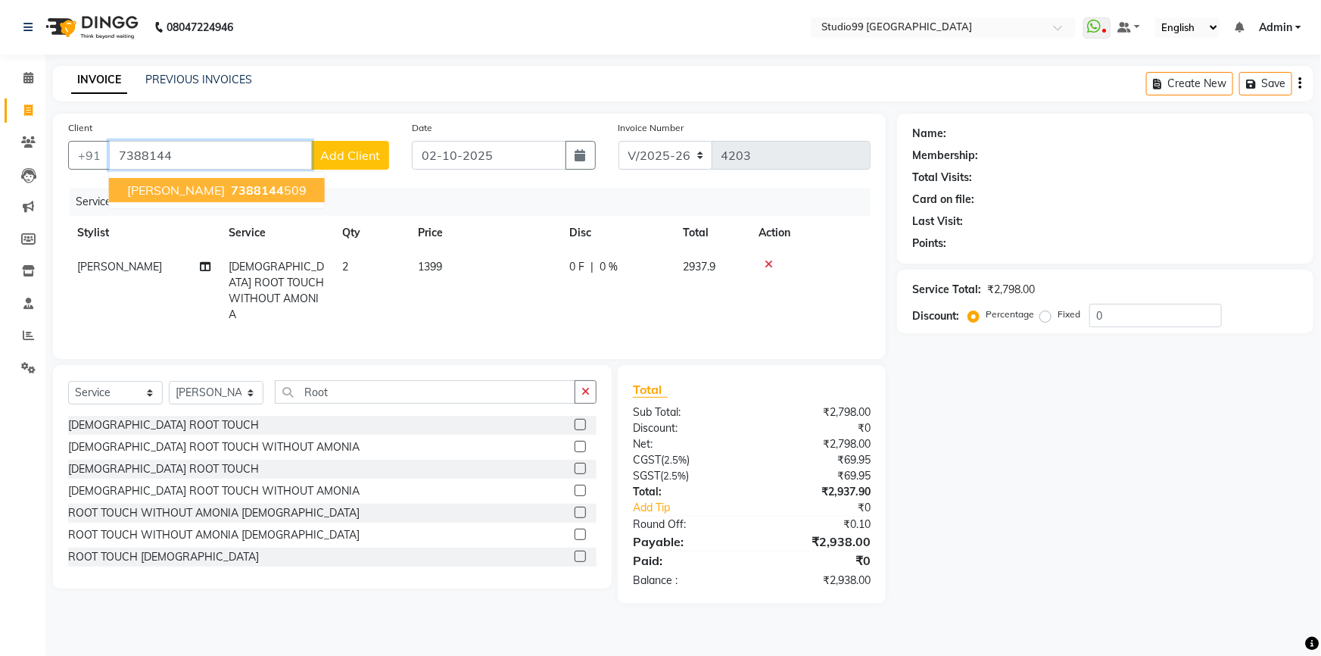
click at [231, 185] on span "7388144" at bounding box center [257, 189] width 53 height 15
type input "7388144509"
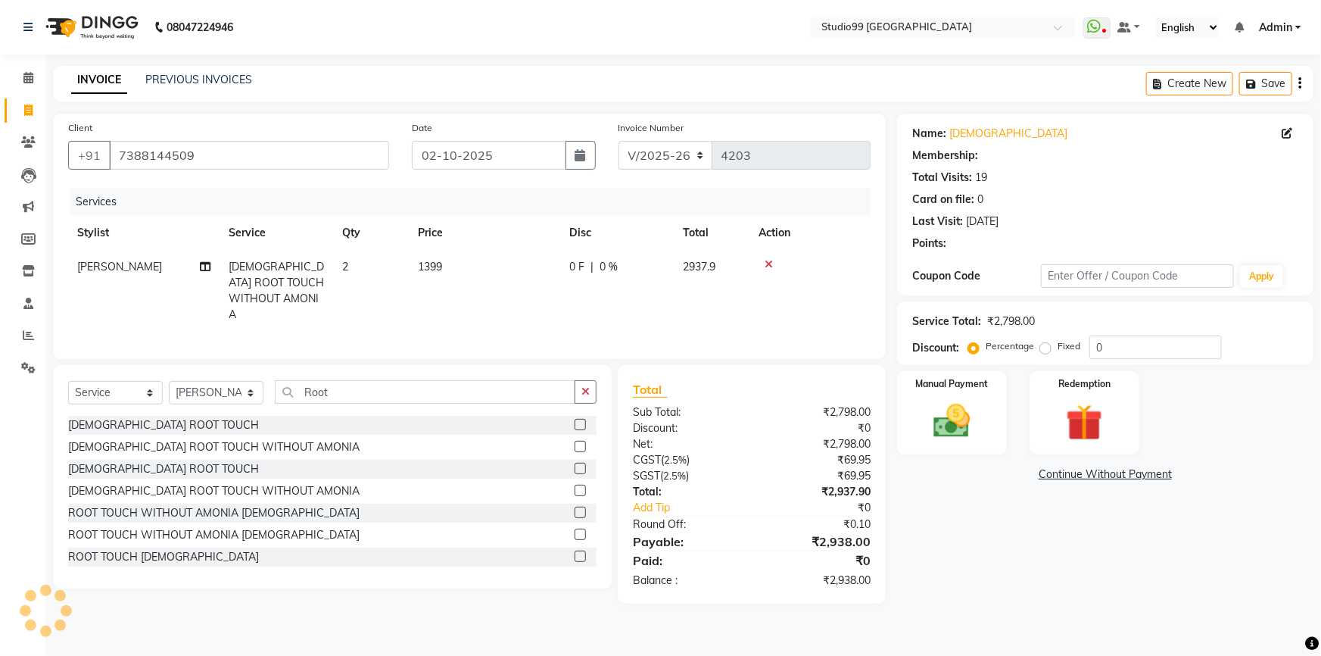
type input "15"
select select "2: Object"
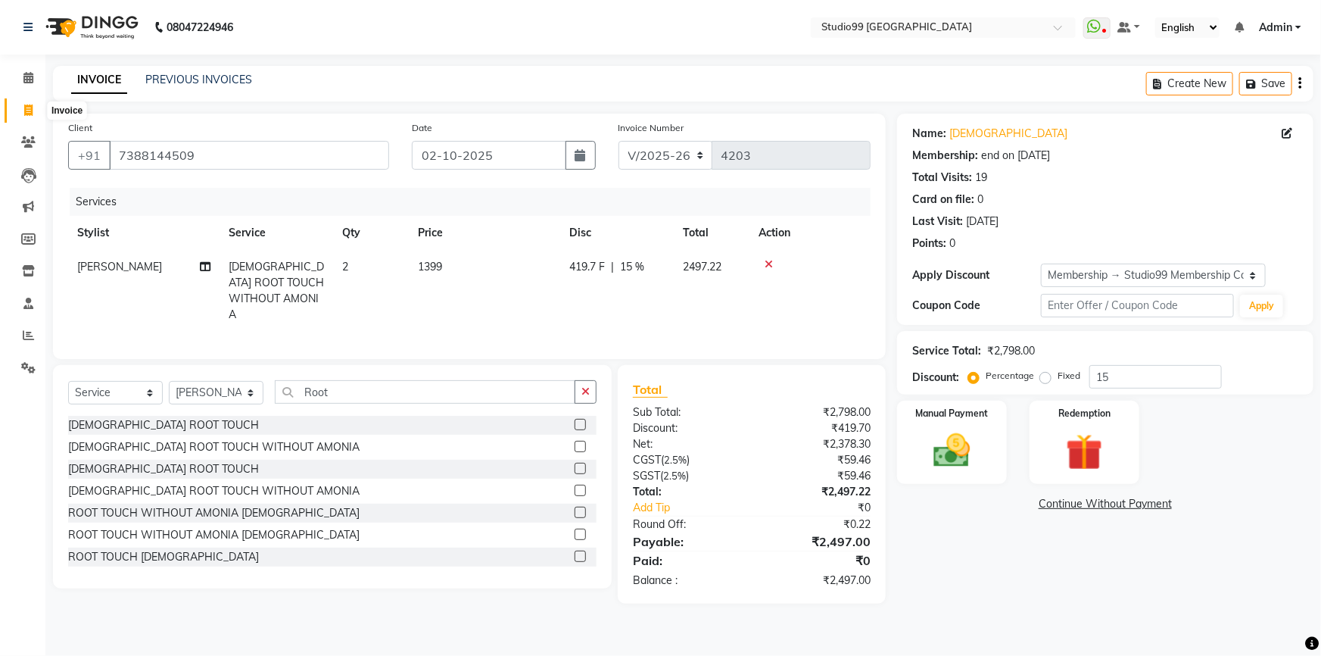
click at [30, 108] on icon at bounding box center [28, 109] width 8 height 11
select select "service"
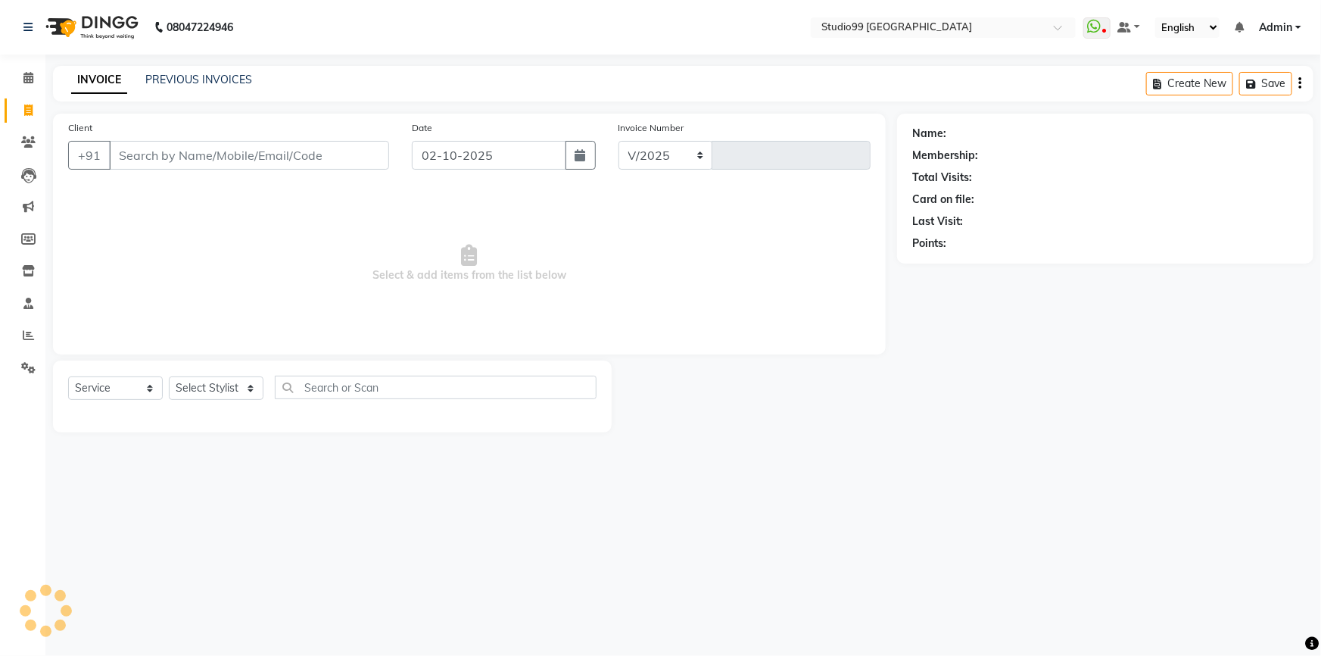
select select "6042"
type input "4203"
